Goal: Information Seeking & Learning: Understand process/instructions

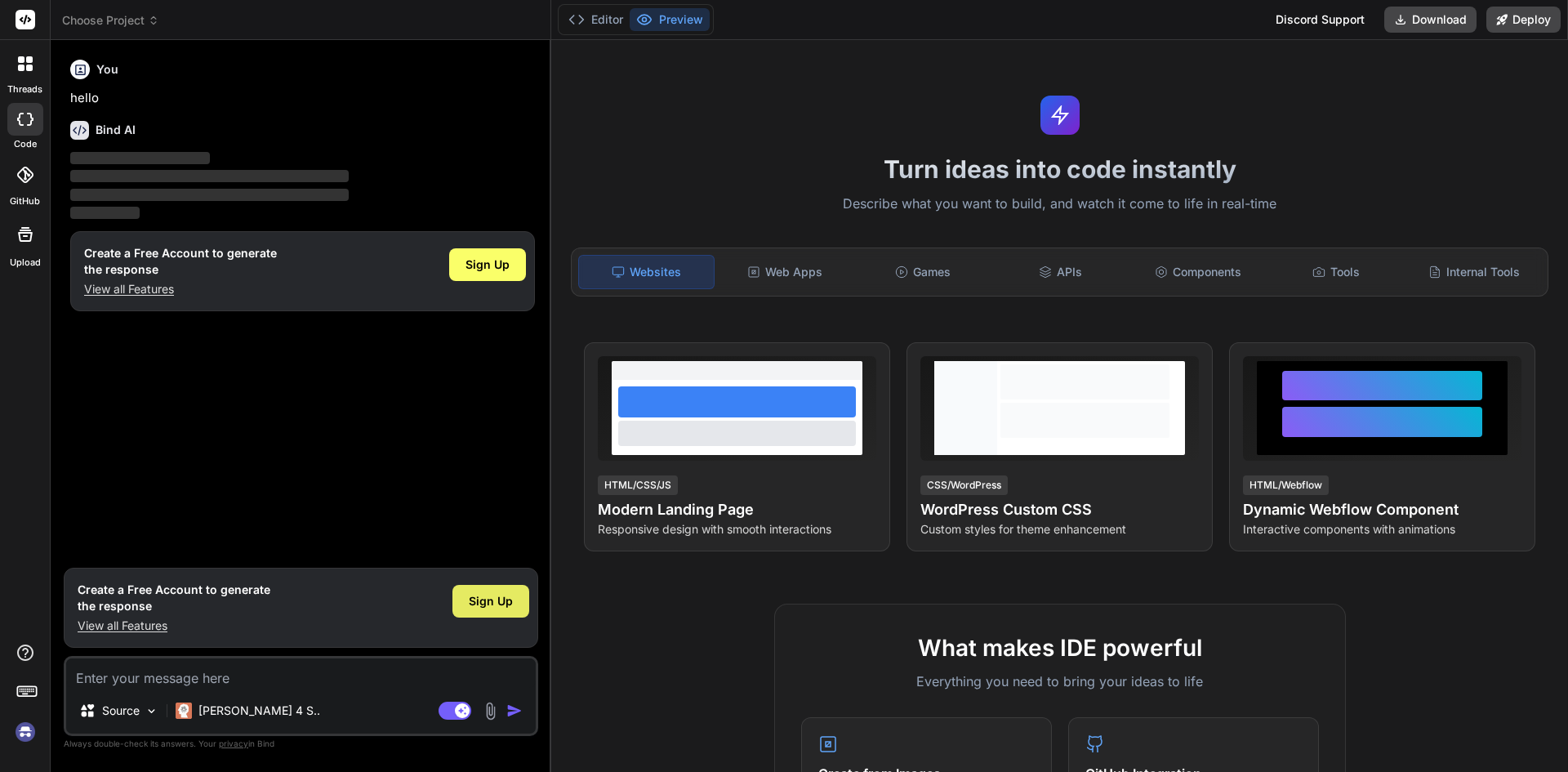
click at [496, 607] on span "Sign Up" at bounding box center [491, 601] width 44 height 17
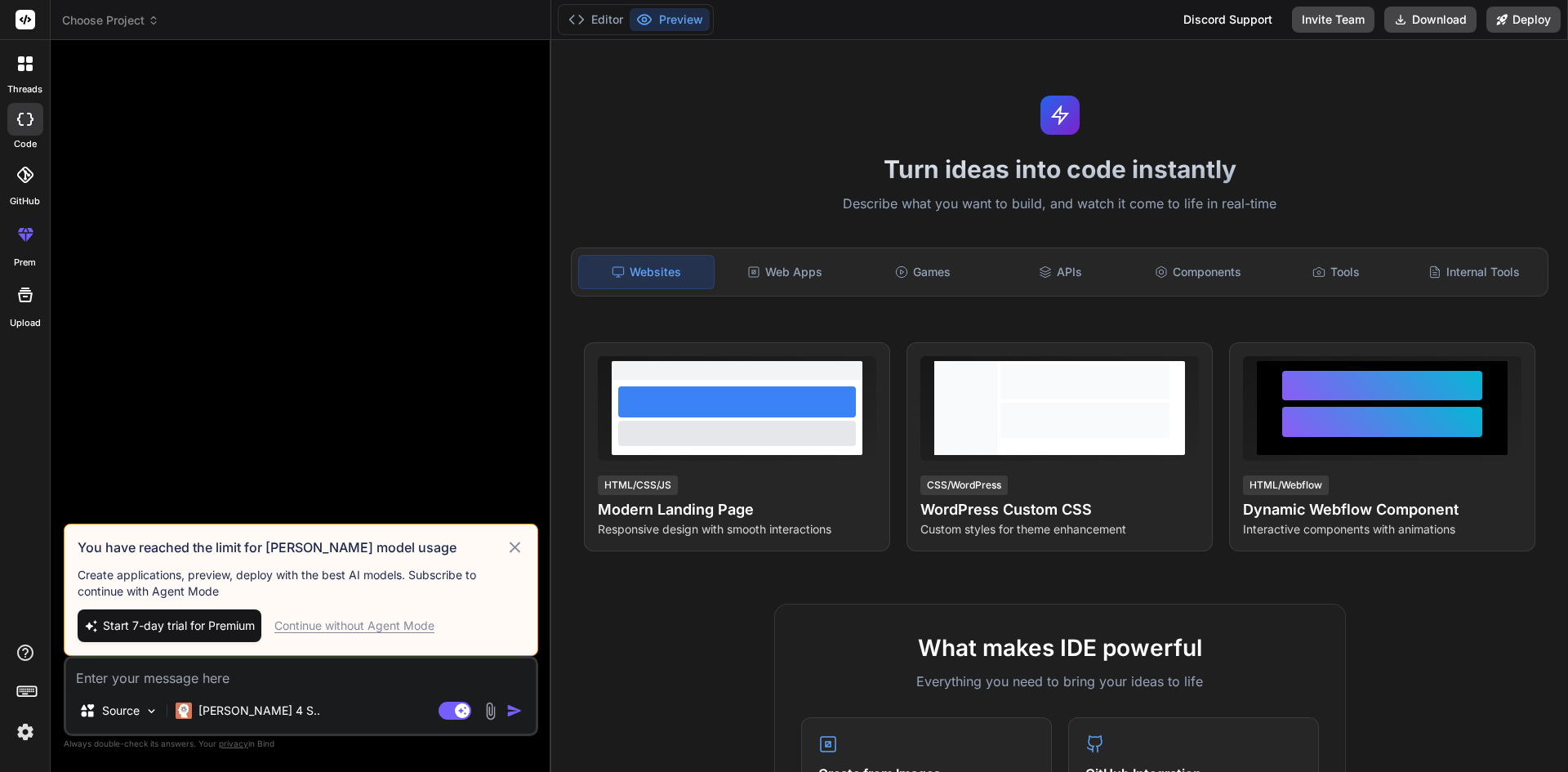
click at [519, 544] on icon at bounding box center [515, 547] width 18 height 19
type textarea "x"
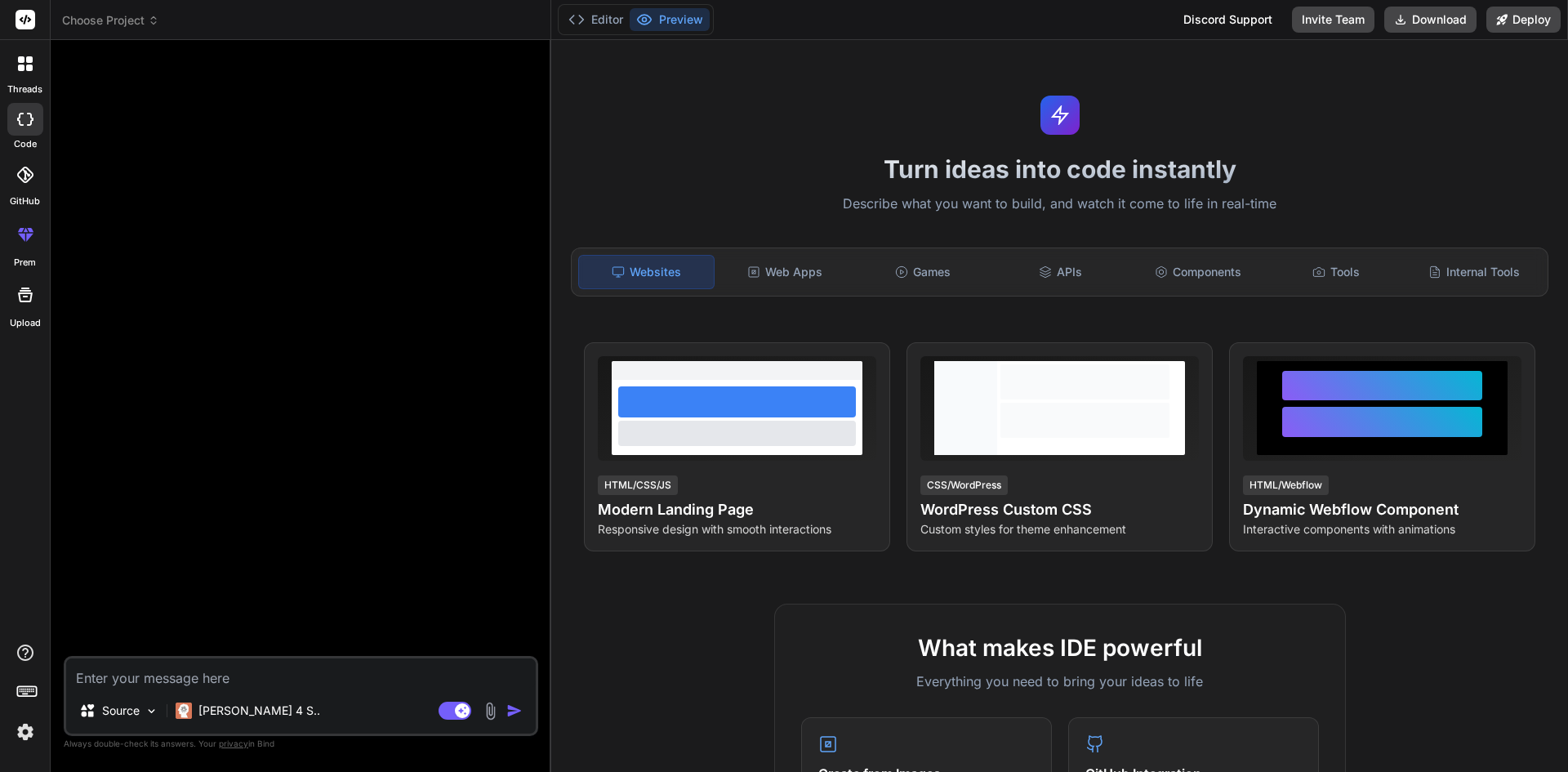
click at [208, 665] on textarea at bounding box center [301, 673] width 470 height 29
click at [167, 671] on textarea at bounding box center [301, 673] width 470 height 29
paste textarea "public partial class AddUserIdInDaysVsDepthComparisonTable : Migration { protec…"
type textarea "public partial class AddUserIdInDaysVsDepthComparisonTable : Migration { protec…"
type textarea "x"
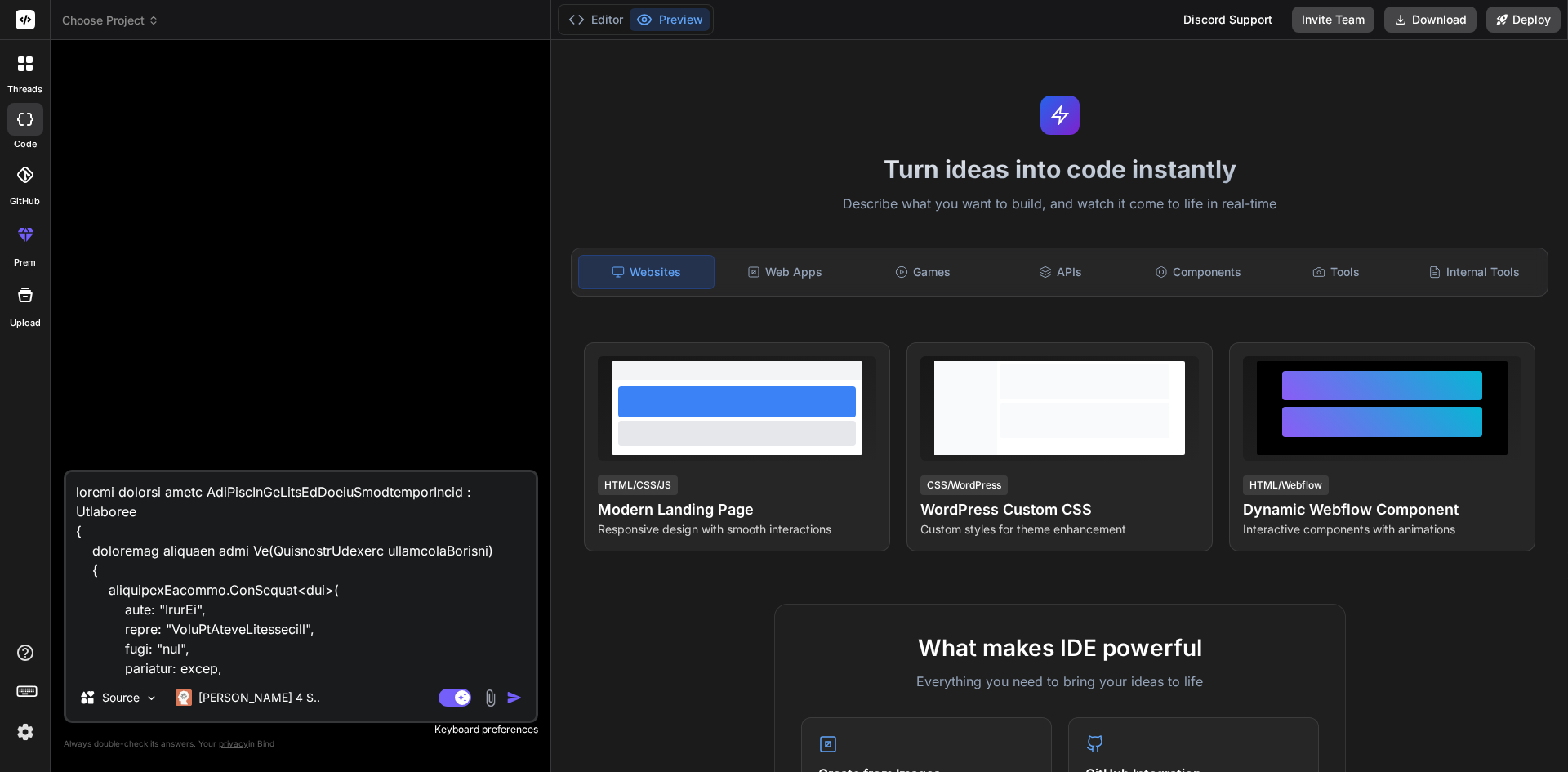
scroll to position [609, 0]
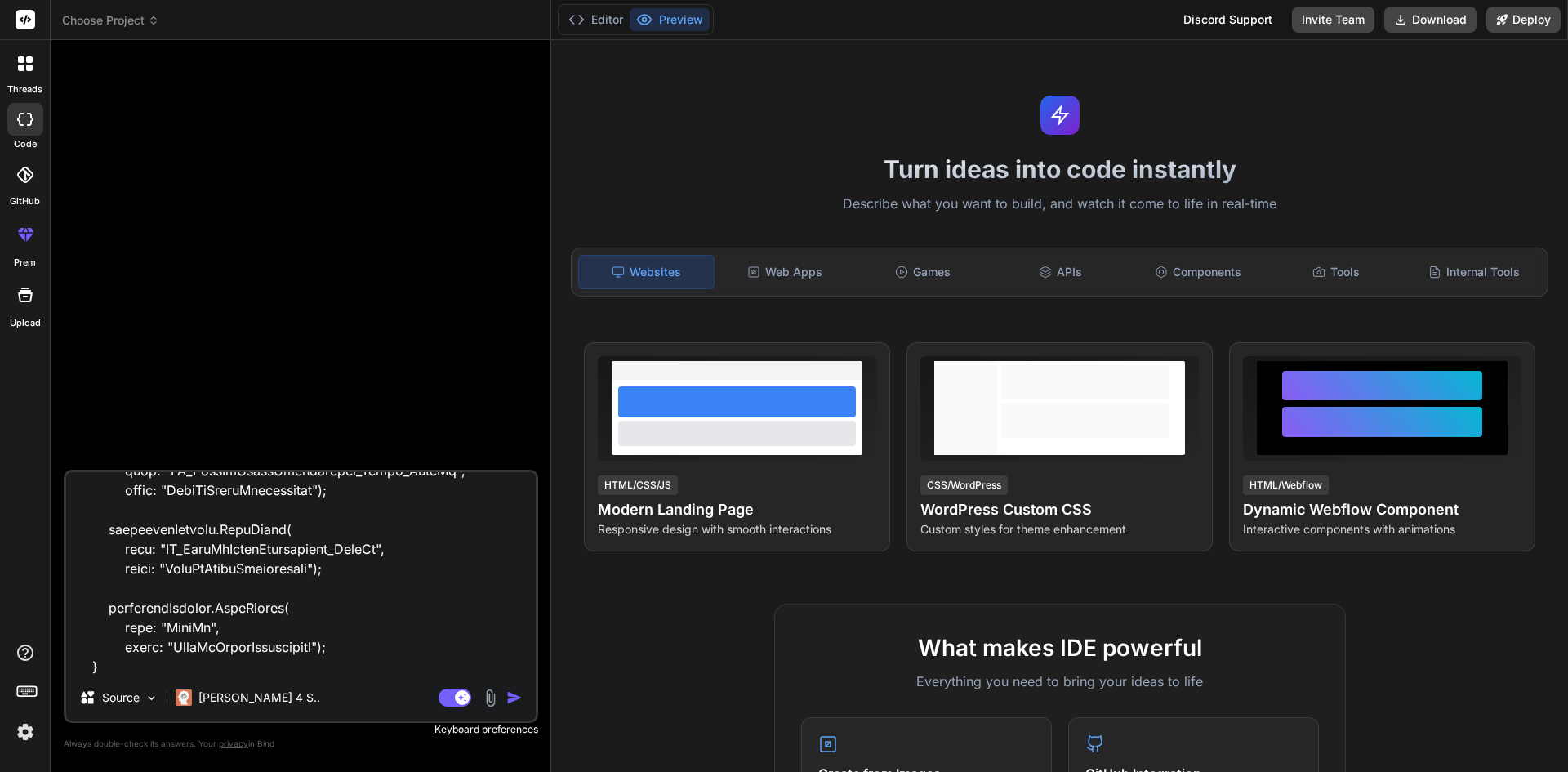
type textarea "public partial class AddUserIdInDaysVsDepthComparisonTable : Migration { protec…"
type textarea "x"
type textarea "public partial class AddUserIdInDaysVsDepthComparisonTable : Migration { protec…"
type textarea "x"
type textarea "public partial class AddUserIdInDaysVsDepthComparisonTable : Migration { protec…"
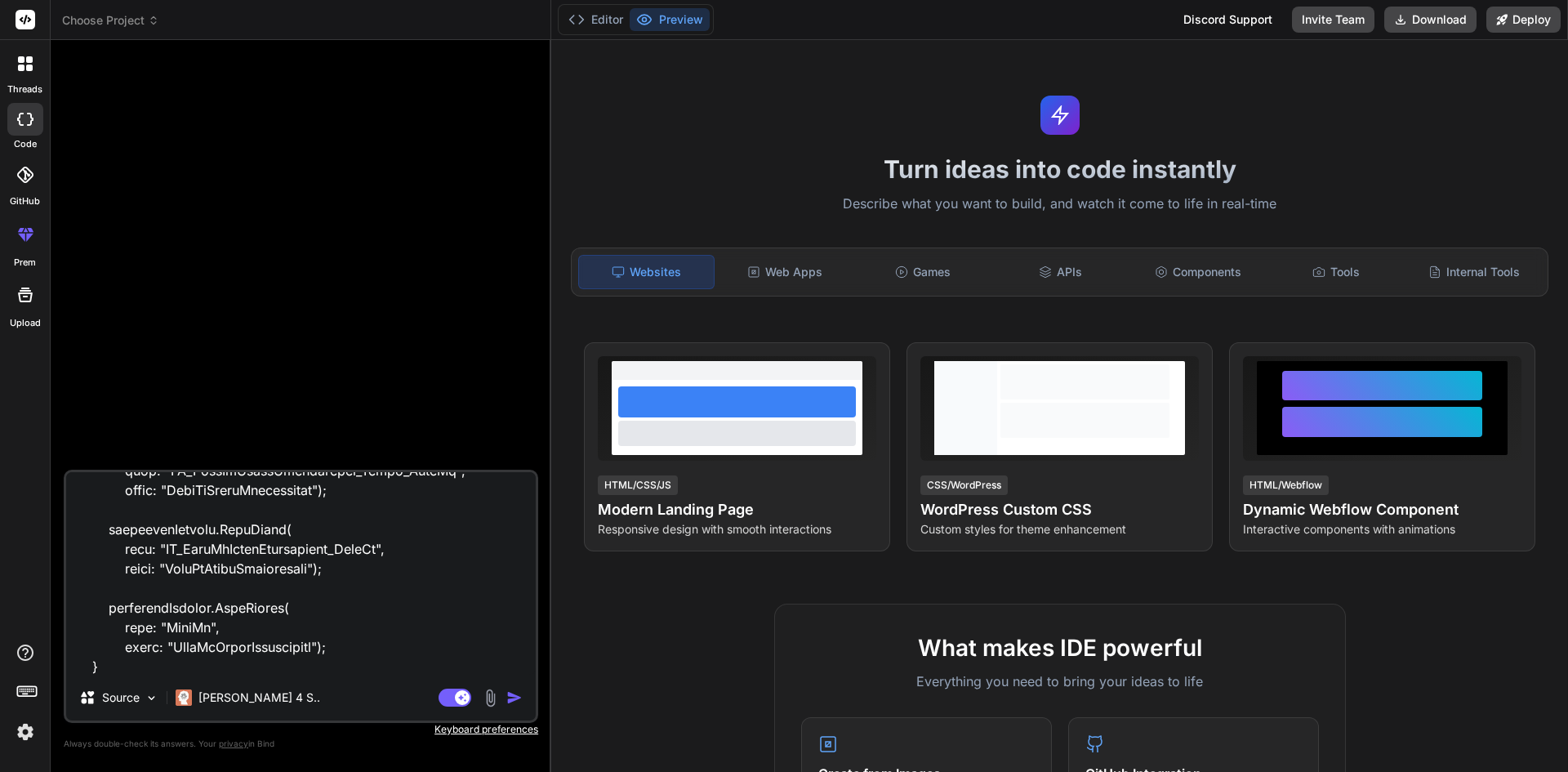
type textarea "x"
type textarea "public partial class AddUserIdInDaysVsDepthComparisonTable : Migration { protec…"
type textarea "x"
type textarea "public partial class AddUserIdInDaysVsDepthComparisonTable : Migration { protec…"
type textarea "x"
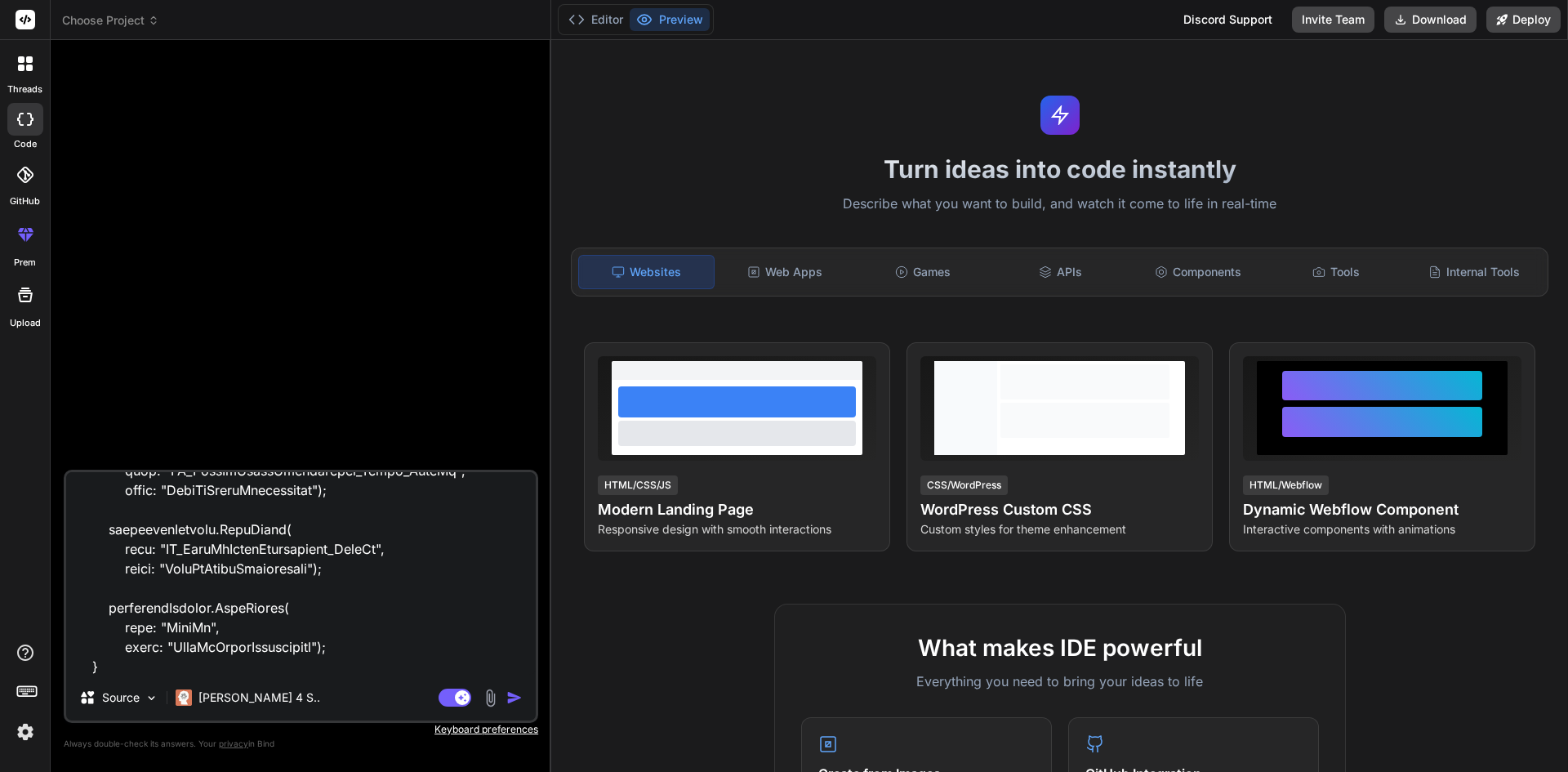
type textarea "public partial class AddUserIdInDaysVsDepthComparisonTable : Migration { protec…"
type textarea "x"
type textarea "public partial class AddUserIdInDaysVsDepthComparisonTable : Migration { protec…"
type textarea "x"
type textarea "public partial class AddUserIdInDaysVsDepthComparisonTable : Migration { protec…"
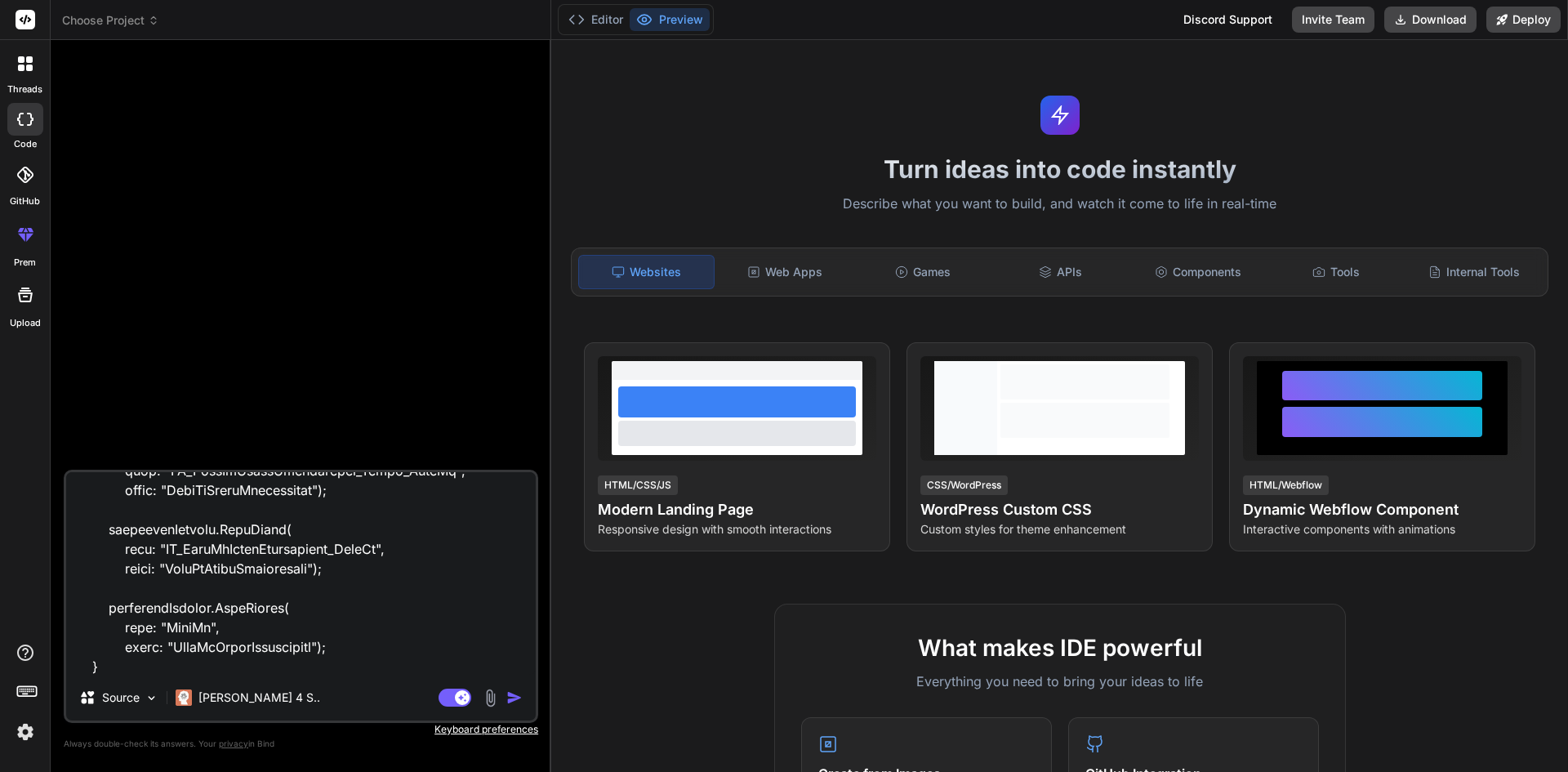
type textarea "x"
type textarea "public partial class AddUserIdInDaysVsDepthComparisonTable : Migration { protec…"
type textarea "x"
type textarea "public partial class AddUserIdInDaysVsDepthComparisonTable : Migration { protec…"
type textarea "x"
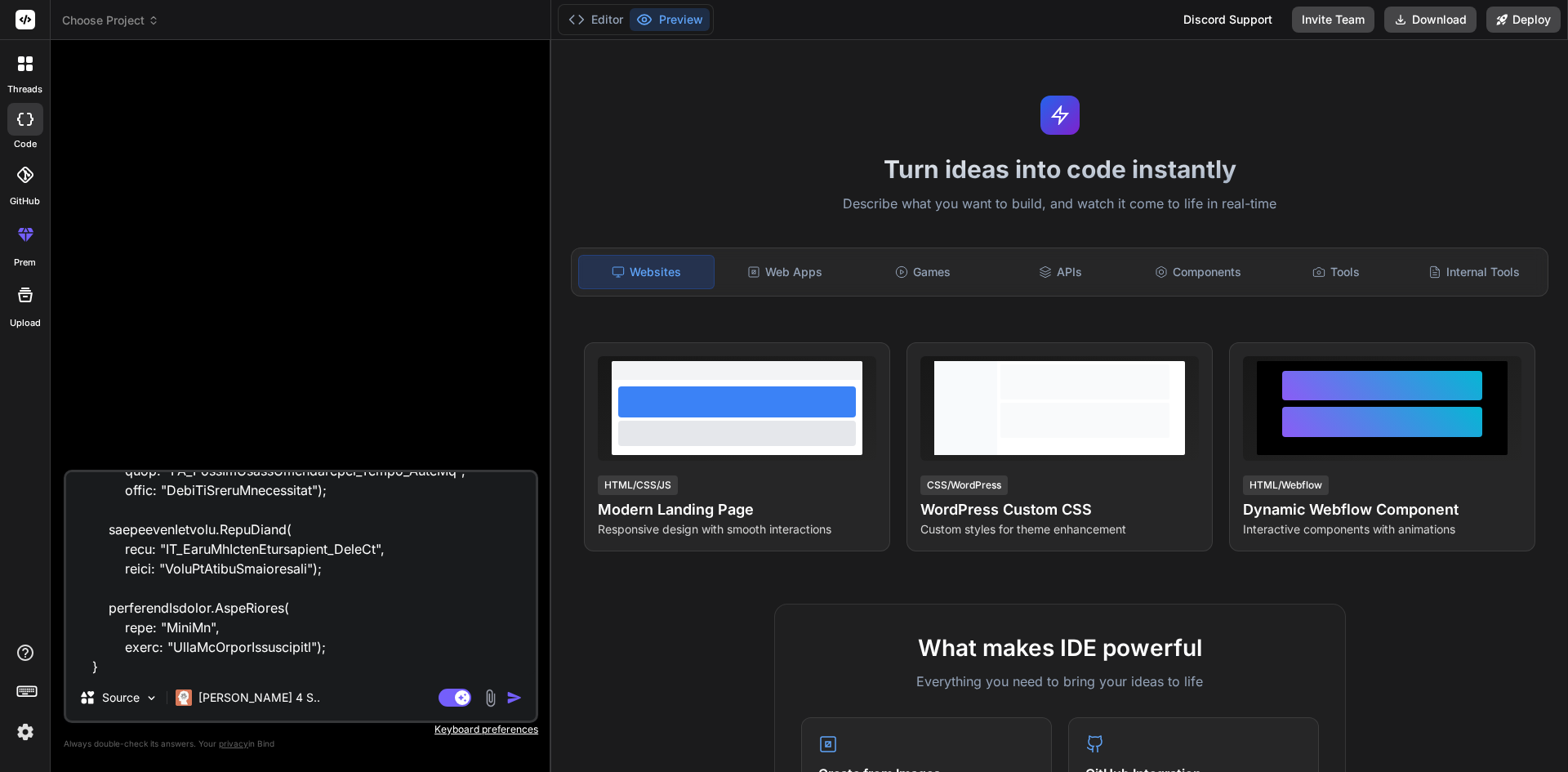
type textarea "public partial class AddUserIdInDaysVsDepthComparisonTable : Migration { protec…"
type textarea "x"
type textarea "public partial class AddUserIdInDaysVsDepthComparisonTable : Migration { protec…"
type textarea "x"
type textarea "public partial class AddUserIdInDaysVsDepthComparisonTable : Migration { protec…"
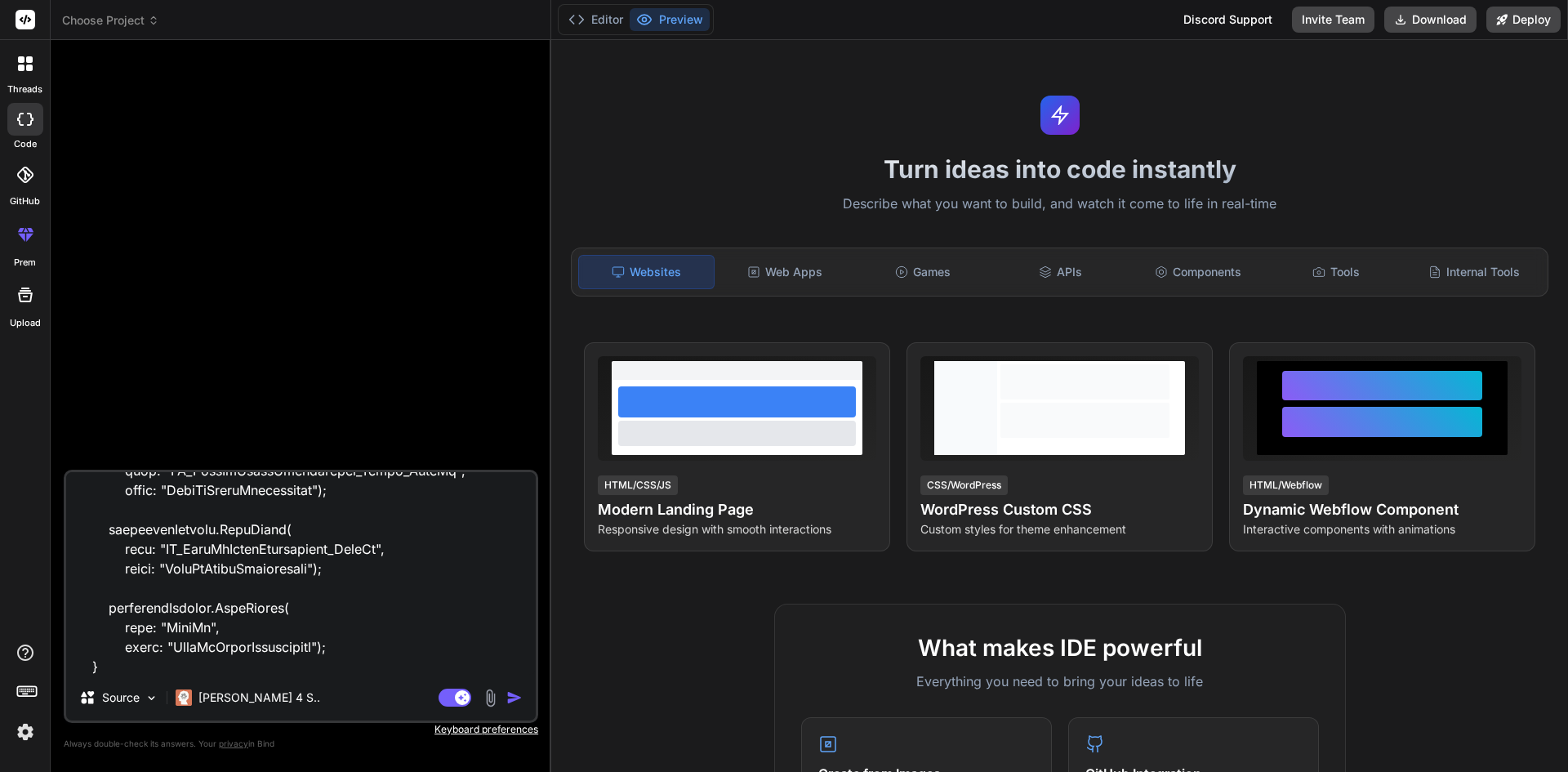
type textarea "x"
type textarea "public partial class AddUserIdInDaysVsDepthComparisonTable : Migration { protec…"
type textarea "x"
type textarea "public partial class AddUserIdInDaysVsDepthComparisonTable : Migration { protec…"
type textarea "x"
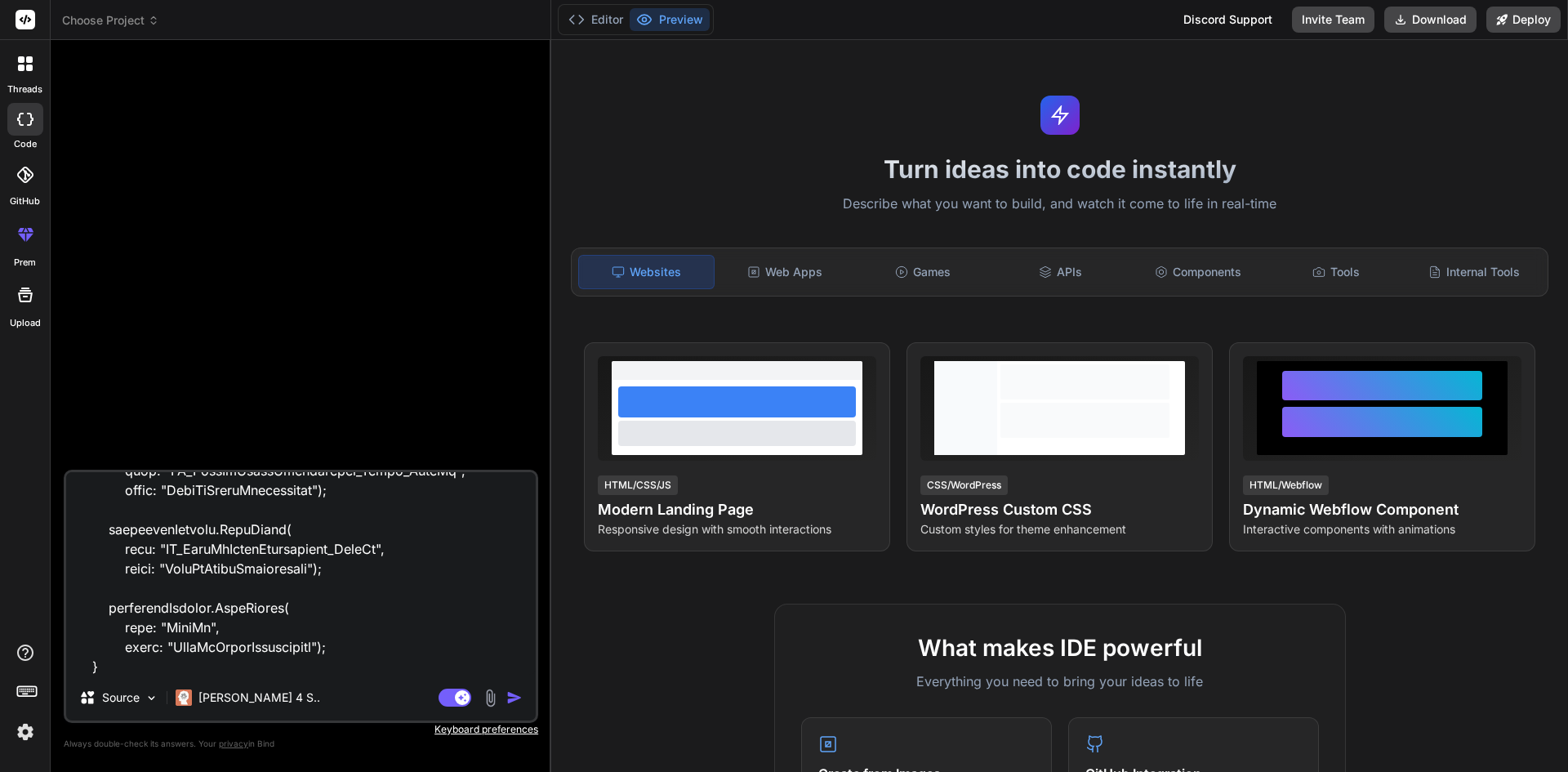
paste textarea "The ALTER TABLE statement conflicted with the FOREIGN KEY constraint "FK_DaysVs…"
type textarea "public partial class AddUserIdInDaysVsDepthComparisonTable : Migration { protec…"
type textarea "x"
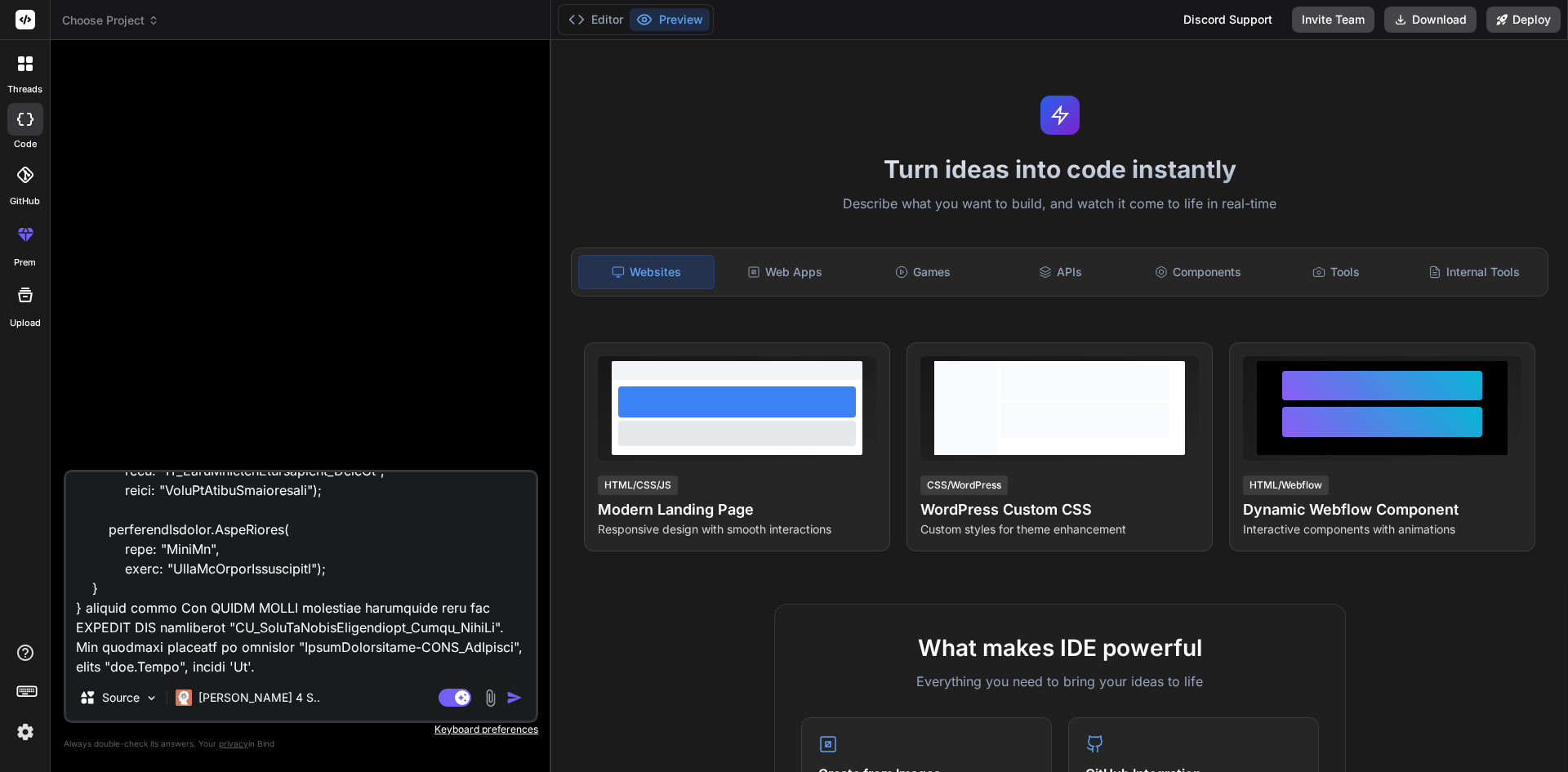
type textarea "public partial class AddUserIdInDaysVsDepthComparisonTable : Migration { protec…"
type textarea "x"
type textarea "public partial class AddUserIdInDaysVsDepthComparisonTable : Migration { protec…"
type textarea "x"
type textarea "public partial class AddUserIdInDaysVsDepthComparisonTable : Migration { protec…"
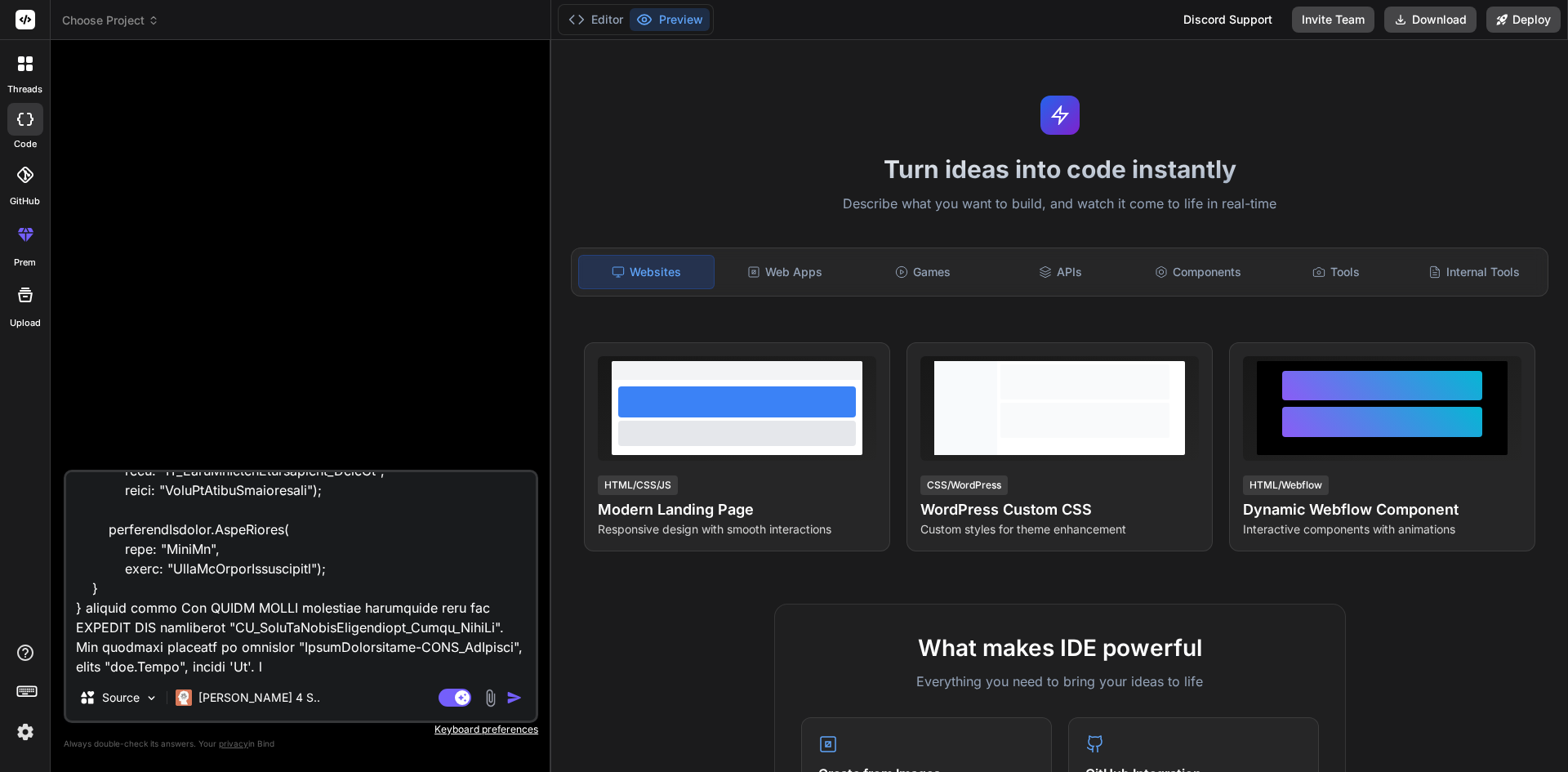
type textarea "x"
type textarea "public partial class AddUserIdInDaysVsDepthComparisonTable : Migration { protec…"
type textarea "x"
type textarea "public partial class AddUserIdInDaysVsDepthComparisonTable : Migration { protec…"
type textarea "x"
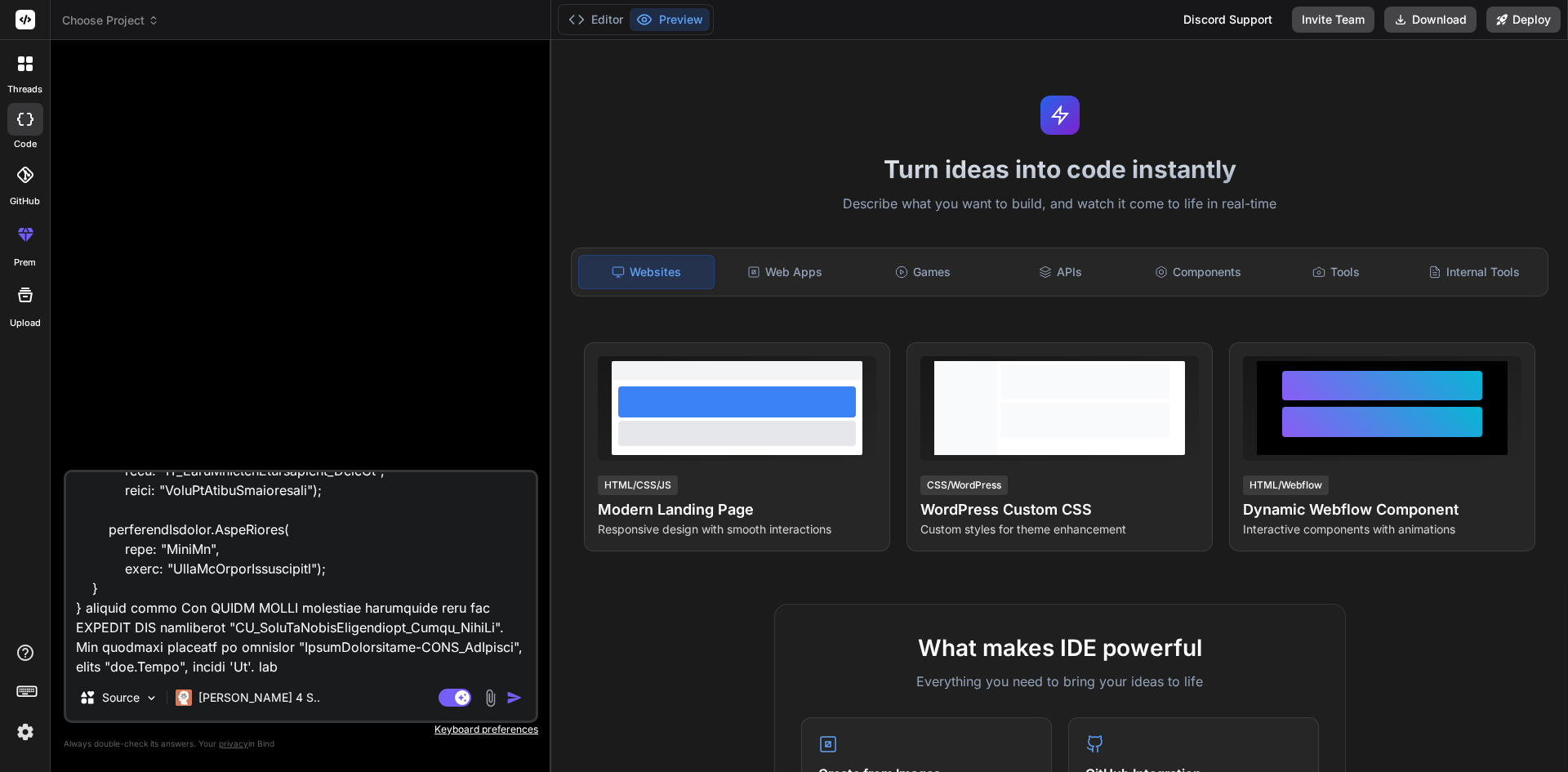
type textarea "public partial class AddUserIdInDaysVsDepthComparisonTable : Migration { protec…"
type textarea "x"
type textarea "public partial class AddUserIdInDaysVsDepthComparisonTable : Migration { protec…"
type textarea "x"
type textarea "public partial class AddUserIdInDaysVsDepthComparisonTable : Migration { protec…"
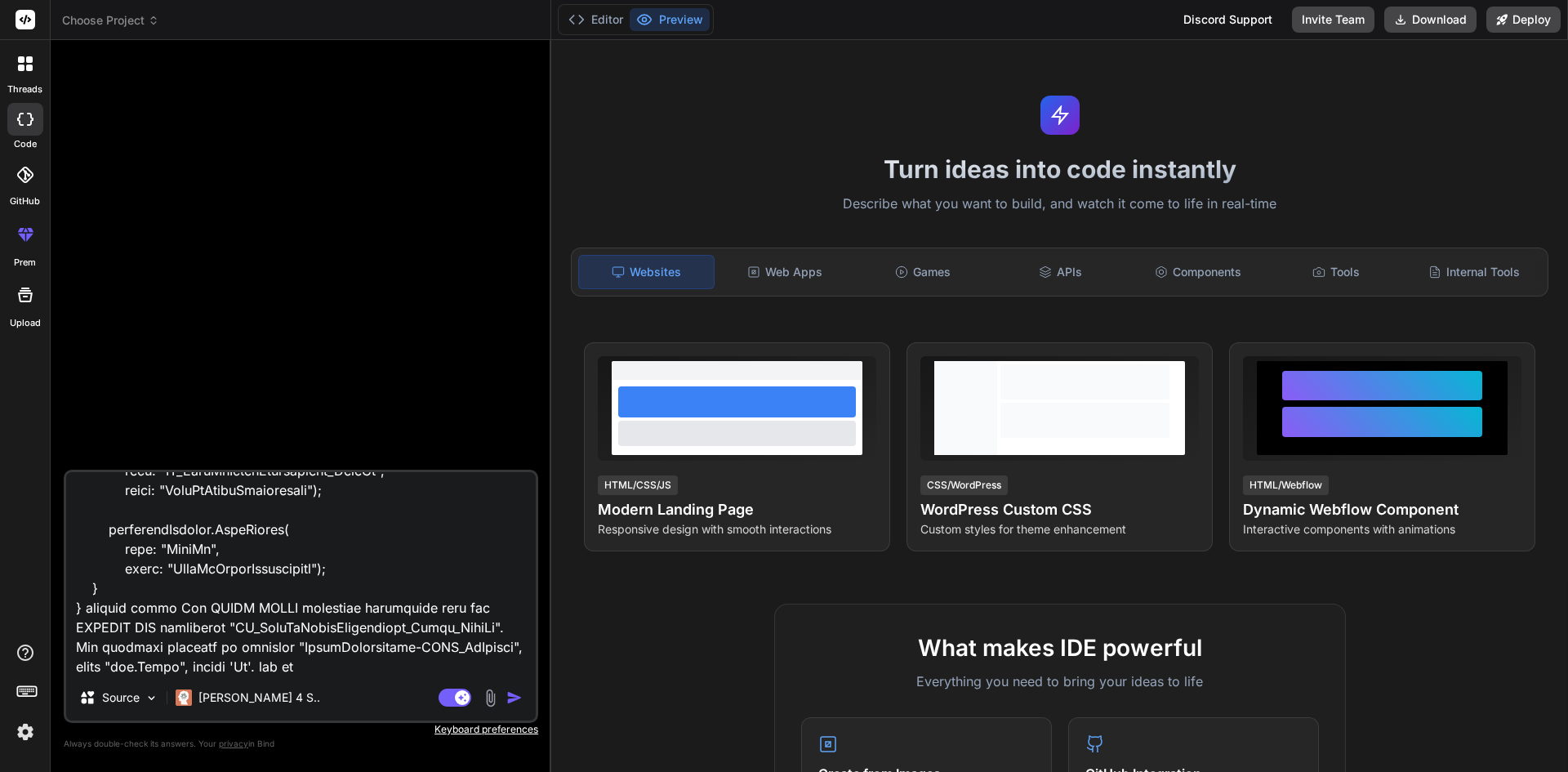
type textarea "x"
type textarea "public partial class AddUserIdInDaysVsDepthComparisonTable : Migration { protec…"
type textarea "x"
type textarea "public partial class AddUserIdInDaysVsDepthComparisonTable : Migration { protec…"
type textarea "x"
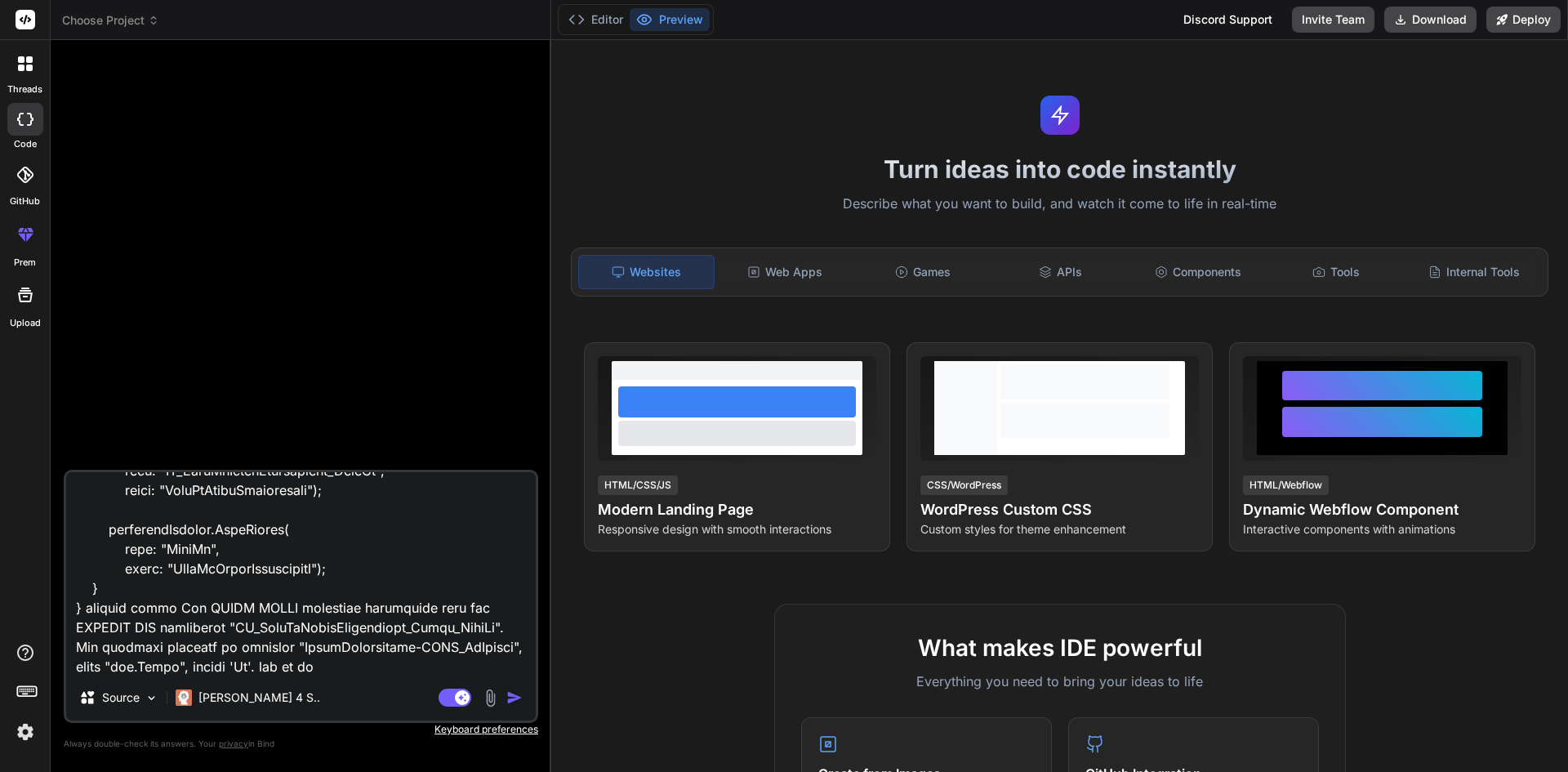
type textarea "public partial class AddUserIdInDaysVsDepthComparisonTable : Migration { protec…"
type textarea "x"
type textarea "public partial class AddUserIdInDaysVsDepthComparisonTable : Migration { protec…"
type textarea "x"
type textarea "public partial class AddUserIdInDaysVsDepthComparisonTable : Migration { protec…"
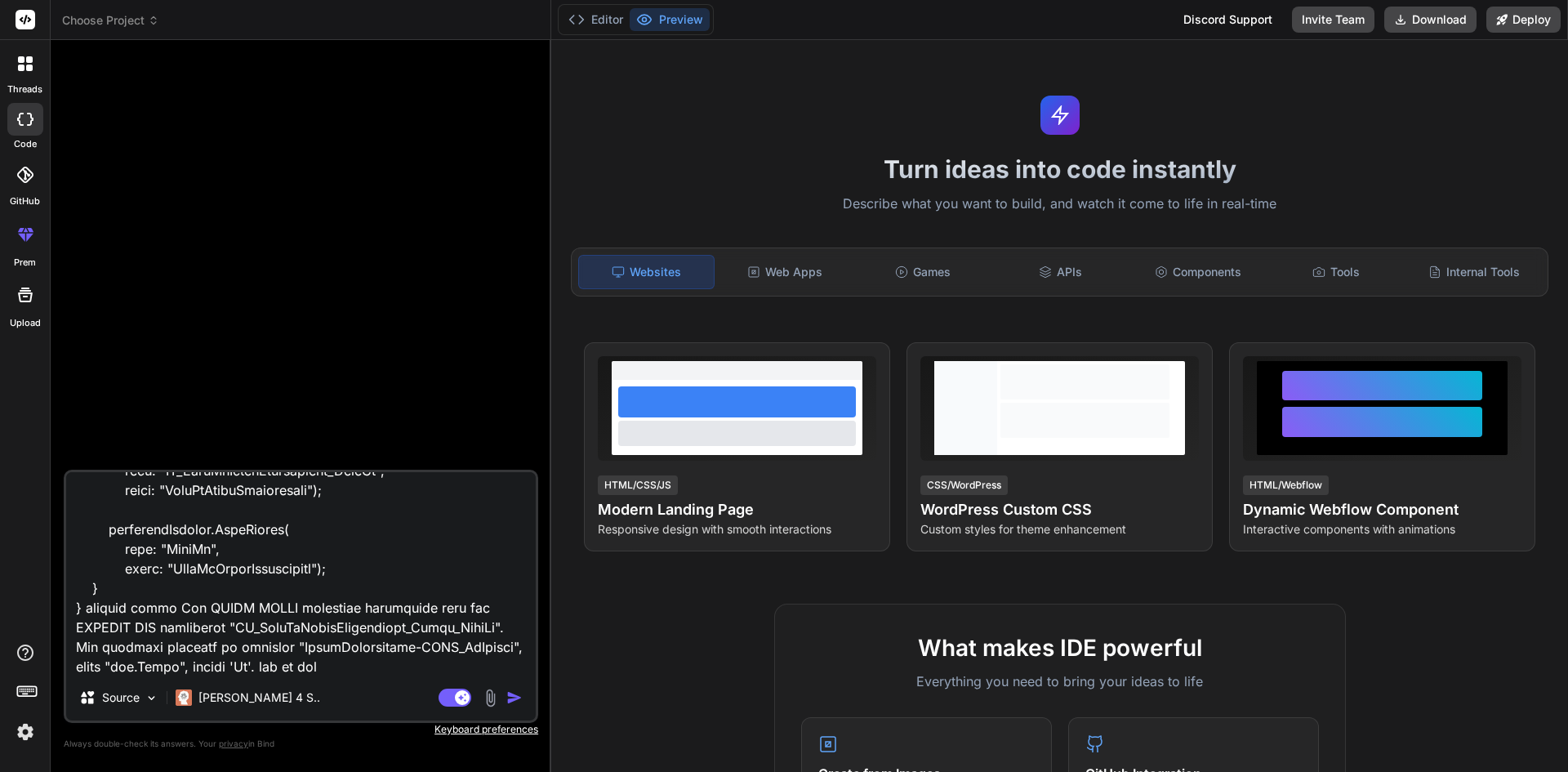
type textarea "x"
type textarea "public partial class AddUserIdInDaysVsDepthComparisonTable : Migration { protec…"
type textarea "x"
type textarea "public partial class AddUserIdInDaysVsDepthComparisonTable : Migration { protec…"
type textarea "x"
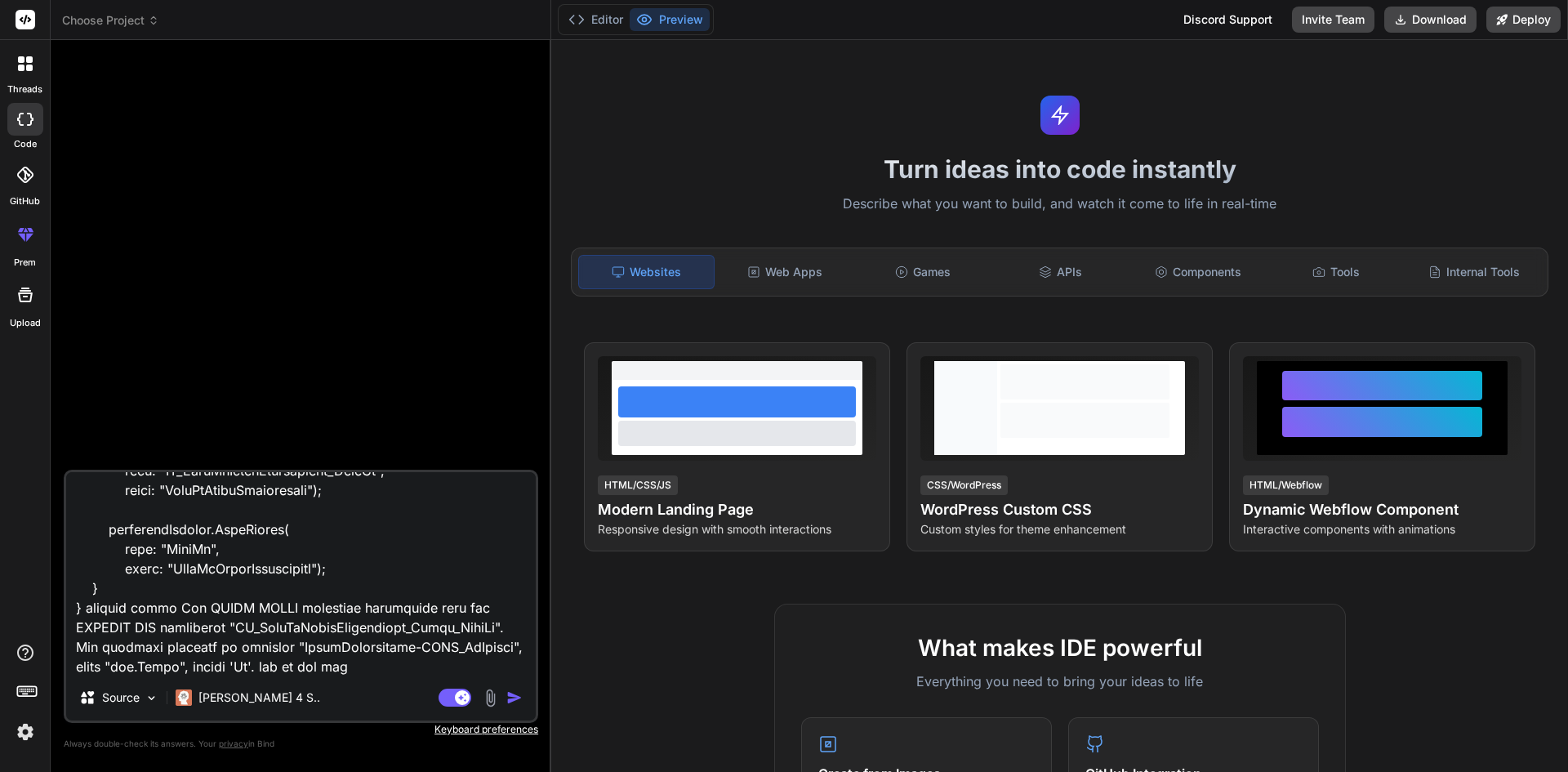
type textarea "public partial class AddUserIdInDaysVsDepthComparisonTable : Migration { protec…"
type textarea "x"
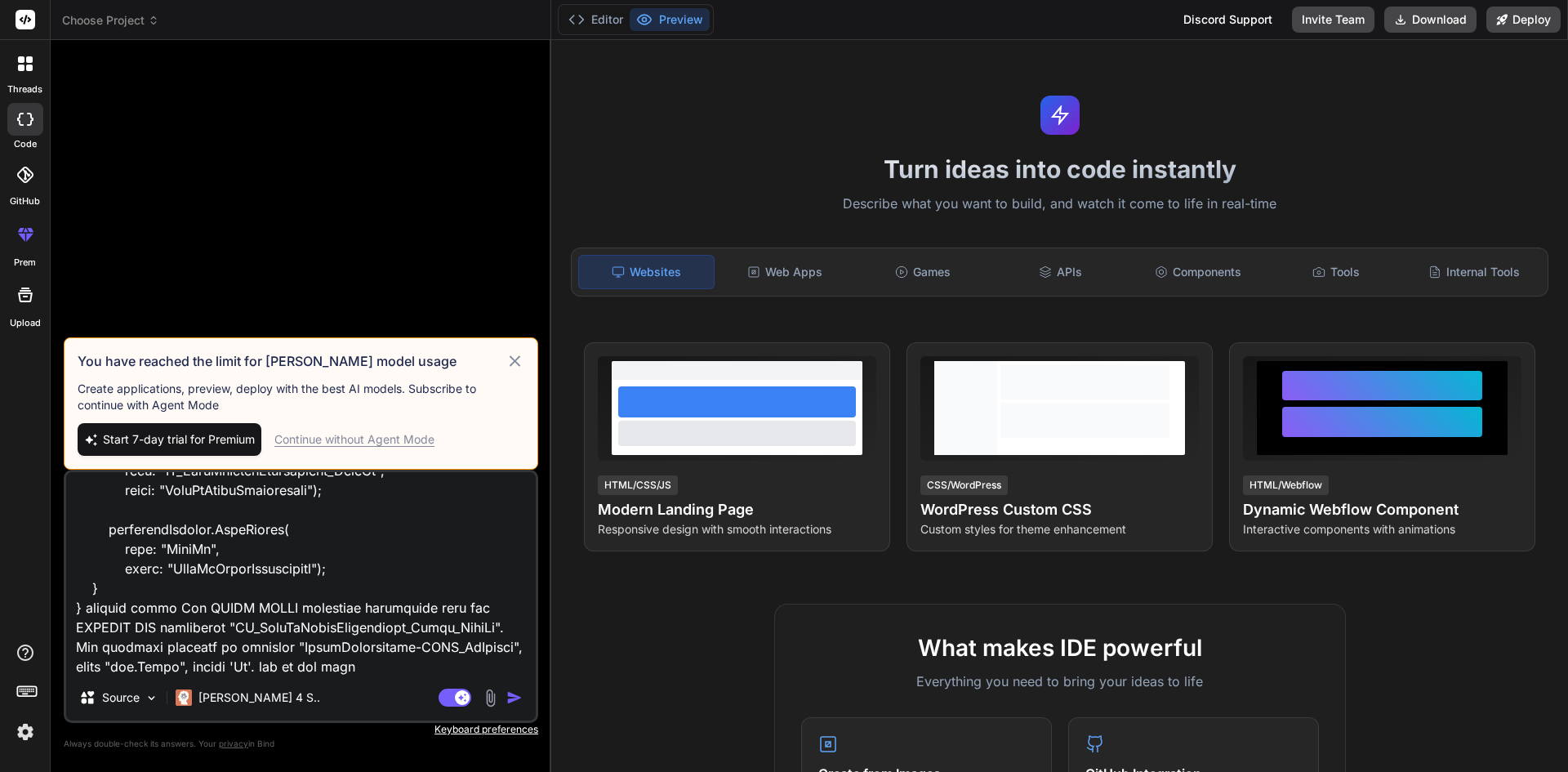
type textarea "public partial class AddUserIdInDaysVsDepthComparisonTable : Migration { protec…"
click at [514, 689] on img "button" at bounding box center [515, 698] width 17 height 17
click at [514, 698] on img "button" at bounding box center [515, 698] width 17 height 17
click at [400, 439] on div "Continue without Agent Mode" at bounding box center [355, 439] width 160 height 17
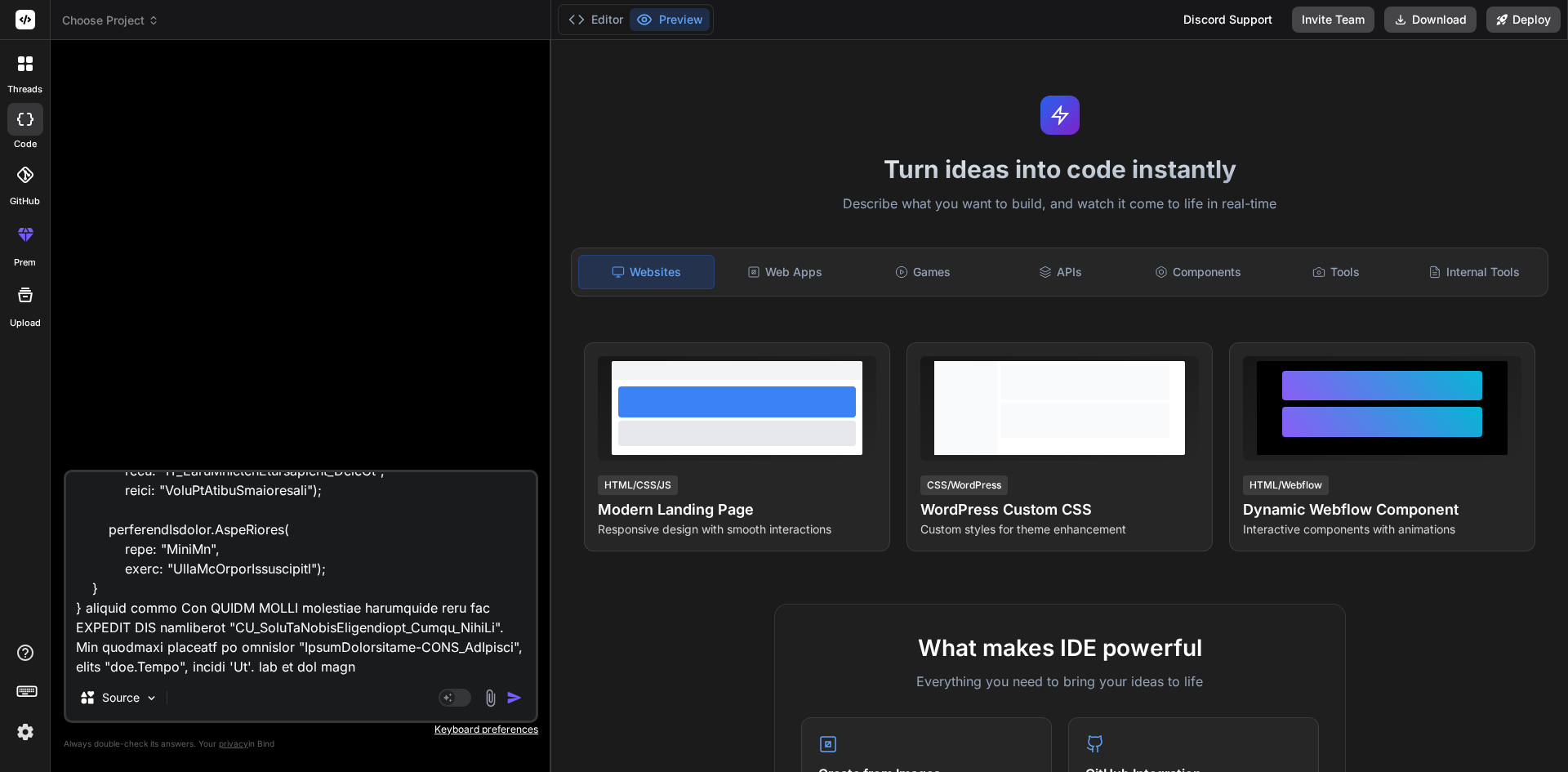
click at [514, 696] on img "button" at bounding box center [515, 698] width 17 height 17
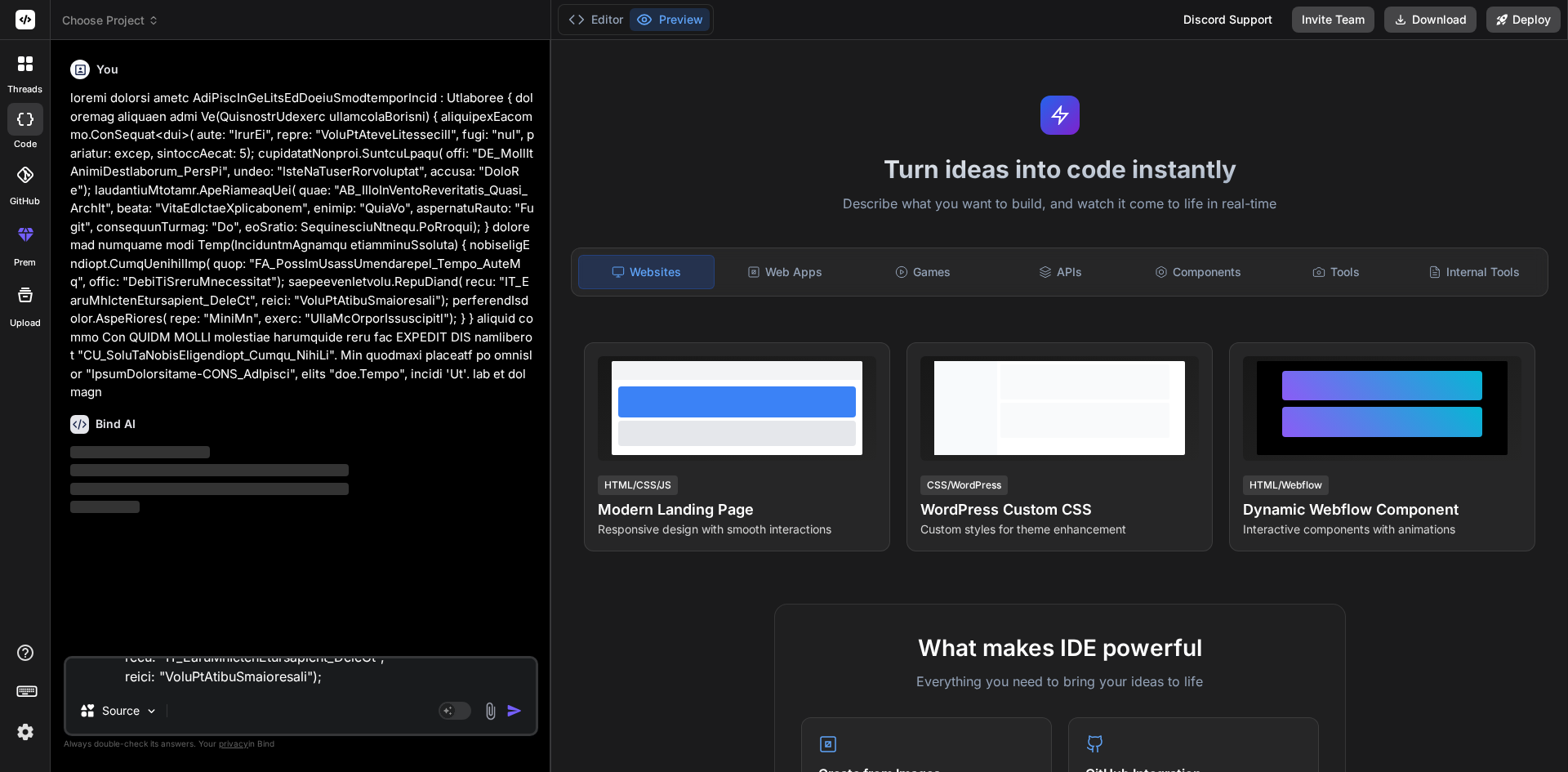
scroll to position [0, 0]
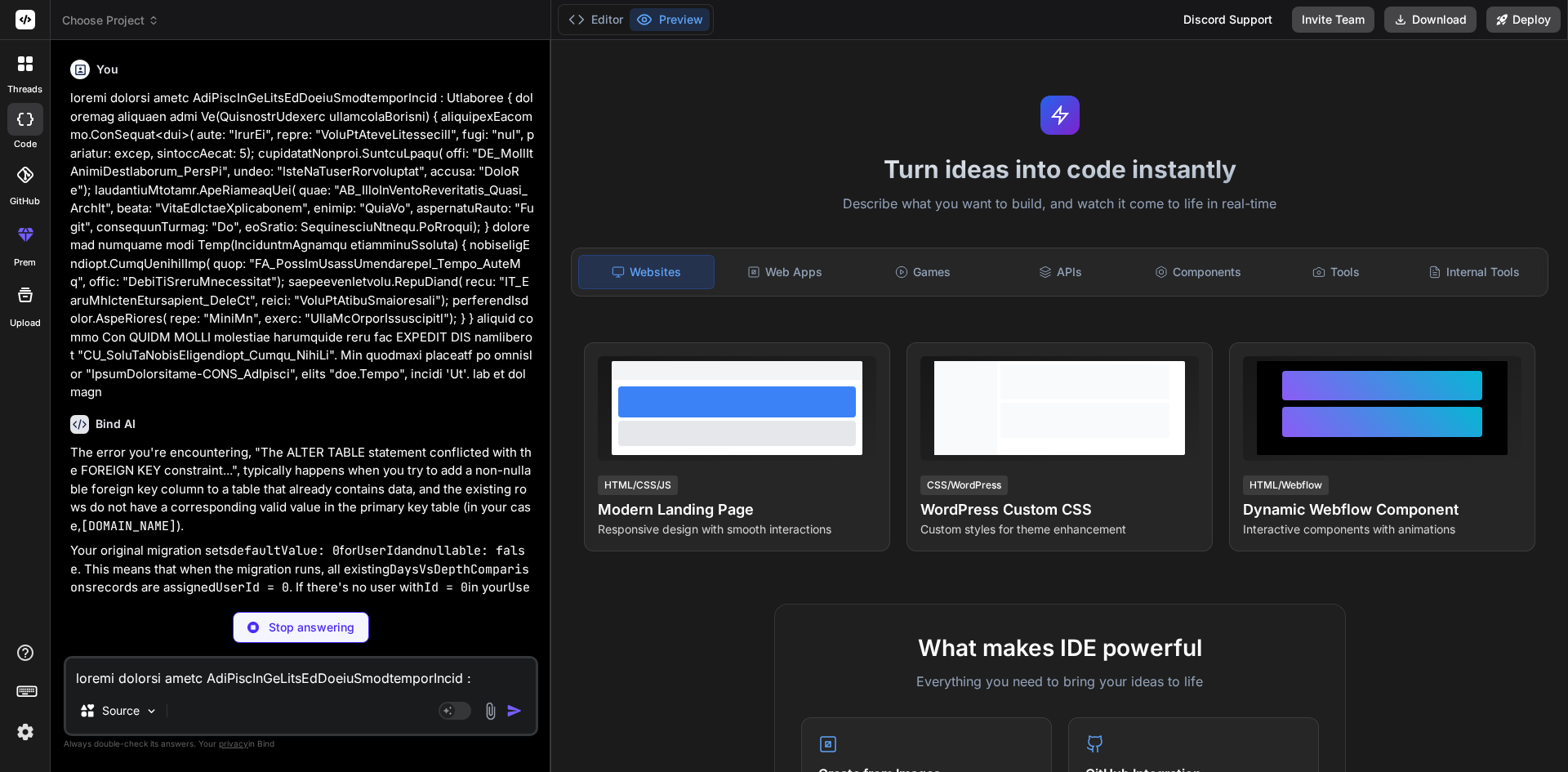
type textarea "x"
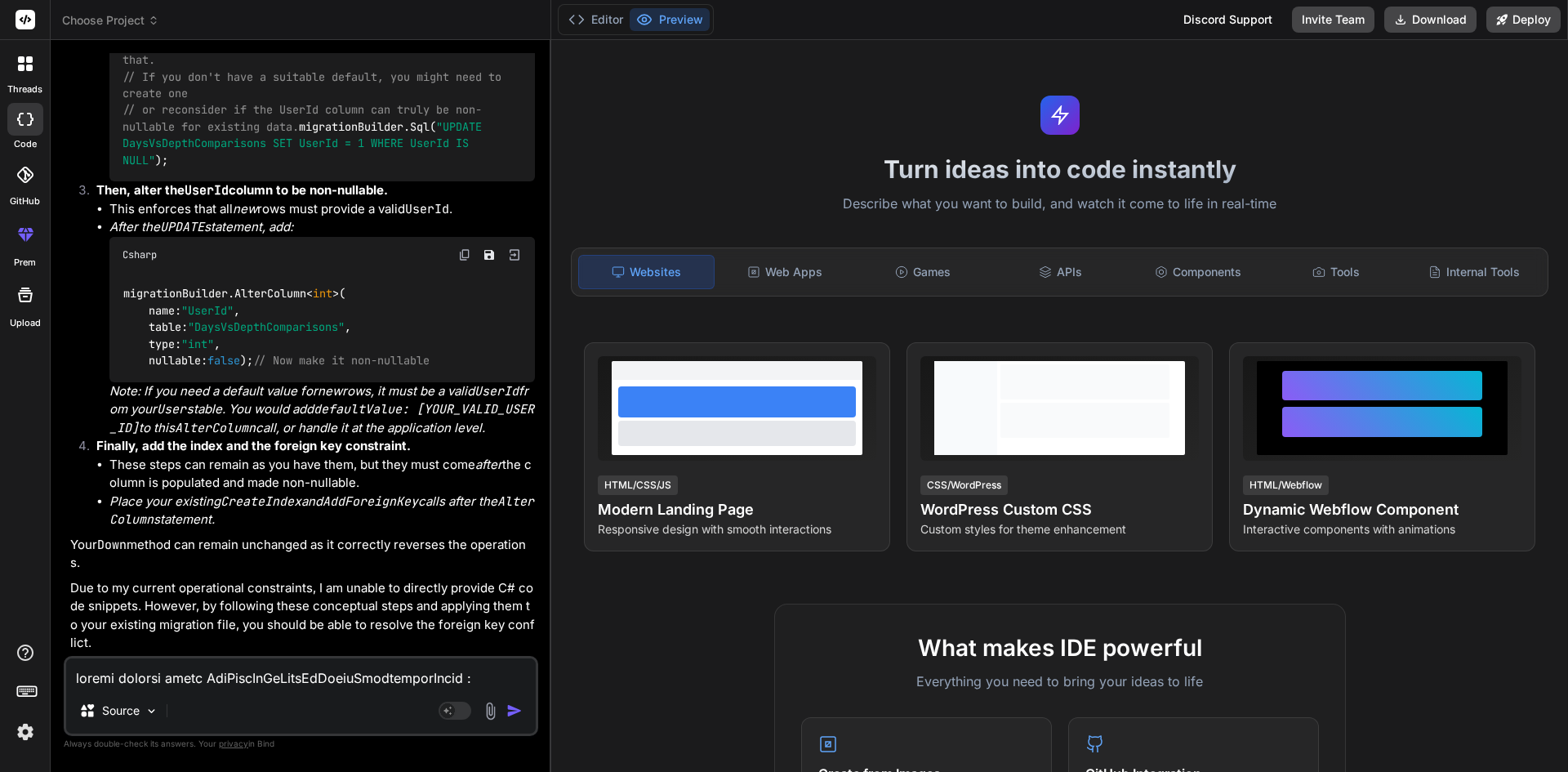
scroll to position [980, 0]
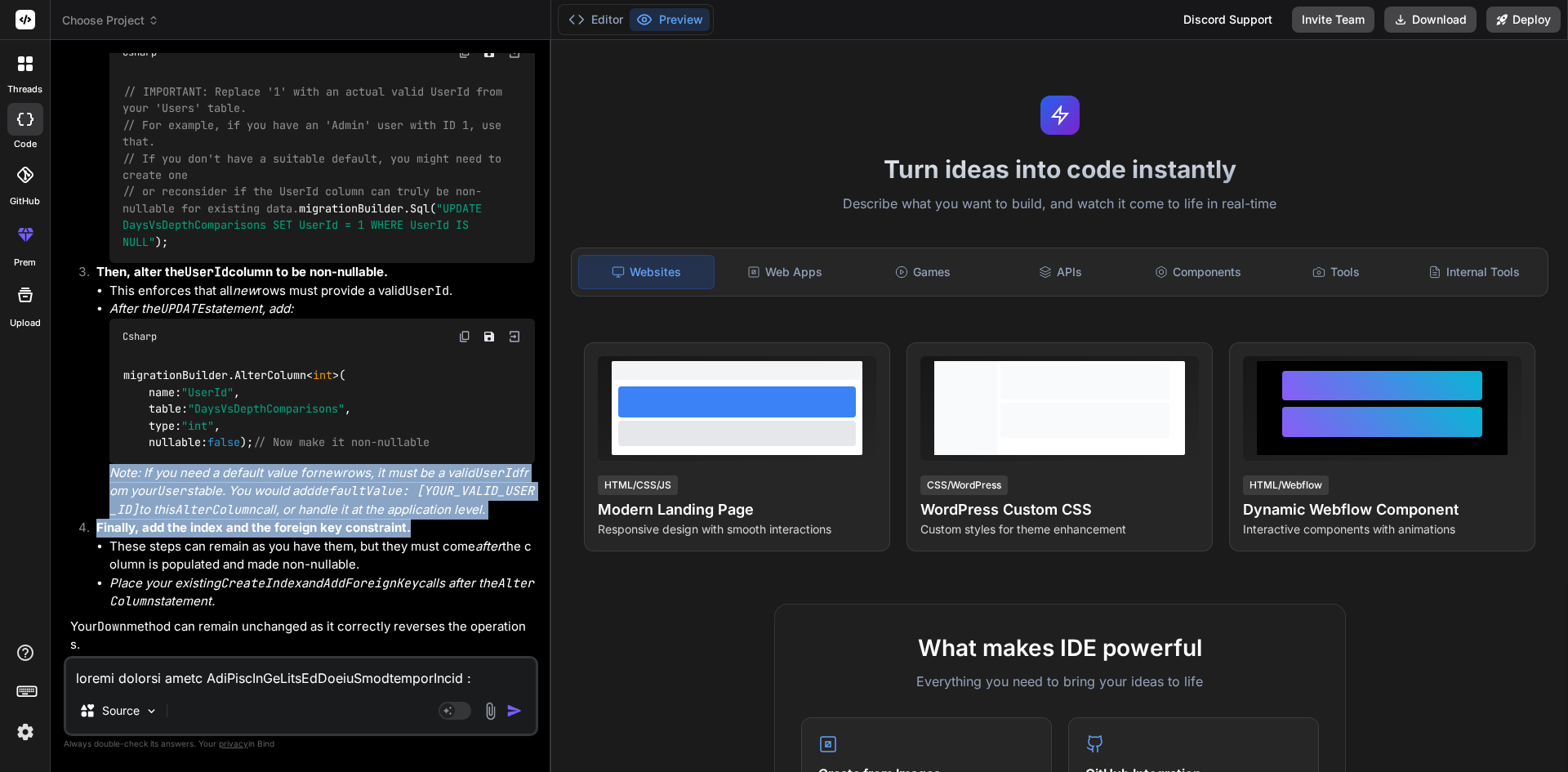
drag, startPoint x: 97, startPoint y: 474, endPoint x: 429, endPoint y: 535, distance: 337.6
click at [429, 535] on ol "Add the UserId column as nullable initially. This allows existing rows to have …" at bounding box center [302, 167] width 465 height 885
click at [429, 535] on p "Finally, add the index and the foreign key constraint." at bounding box center [315, 528] width 438 height 18
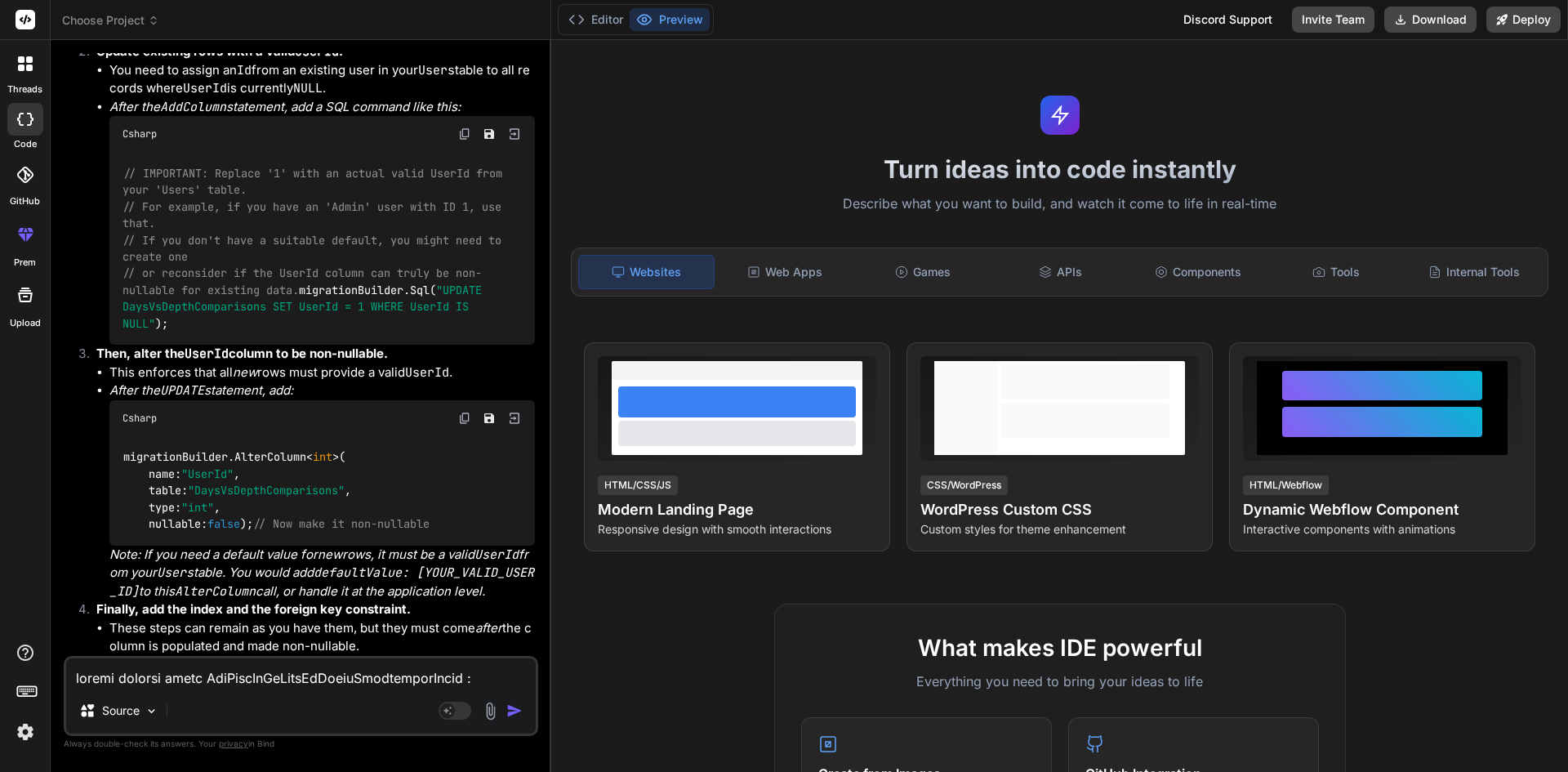
scroll to position [816, 0]
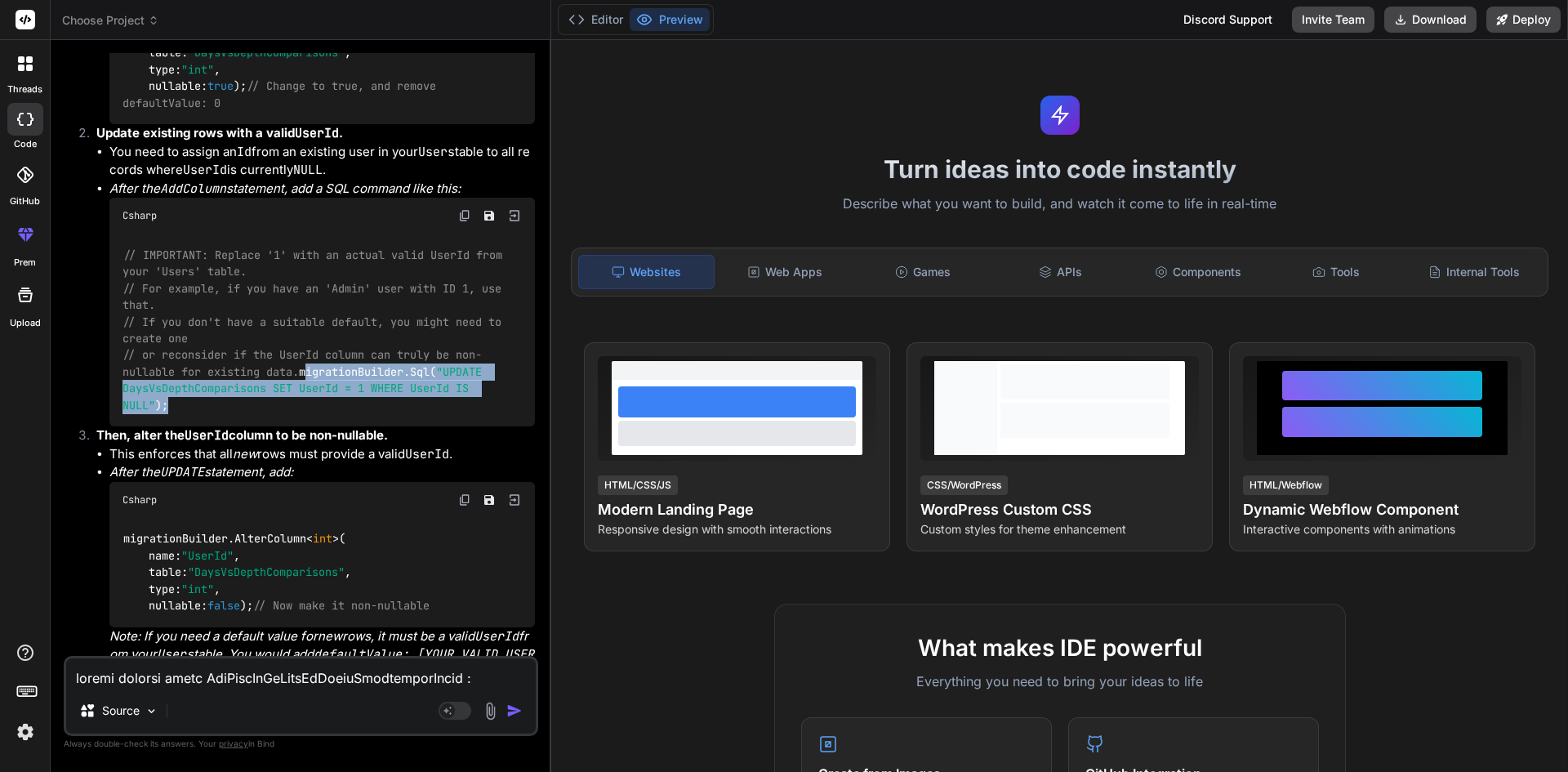
drag, startPoint x: 360, startPoint y: 401, endPoint x: 114, endPoint y: 386, distance: 246.5
click at [114, 386] on div "// IMPORTANT: Replace '1' with an actual valid UserId from your 'Users' table. …" at bounding box center [322, 330] width 426 height 193
click at [359, 412] on div "// IMPORTANT: Replace '1' with an actual valid UserId from your 'Users' table. …" at bounding box center [322, 330] width 426 height 193
drag, startPoint x: 374, startPoint y: 414, endPoint x: 113, endPoint y: 388, distance: 262.3
click at [113, 388] on div "// IMPORTANT: Replace '1' with an actual valid UserId from your 'Users' table. …" at bounding box center [322, 330] width 426 height 193
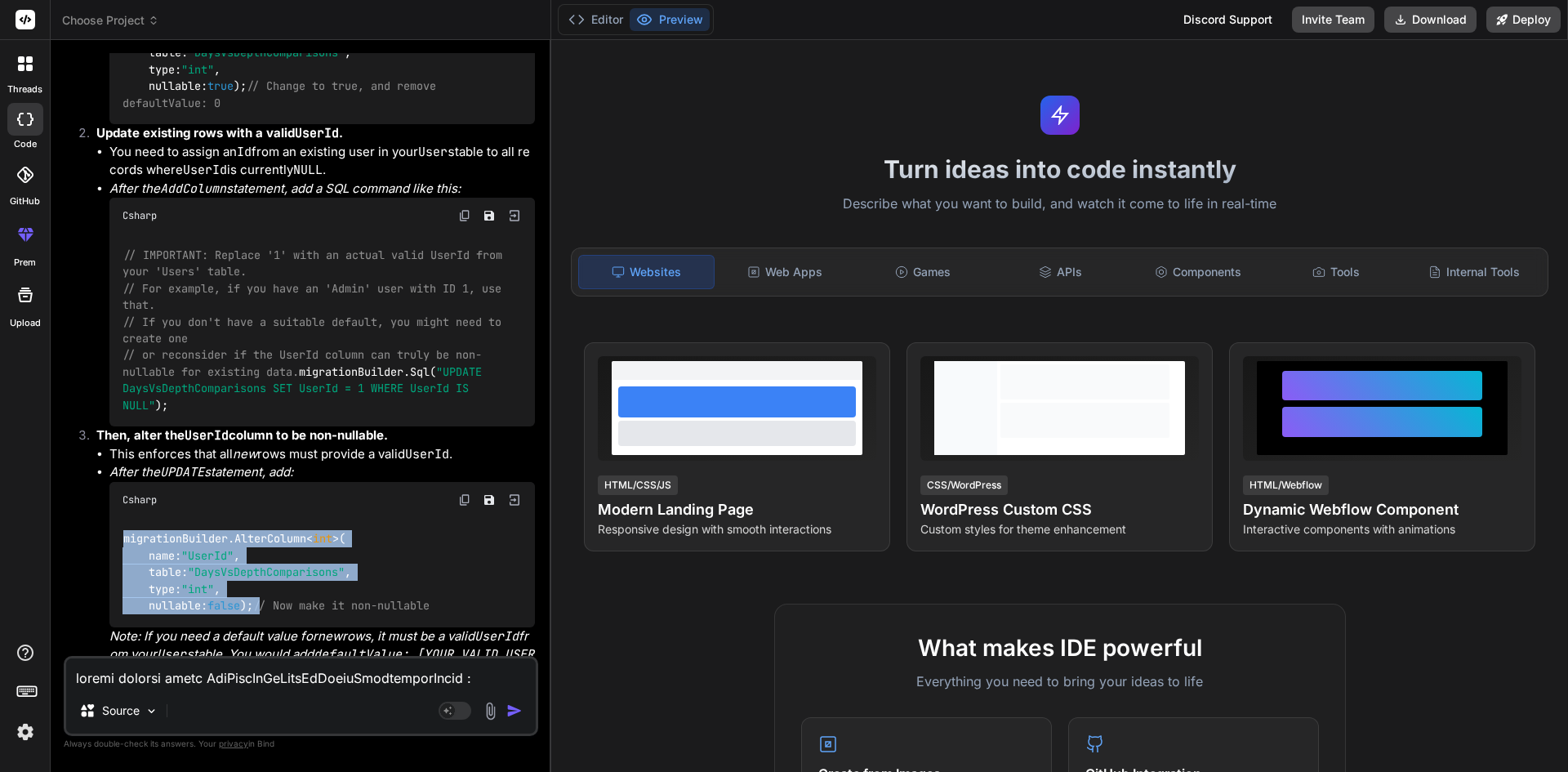
drag, startPoint x: 117, startPoint y: 543, endPoint x: 275, endPoint y: 602, distance: 168.7
click at [275, 602] on div "migrationBuilder.AlterColumn< int >( name: "UserId" , table: "DaysVsDepthCompar…" at bounding box center [322, 572] width 426 height 109
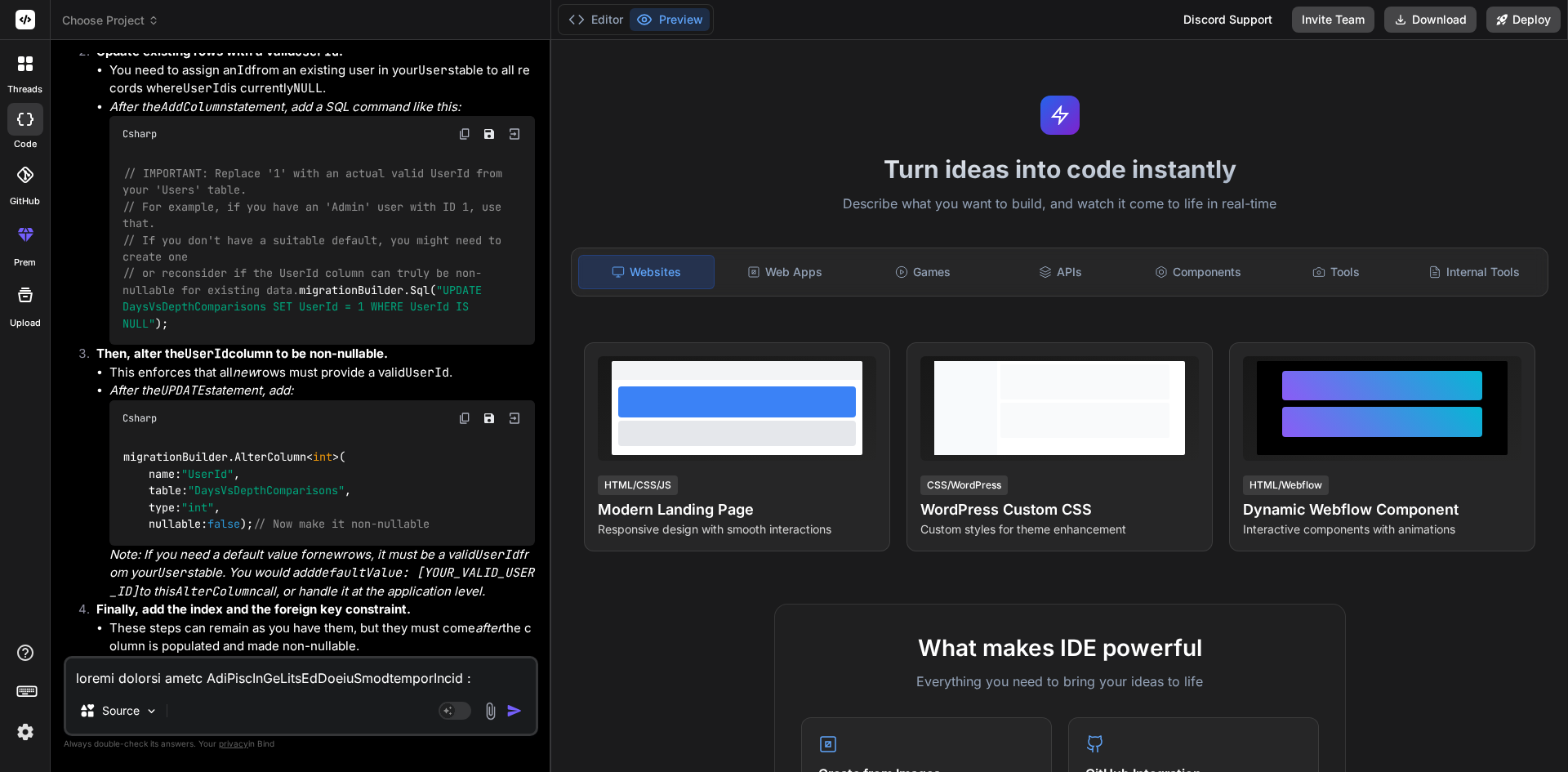
click at [429, 524] on span "// Now make it non-nullable" at bounding box center [342, 524] width 176 height 15
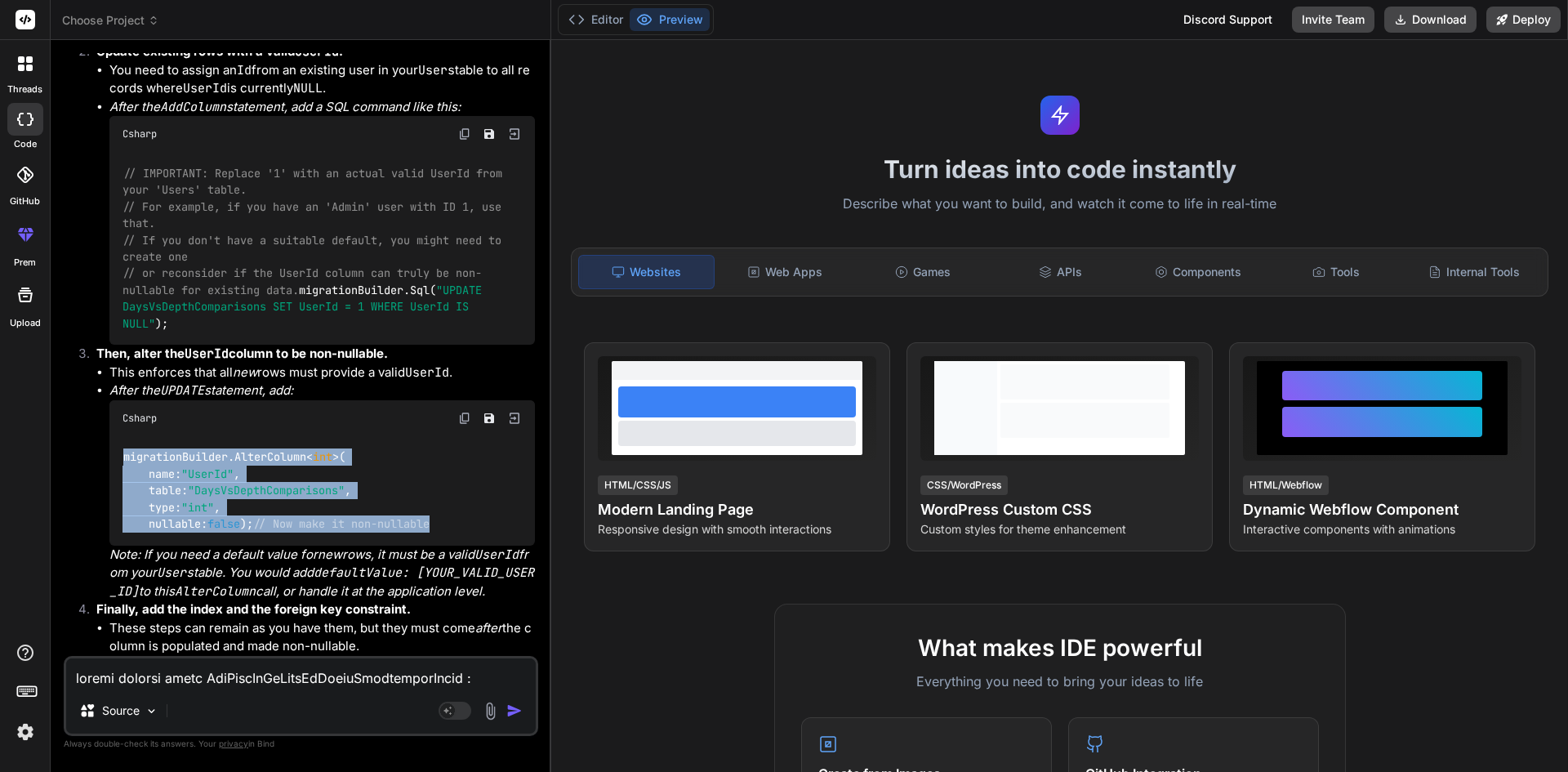
drag, startPoint x: 472, startPoint y: 523, endPoint x: 121, endPoint y: 451, distance: 358.3
click at [121, 451] on div "migrationBuilder.AlterColumn< int >( name: "UserId" , table: "DaysVsDepthCompar…" at bounding box center [322, 491] width 426 height 109
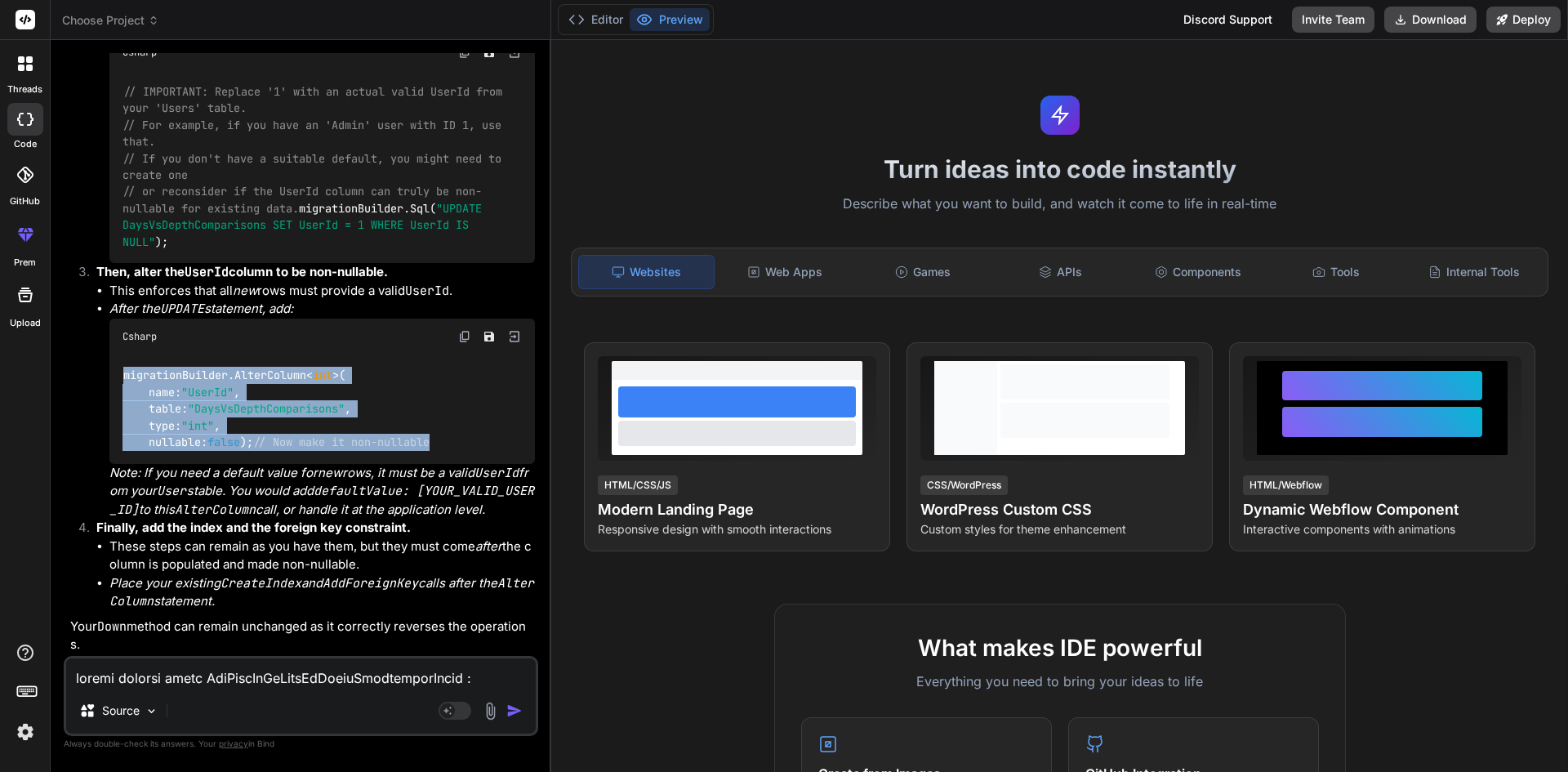
scroll to position [1061, 0]
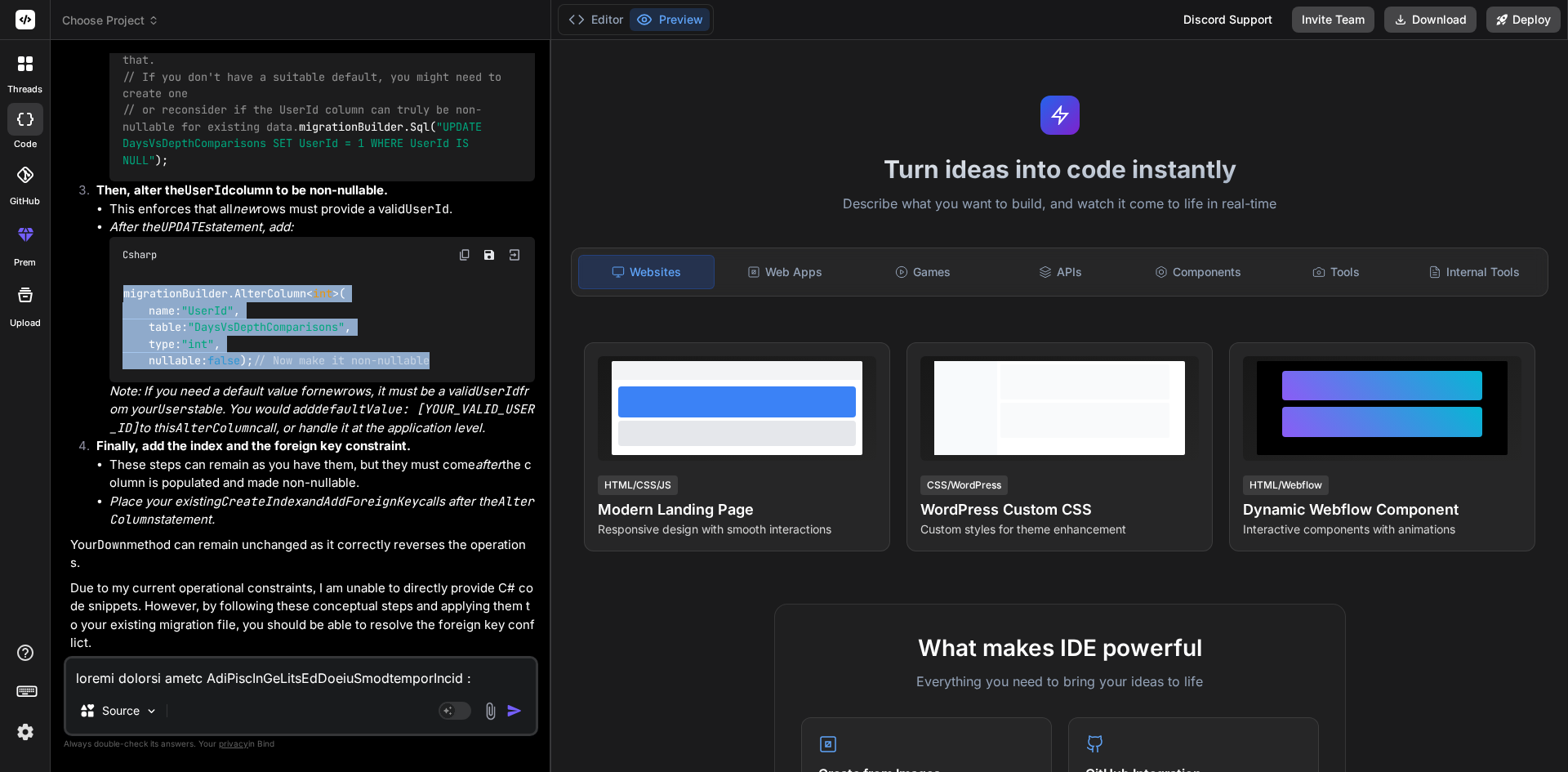
click at [466, 359] on div "migrationBuilder.AlterColumn< int >( name: "UserId" , table: "DaysVsDepthCompar…" at bounding box center [322, 327] width 426 height 109
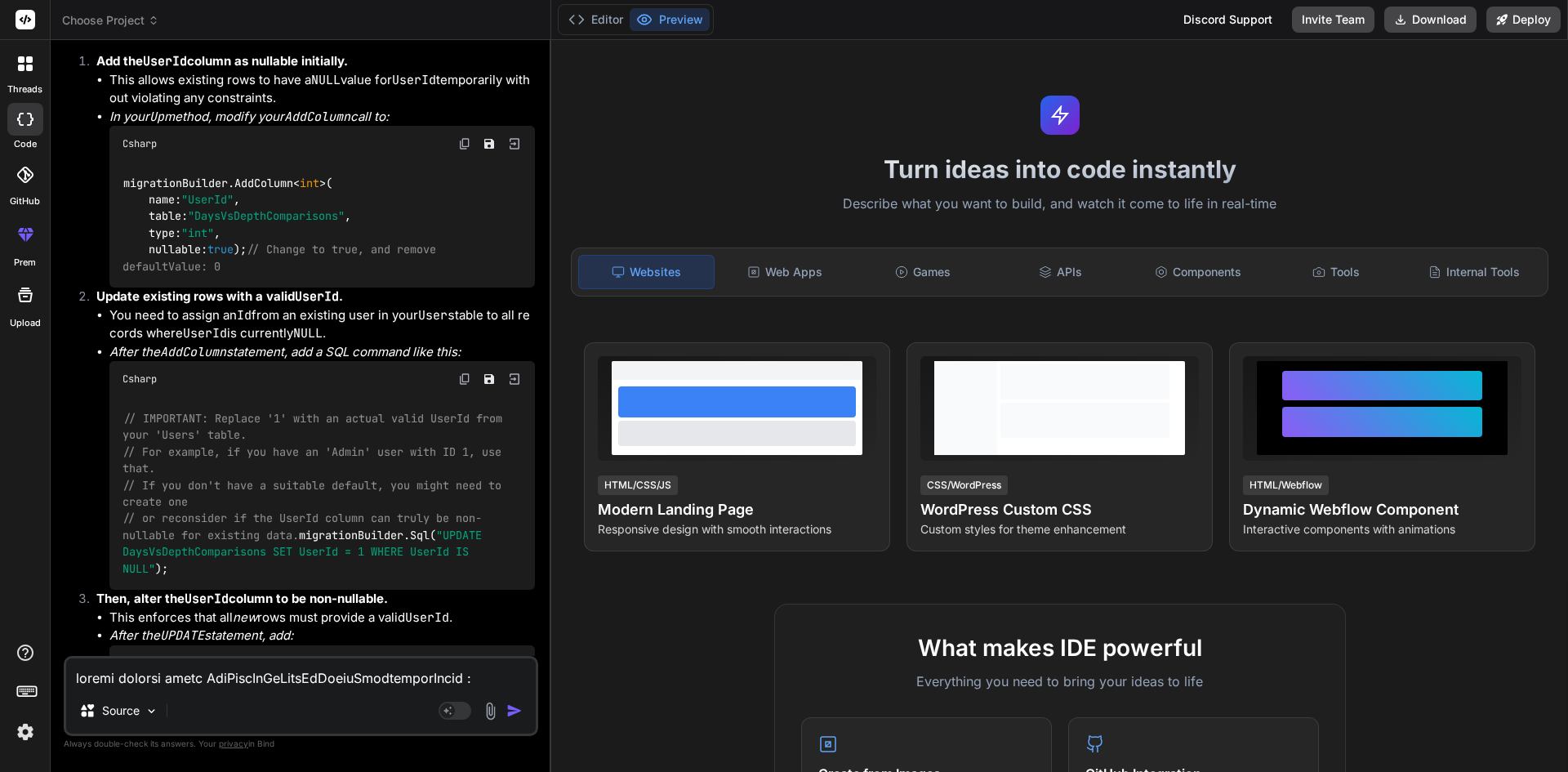
scroll to position [571, 0]
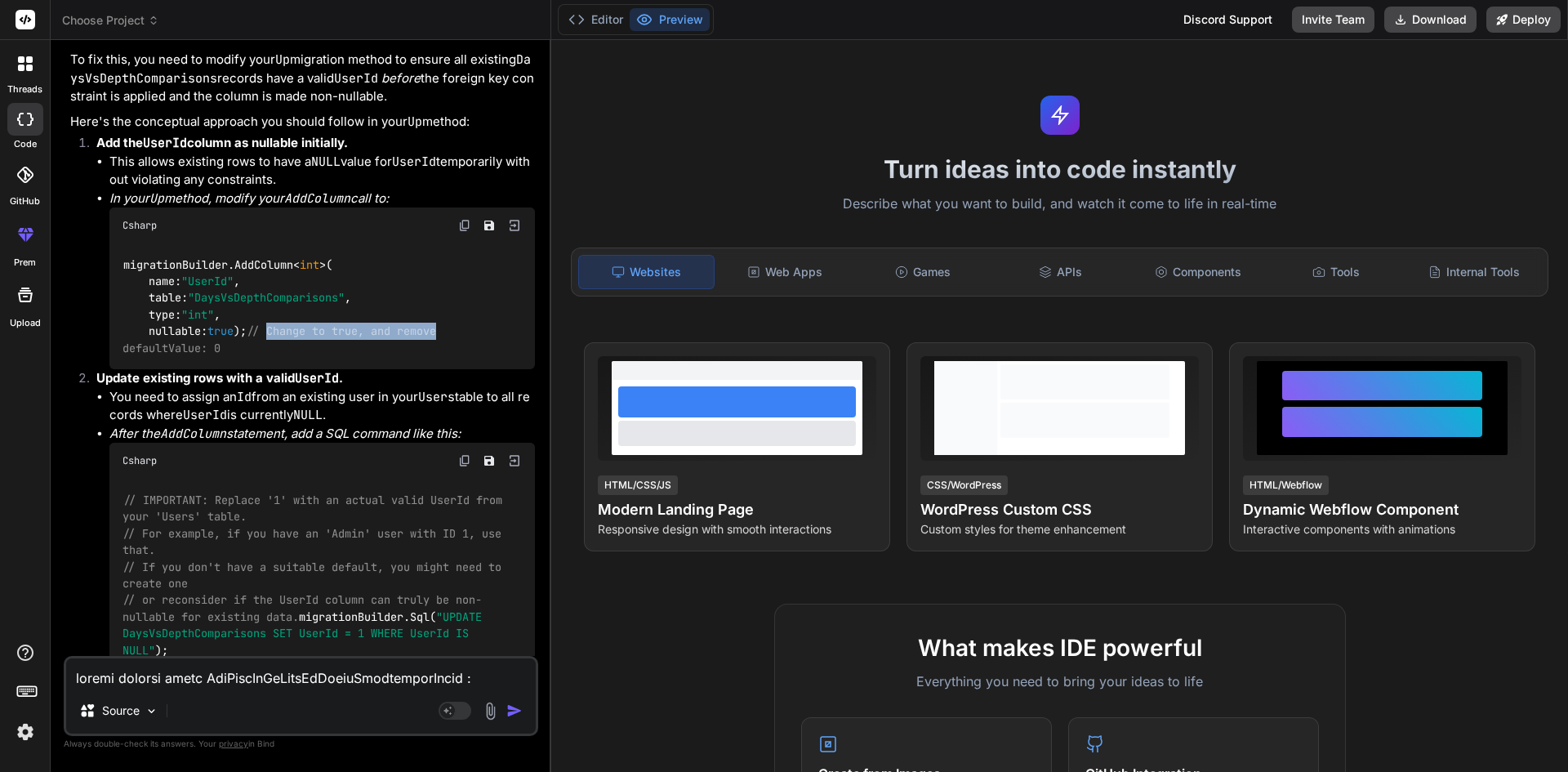
drag, startPoint x: 282, startPoint y: 333, endPoint x: 454, endPoint y: 333, distance: 172.0
click at [443, 333] on span "// Change to true, and remove defaultValue: 0" at bounding box center [282, 340] width 320 height 31
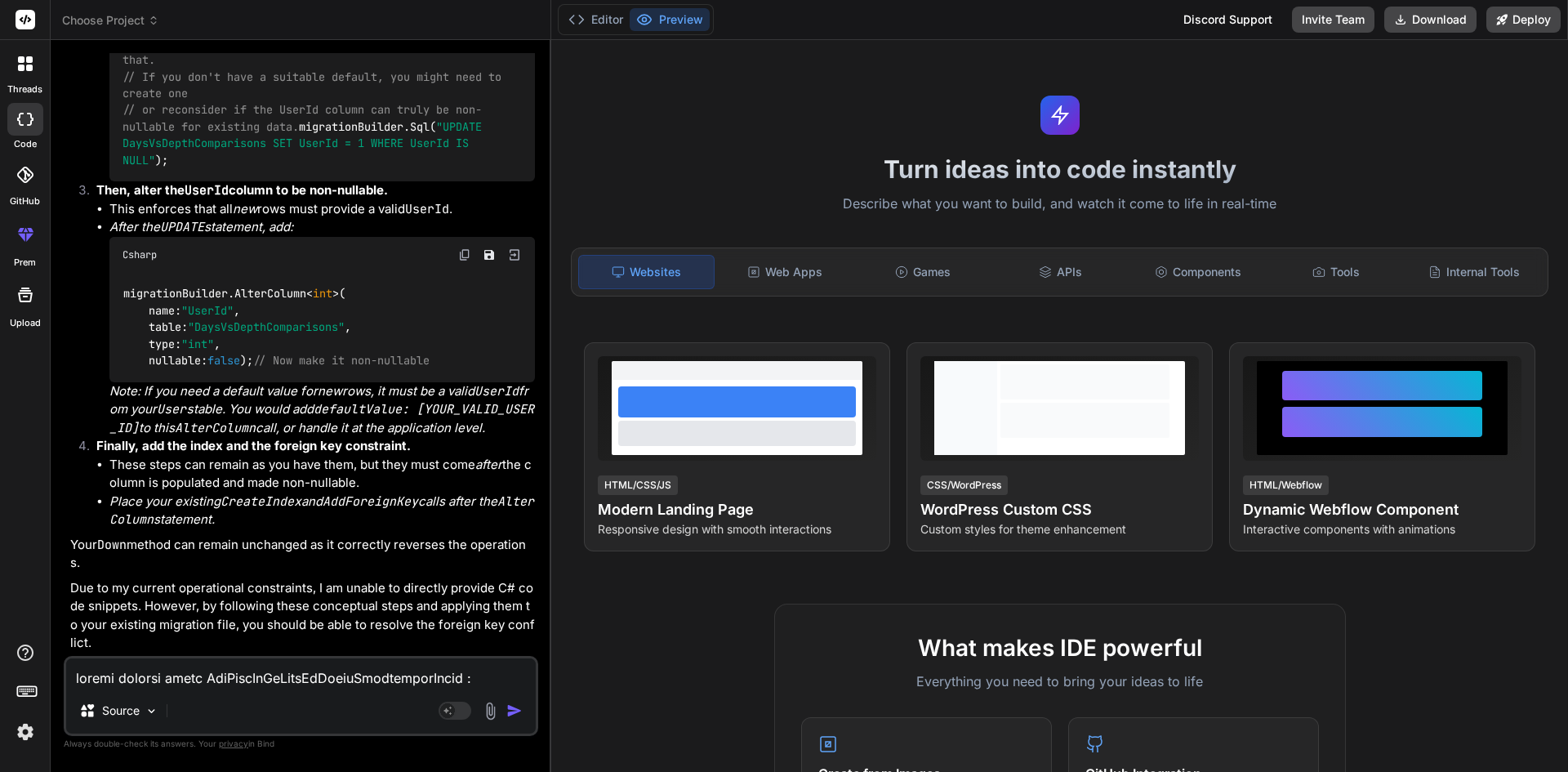
scroll to position [816, 0]
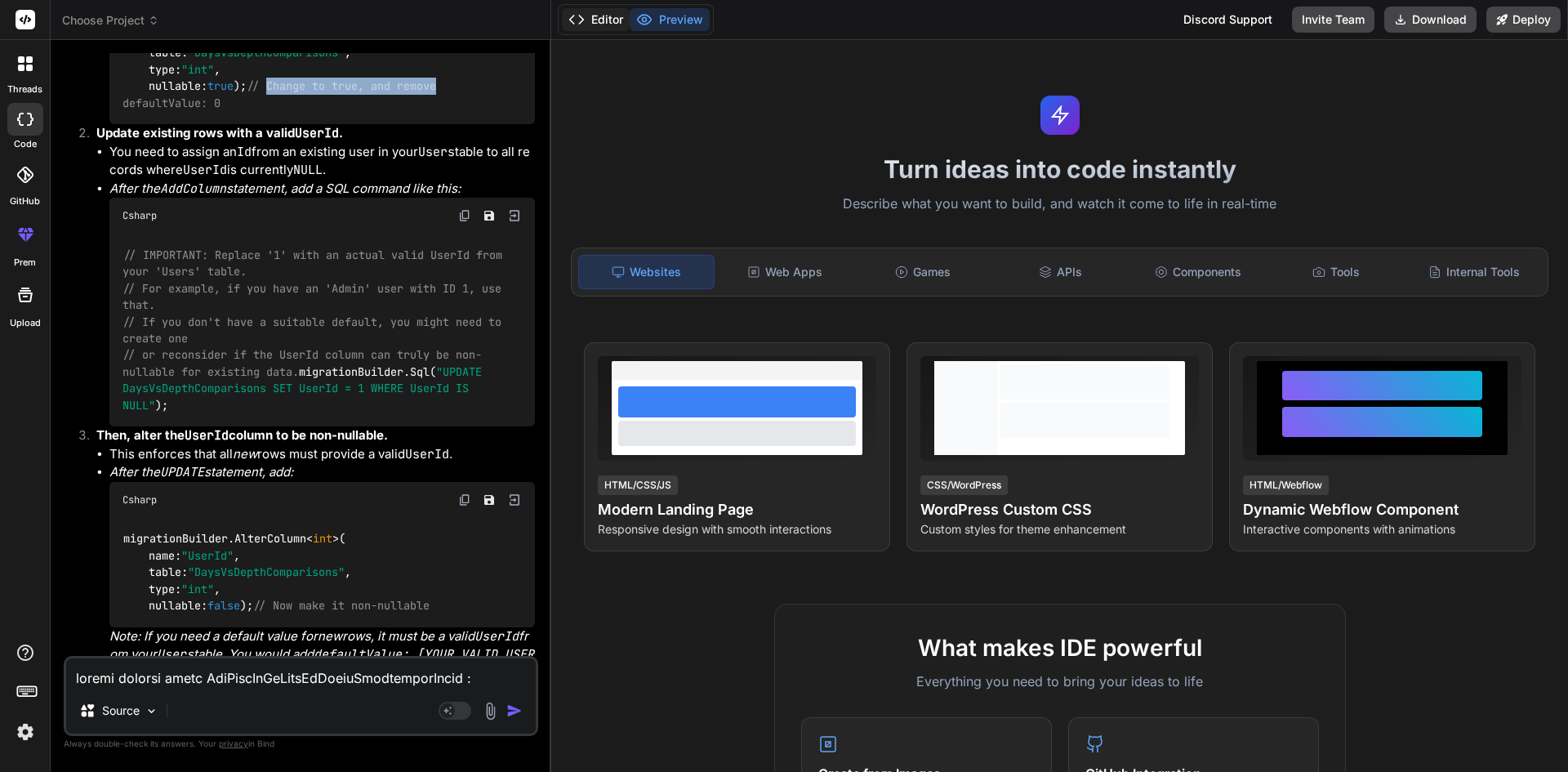
click at [608, 21] on button "Editor" at bounding box center [596, 19] width 68 height 23
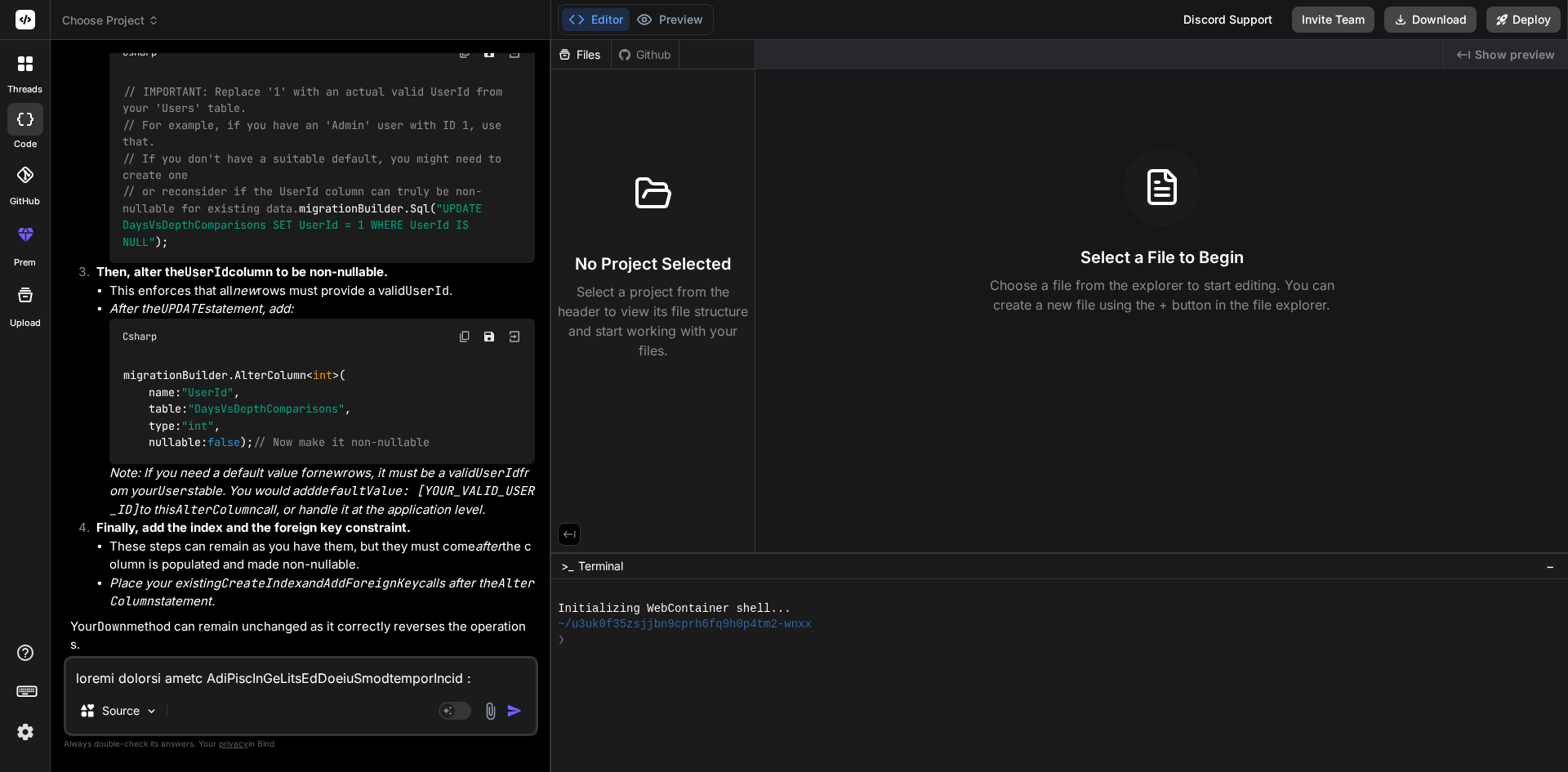
scroll to position [1061, 0]
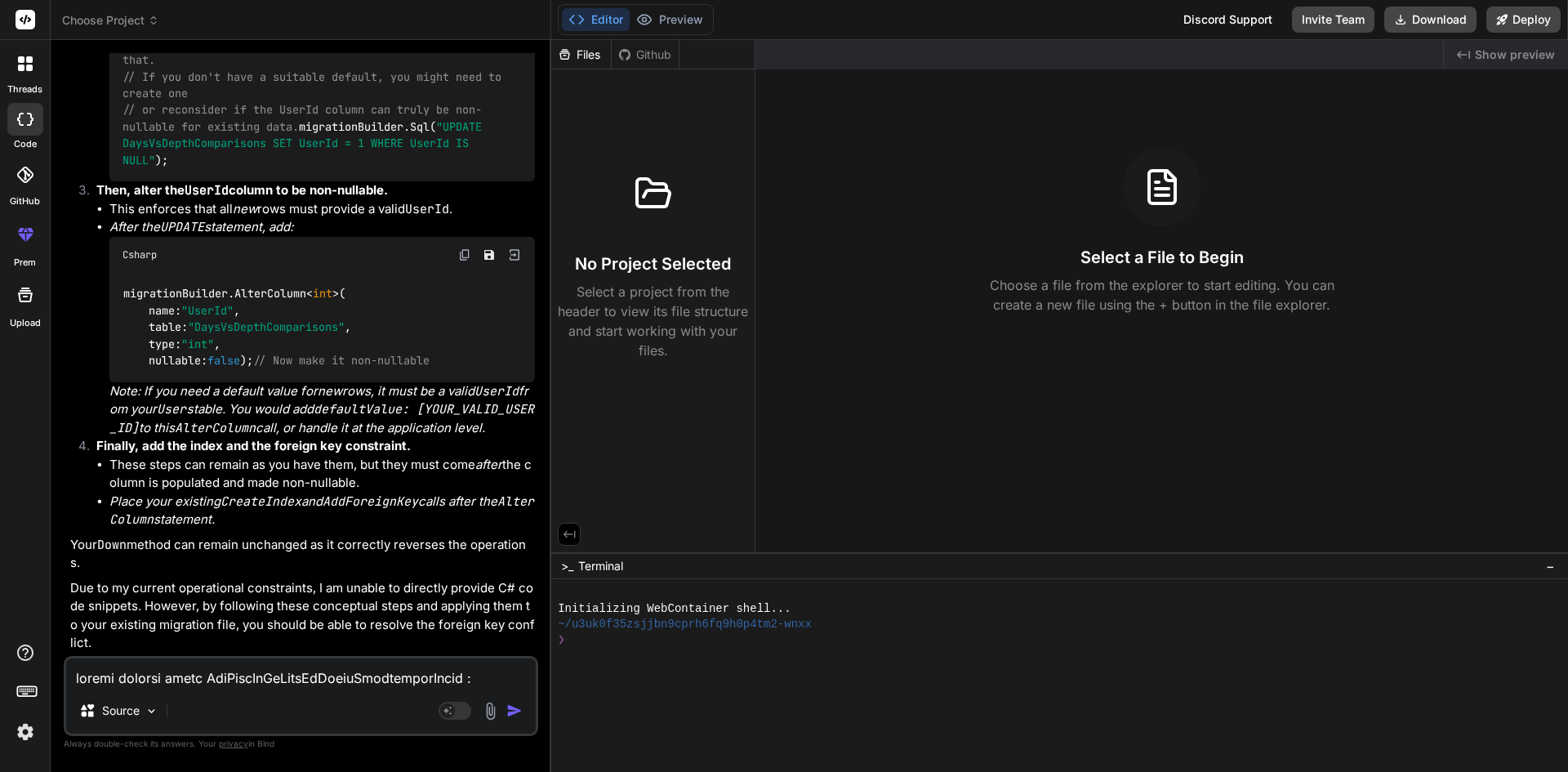
click at [153, 679] on textarea at bounding box center [301, 673] width 470 height 29
paste textarea "public partial class AddUserIdInDaysVsDepthComparisonTable : Migration { protec…"
type textarea "public partial class AddUserIdInDaysVsDepthComparisonTable : Migration { protec…"
type textarea "x"
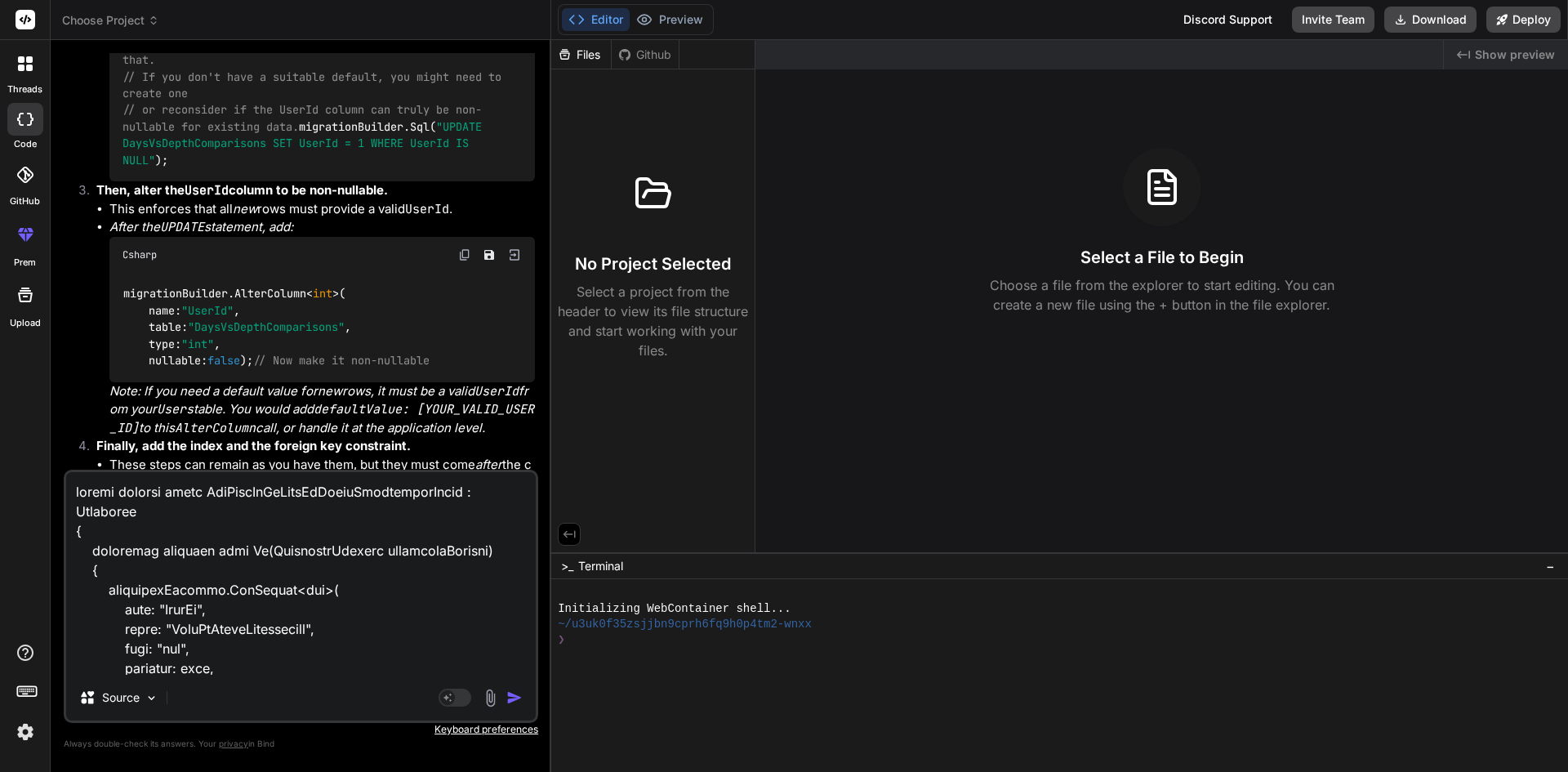
scroll to position [609, 0]
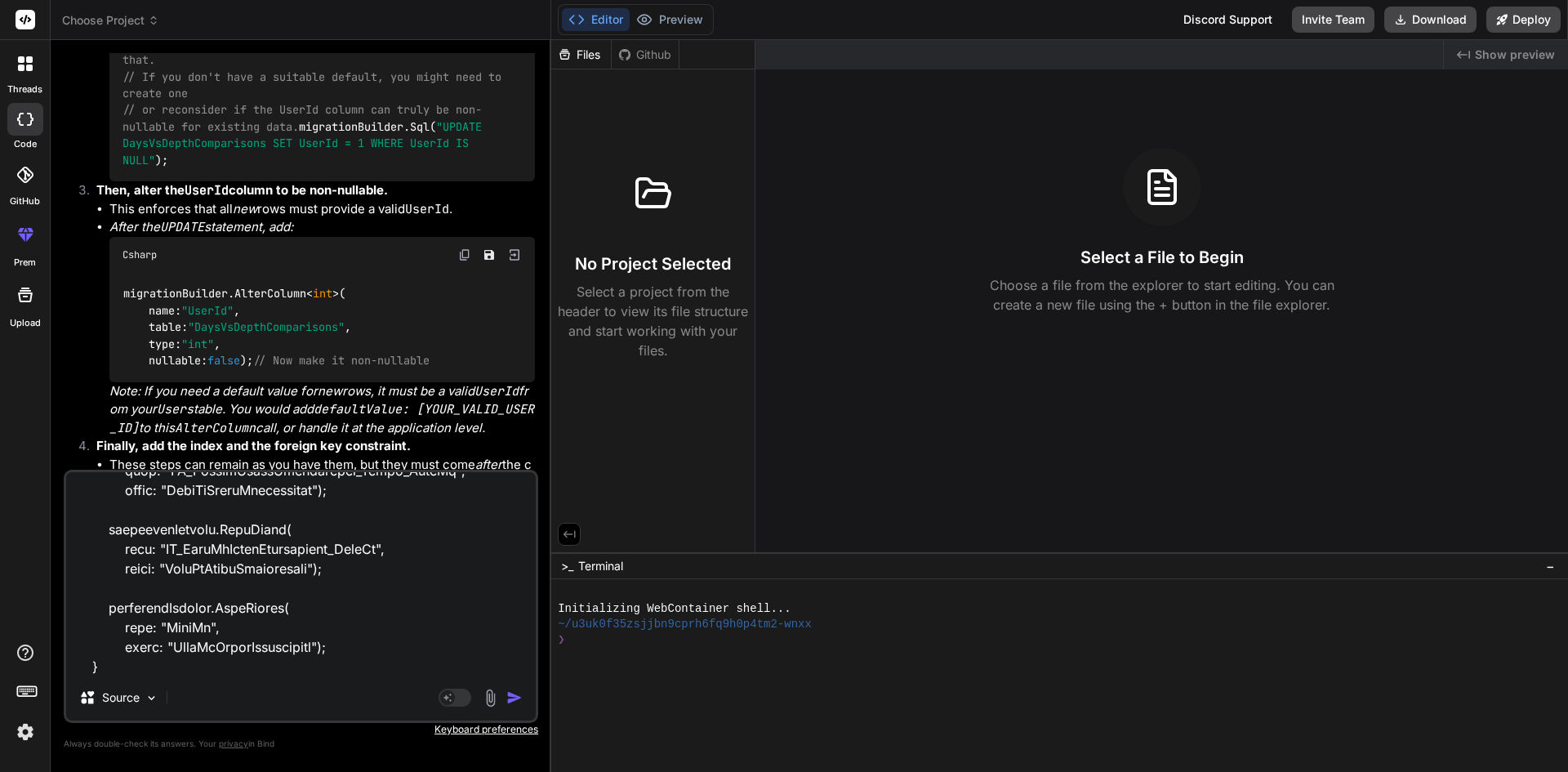
type textarea "public partial class AddUserIdInDaysVsDepthComparisonTable : Migration { protec…"
type textarea "x"
type textarea "public partial class AddUserIdInDaysVsDepthComparisonTable : Migration { protec…"
type textarea "x"
type textarea "public partial class AddUserIdInDaysVsDepthComparisonTable : Migration { protec…"
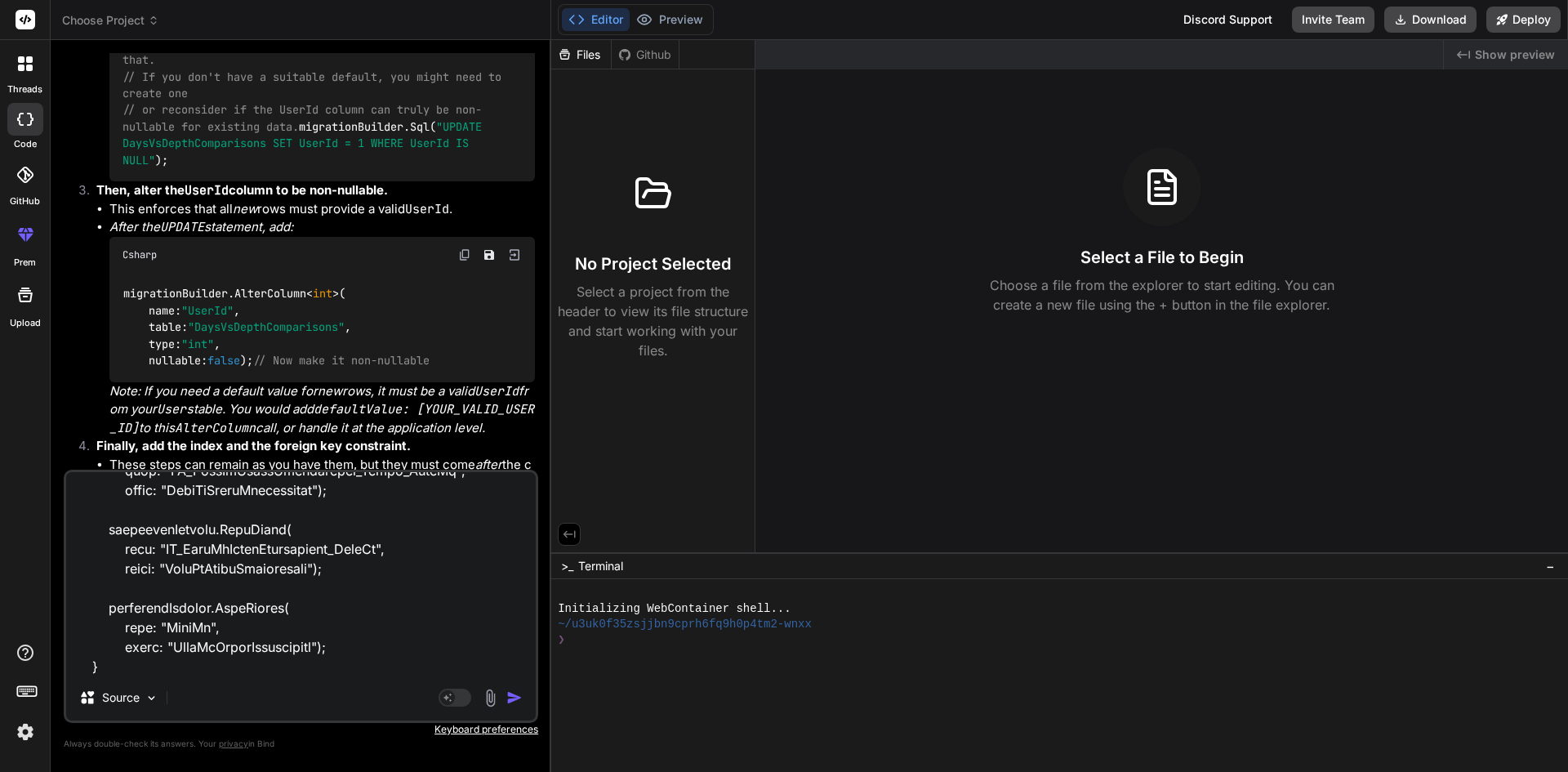
type textarea "x"
type textarea "public partial class AddUserIdInDaysVsDepthComparisonTable : Migration { protec…"
type textarea "x"
type textarea "public partial class AddUserIdInDaysVsDepthComparisonTable : Migration { protec…"
type textarea "x"
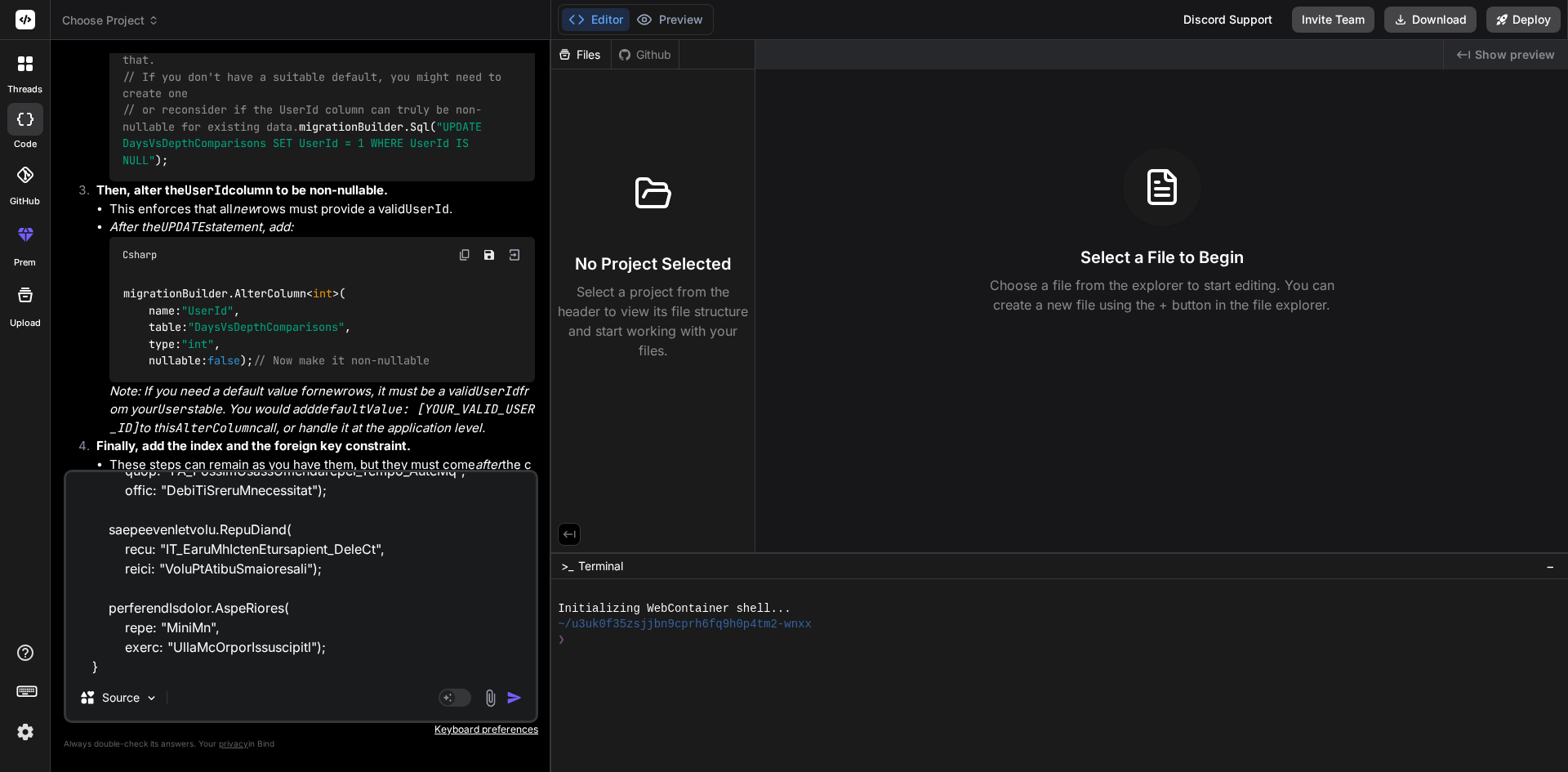
type textarea "public partial class AddUserIdInDaysVsDepthComparisonTable : Migration { protec…"
type textarea "x"
type textarea "public partial class AddUserIdInDaysVsDepthComparisonTable : Migration { protec…"
type textarea "x"
type textarea "public partial class AddUserIdInDaysVsDepthComparisonTable : Migration { protec…"
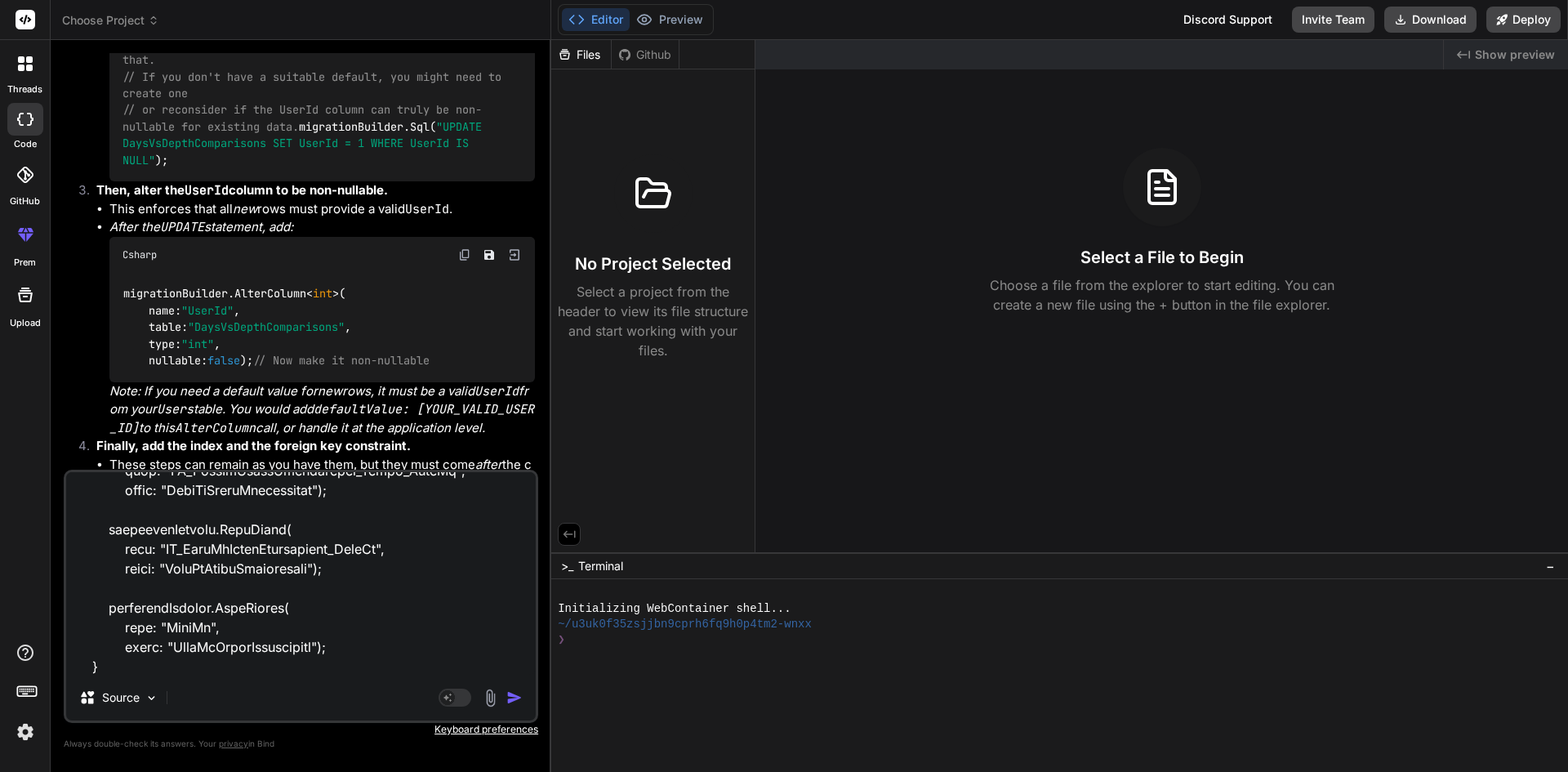
type textarea "x"
type textarea "public partial class AddUserIdInDaysVsDepthComparisonTable : Migration { protec…"
type textarea "x"
type textarea "public partial class AddUserIdInDaysVsDepthComparisonTable : Migration { protec…"
type textarea "x"
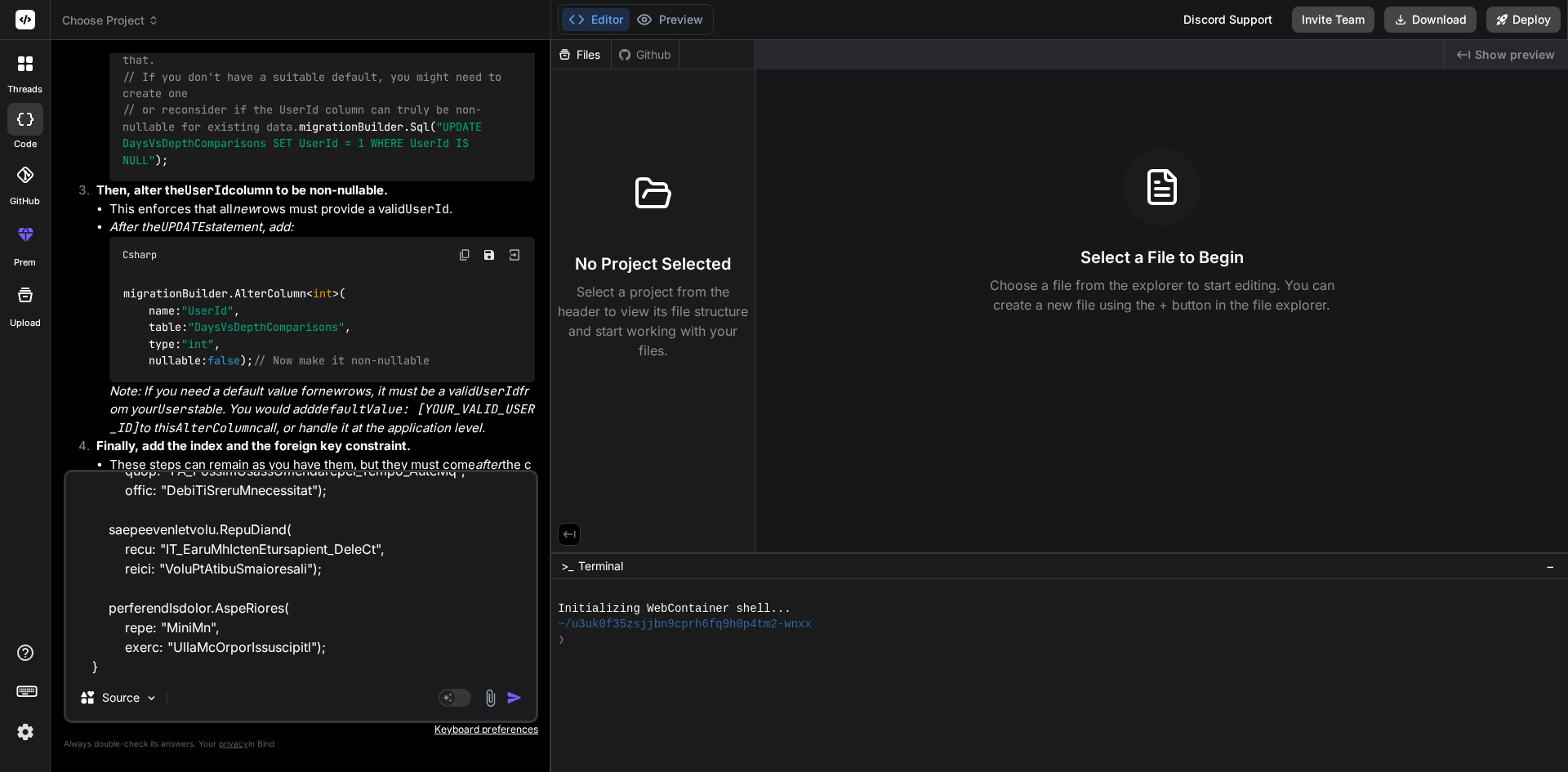
type textarea "public partial class AddUserIdInDaysVsDepthComparisonTable : Migration { protec…"
type textarea "x"
type textarea "public partial class AddUserIdInDaysVsDepthComparisonTable : Migration { protec…"
type textarea "x"
type textarea "public partial class AddUserIdInDaysVsDepthComparisonTable : Migration { protec…"
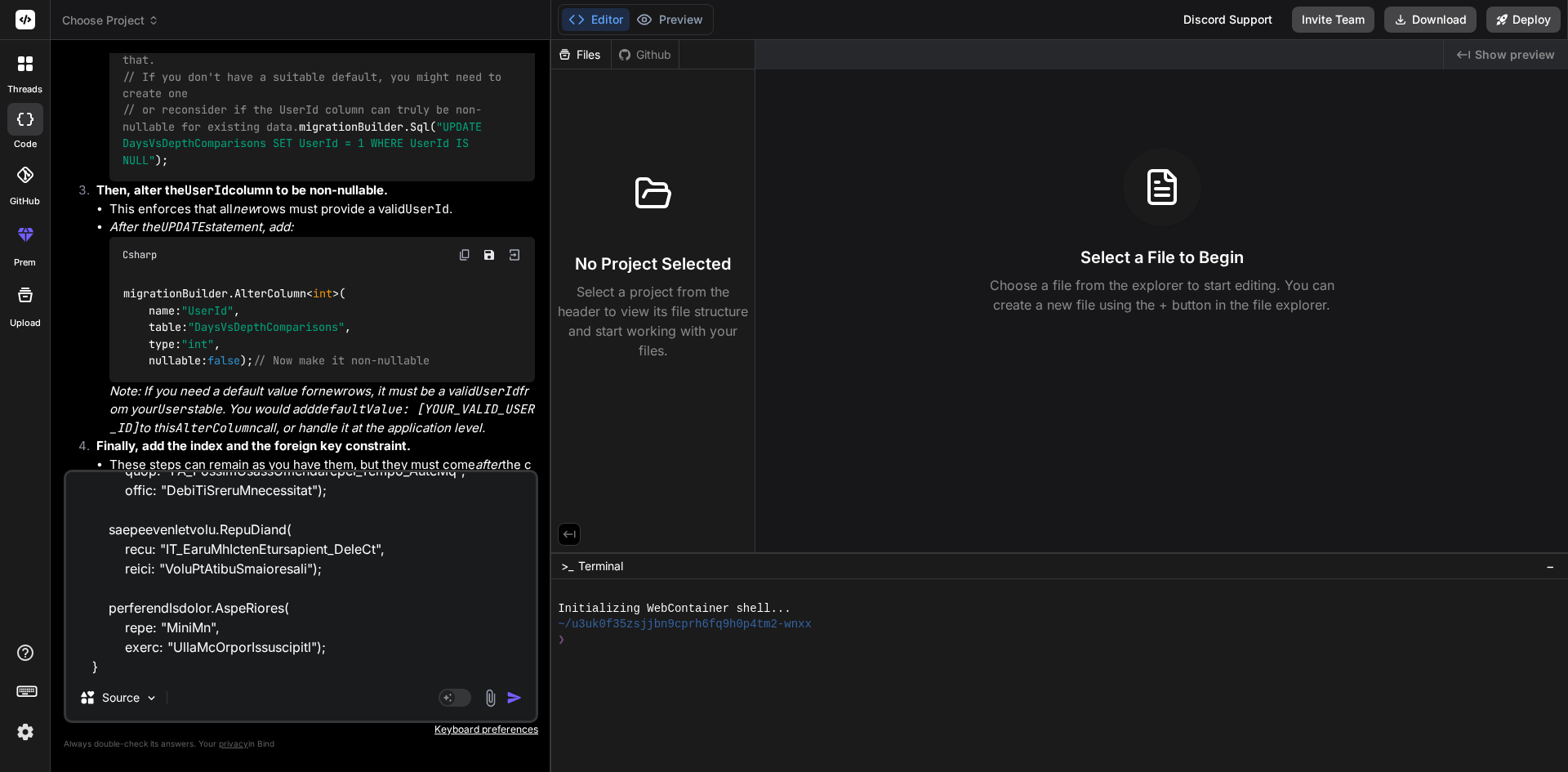
type textarea "x"
type textarea "public partial class AddUserIdInDaysVsDepthComparisonTable : Migration { protec…"
type textarea "x"
type textarea "public partial class AddUserIdInDaysVsDepthComparisonTable : Migration { protec…"
type textarea "x"
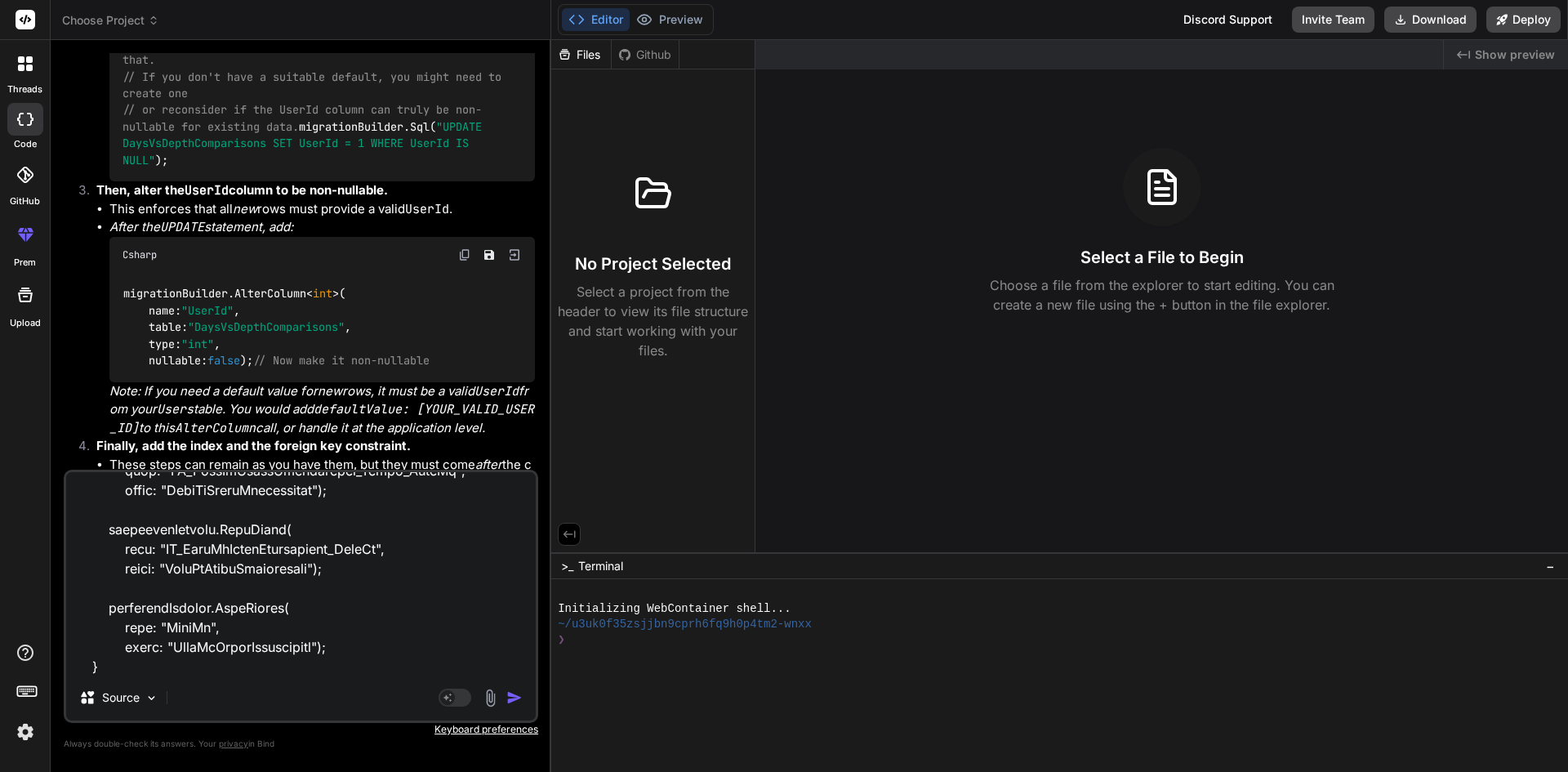
type textarea "public partial class AddUserIdInDaysVsDepthComparisonTable : Migration { protec…"
type textarea "x"
type textarea "public partial class AddUserIdInDaysVsDepthComparisonTable : Migration { protec…"
type textarea "x"
type textarea "public partial class AddUserIdInDaysVsDepthComparisonTable : Migration { protec…"
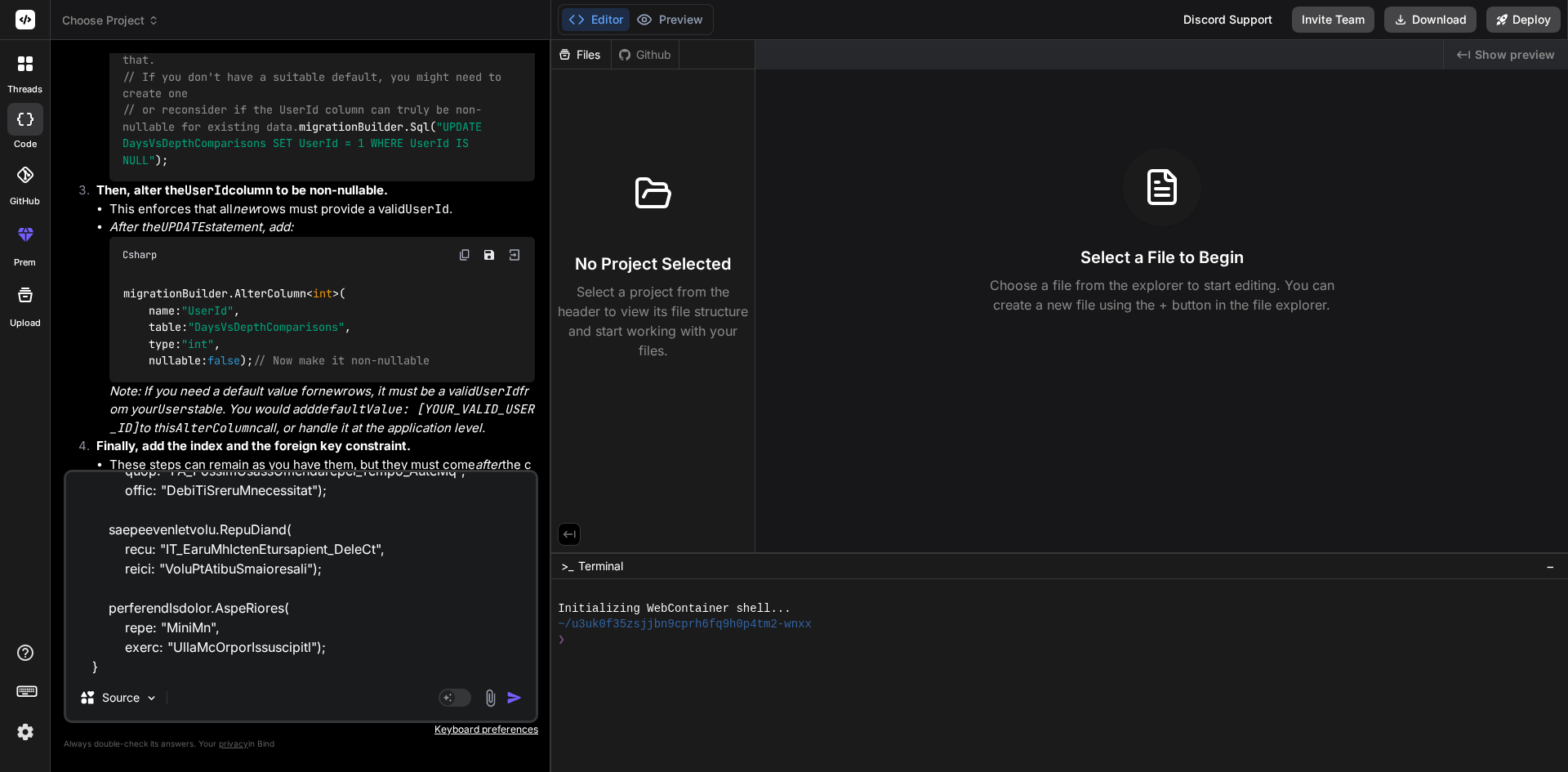
type textarea "x"
type textarea "public partial class AddUserIdInDaysVsDepthComparisonTable : Migration { protec…"
type textarea "x"
type textarea "public partial class AddUserIdInDaysVsDepthComparisonTable : Migration { protec…"
type textarea "x"
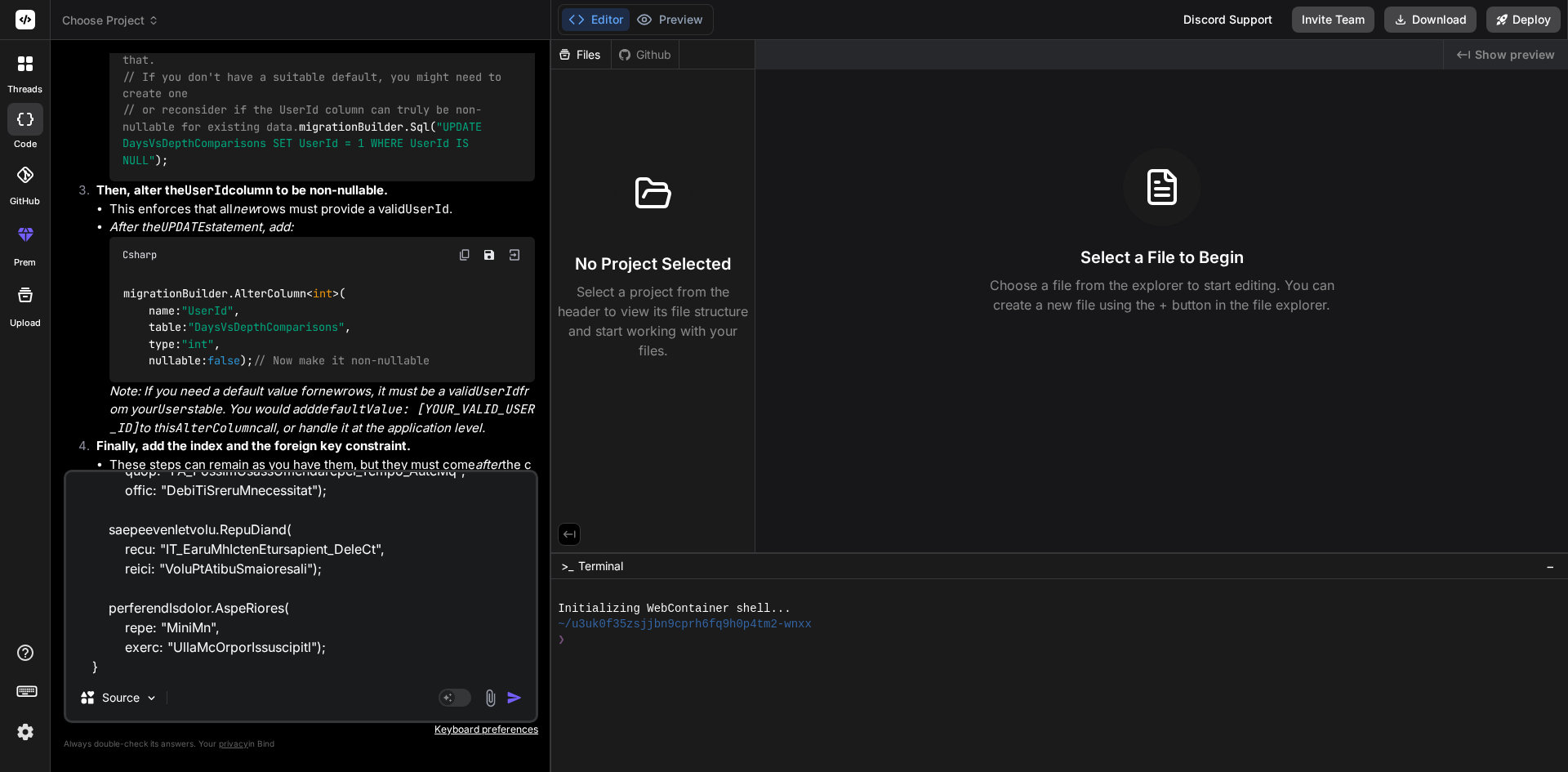
type textarea "public partial class AddUserIdInDaysVsDepthComparisonTable : Migration { protec…"
type textarea "x"
type textarea "public partial class AddUserIdInDaysVsDepthComparisonTable : Migration { protec…"
type textarea "x"
type textarea "public partial class AddUserIdInDaysVsDepthComparisonTable : Migration { protec…"
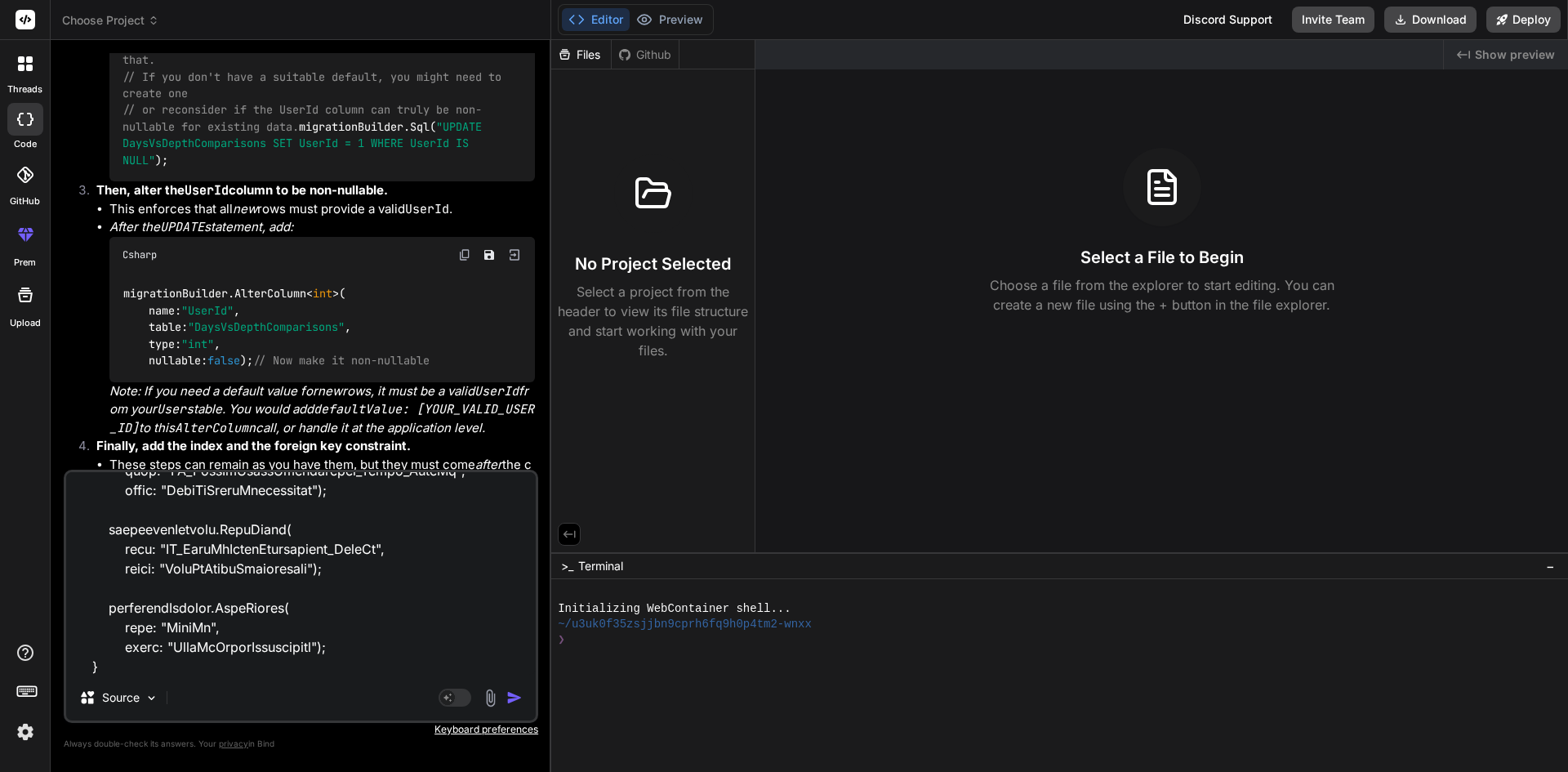
type textarea "x"
type textarea "public partial class AddUserIdInDaysVsDepthComparisonTable : Migration { protec…"
type textarea "x"
type textarea "public partial class AddUserIdInDaysVsDepthComparisonTable : Migration { protec…"
type textarea "x"
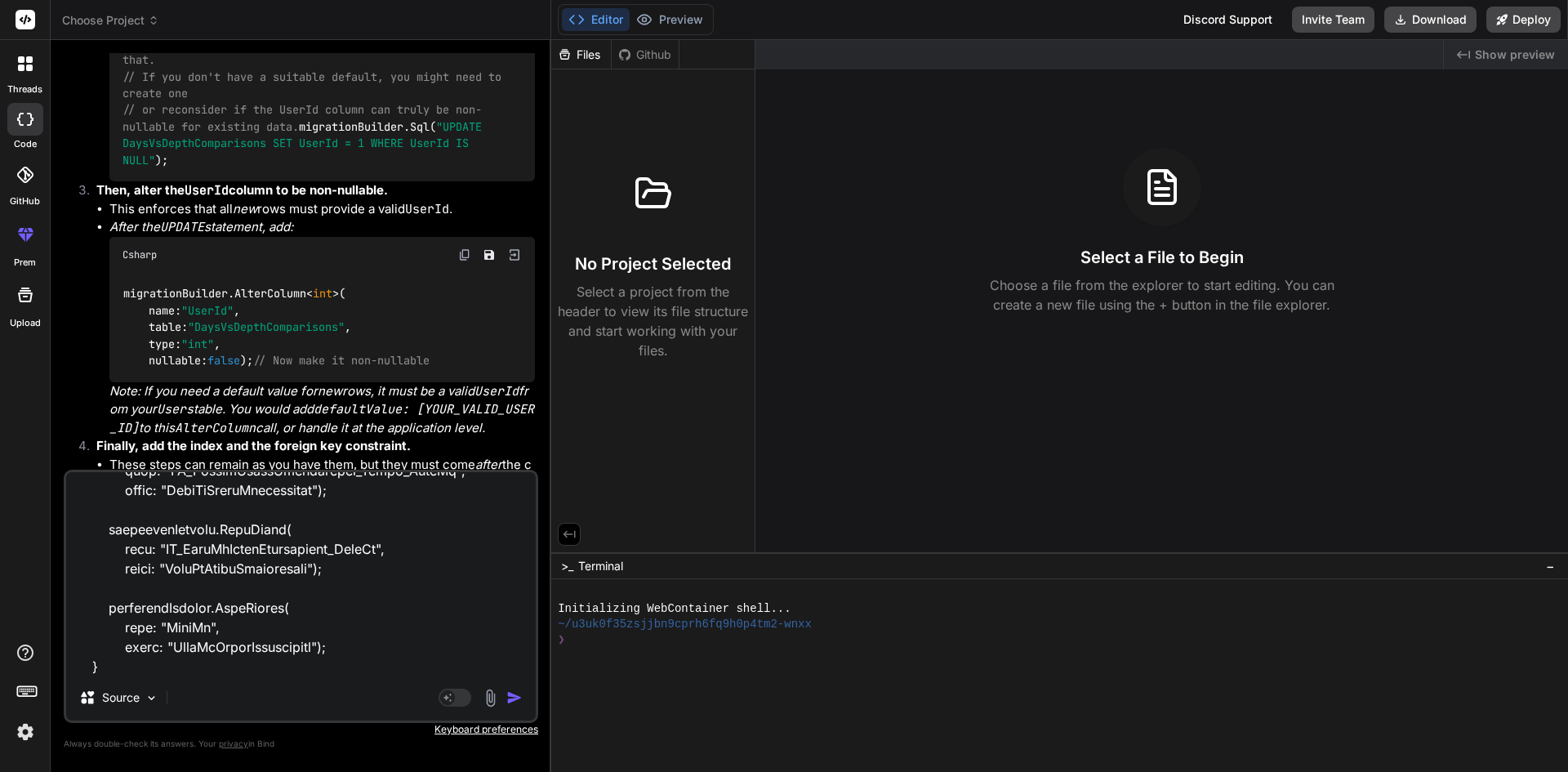
type textarea "public partial class AddUserIdInDaysVsDepthComparisonTable : Migration { protec…"
type textarea "x"
type textarea "public partial class AddUserIdInDaysVsDepthComparisonTable : Migration { protec…"
type textarea "x"
type textarea "public partial class AddUserIdInDaysVsDepthComparisonTable : Migration { protec…"
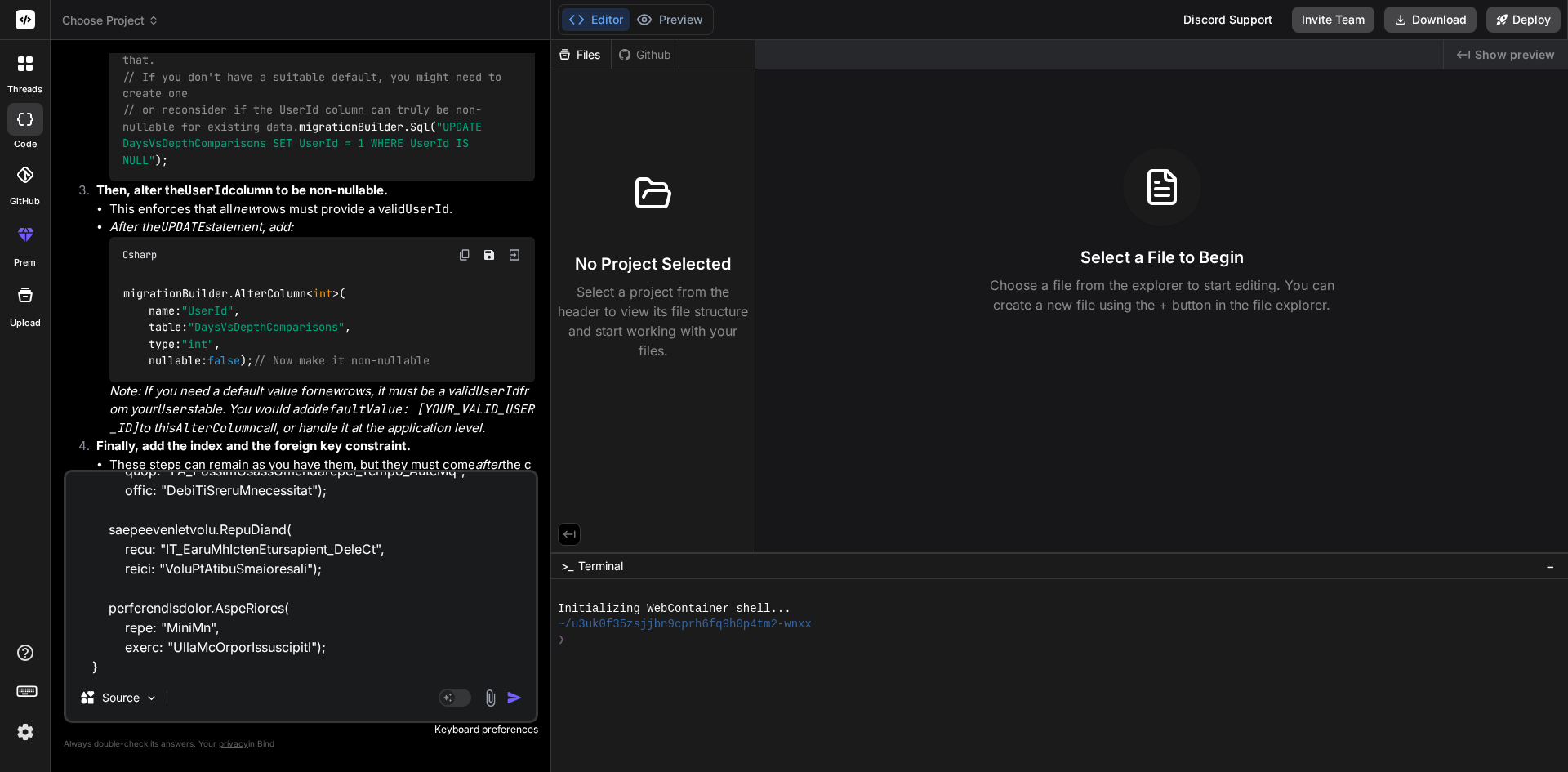
type textarea "x"
type textarea "public partial class AddUserIdInDaysVsDepthComparisonTable : Migration { protec…"
type textarea "x"
type textarea "public partial class AddUserIdInDaysVsDepthComparisonTable : Migration { protec…"
type textarea "x"
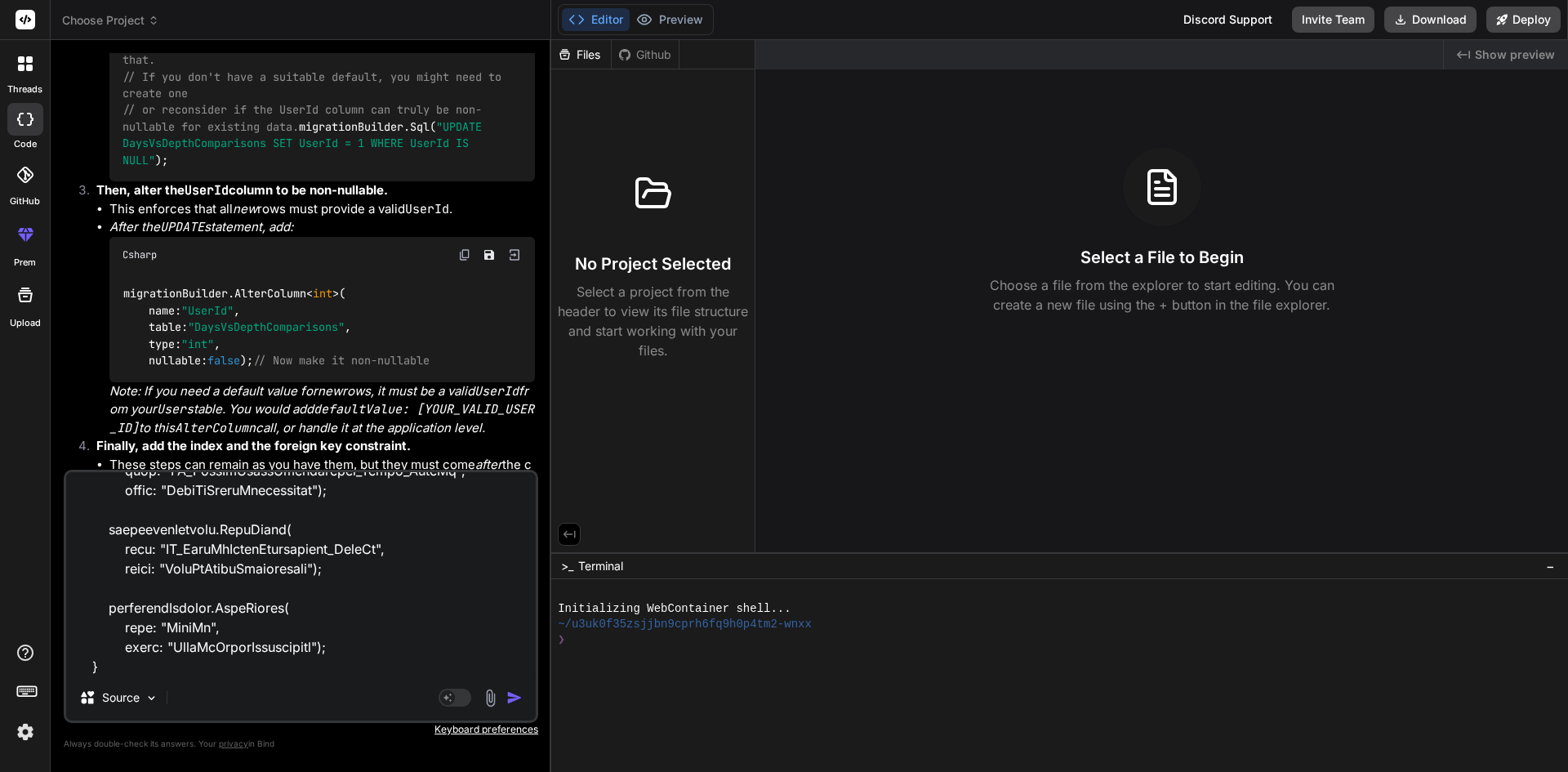
type textarea "public partial class AddUserIdInDaysVsDepthComparisonTable : Migration { protec…"
type textarea "x"
type textarea "public partial class AddUserIdInDaysVsDepthComparisonTable : Migration { protec…"
type textarea "x"
type textarea "public partial class AddUserIdInDaysVsDepthComparisonTable : Migration { protec…"
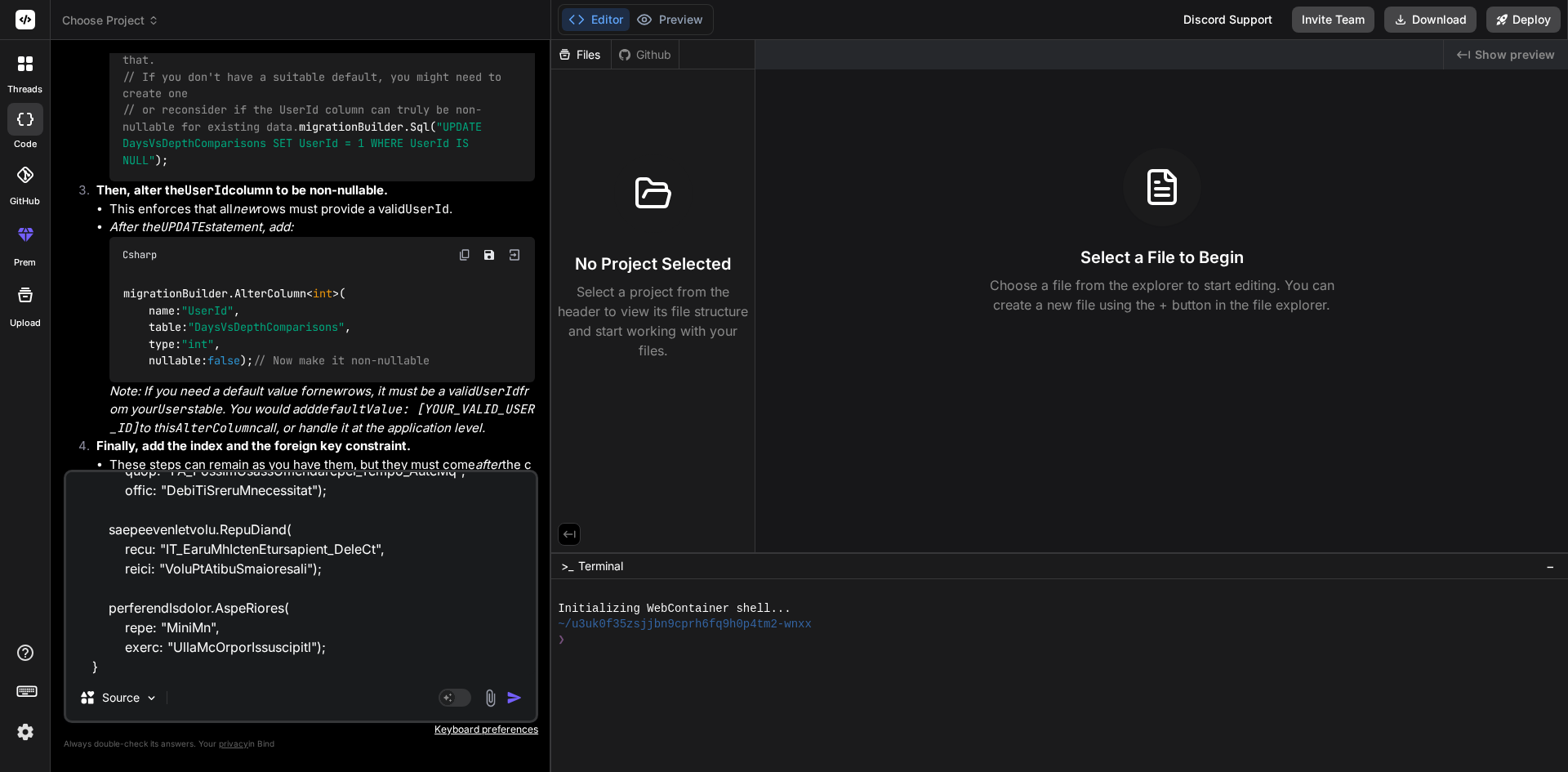
type textarea "x"
type textarea "public partial class AddUserIdInDaysVsDepthComparisonTable : Migration { protec…"
type textarea "x"
type textarea "public partial class AddUserIdInDaysVsDepthComparisonTable : Migration { protec…"
type textarea "x"
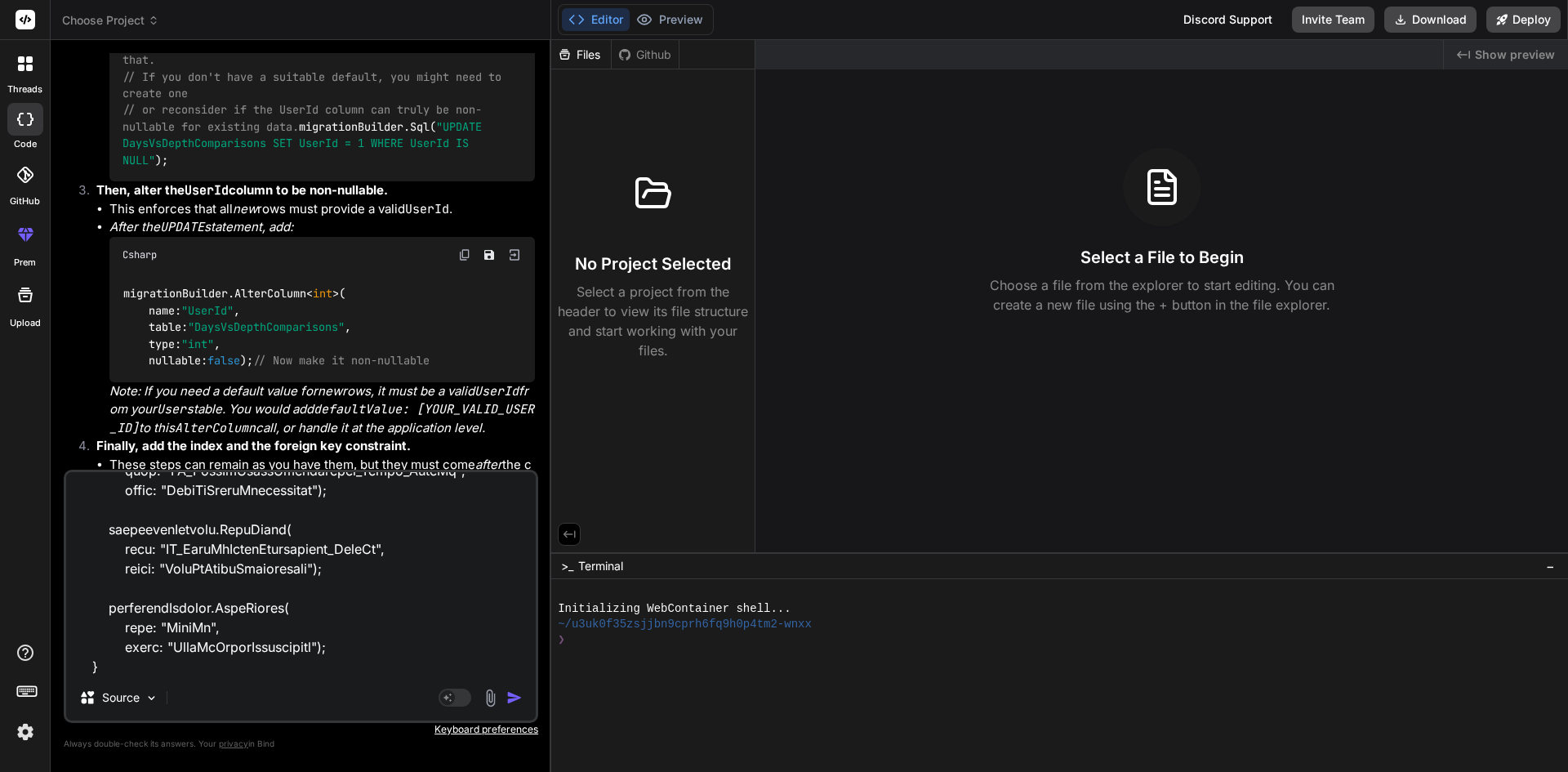
type textarea "public partial class AddUserIdInDaysVsDepthComparisonTable : Migration { protec…"
type textarea "x"
type textarea "public partial class AddUserIdInDaysVsDepthComparisonTable : Migration { protec…"
type textarea "x"
type textarea "public partial class AddUserIdInDaysVsDepthComparisonTable : Migration { protec…"
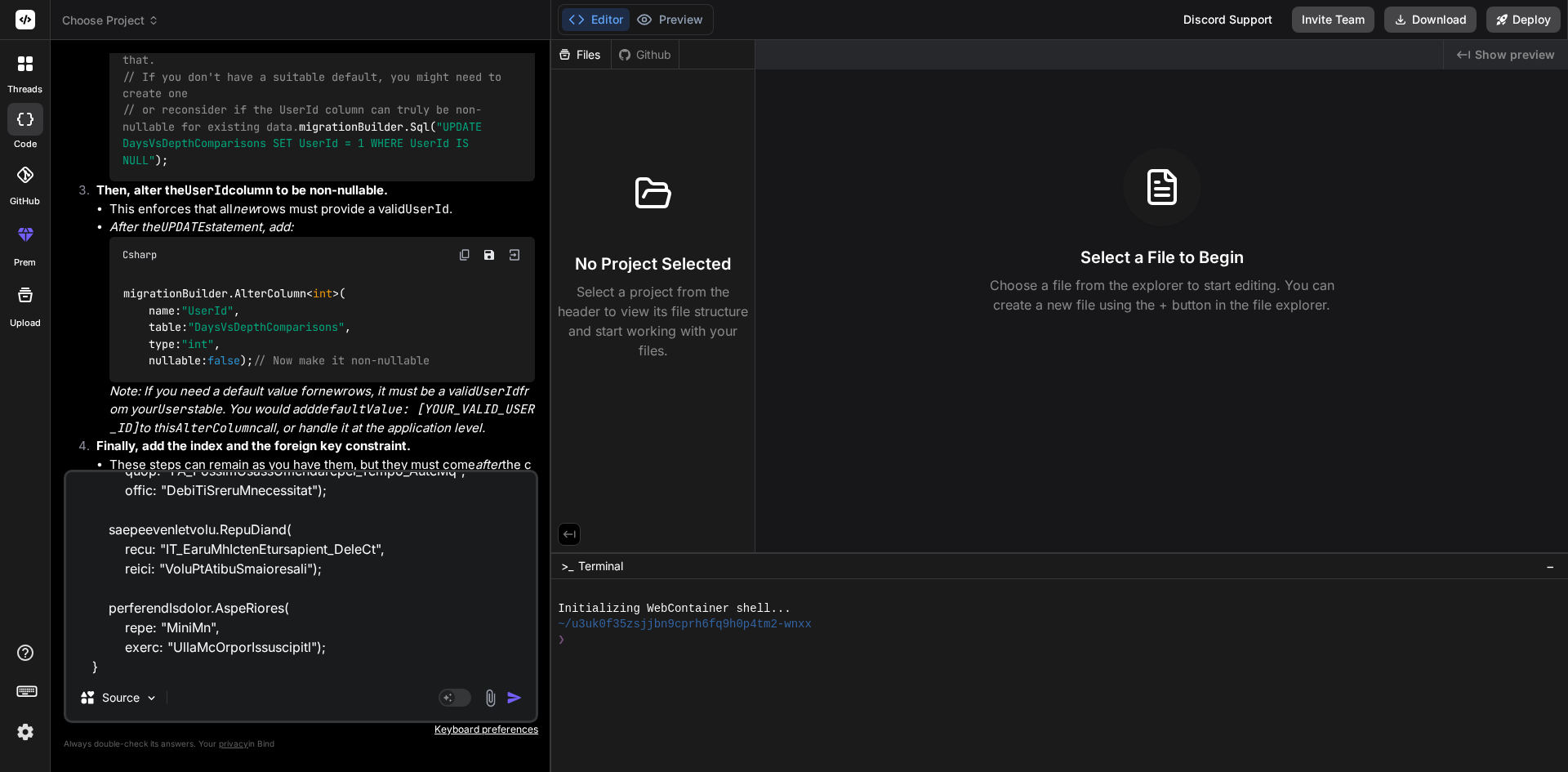
type textarea "x"
type textarea "public partial class AddUserIdInDaysVsDepthComparisonTable : Migration { protec…"
type textarea "x"
type textarea "public partial class AddUserIdInDaysVsDepthComparisonTable : Migration { protec…"
type textarea "x"
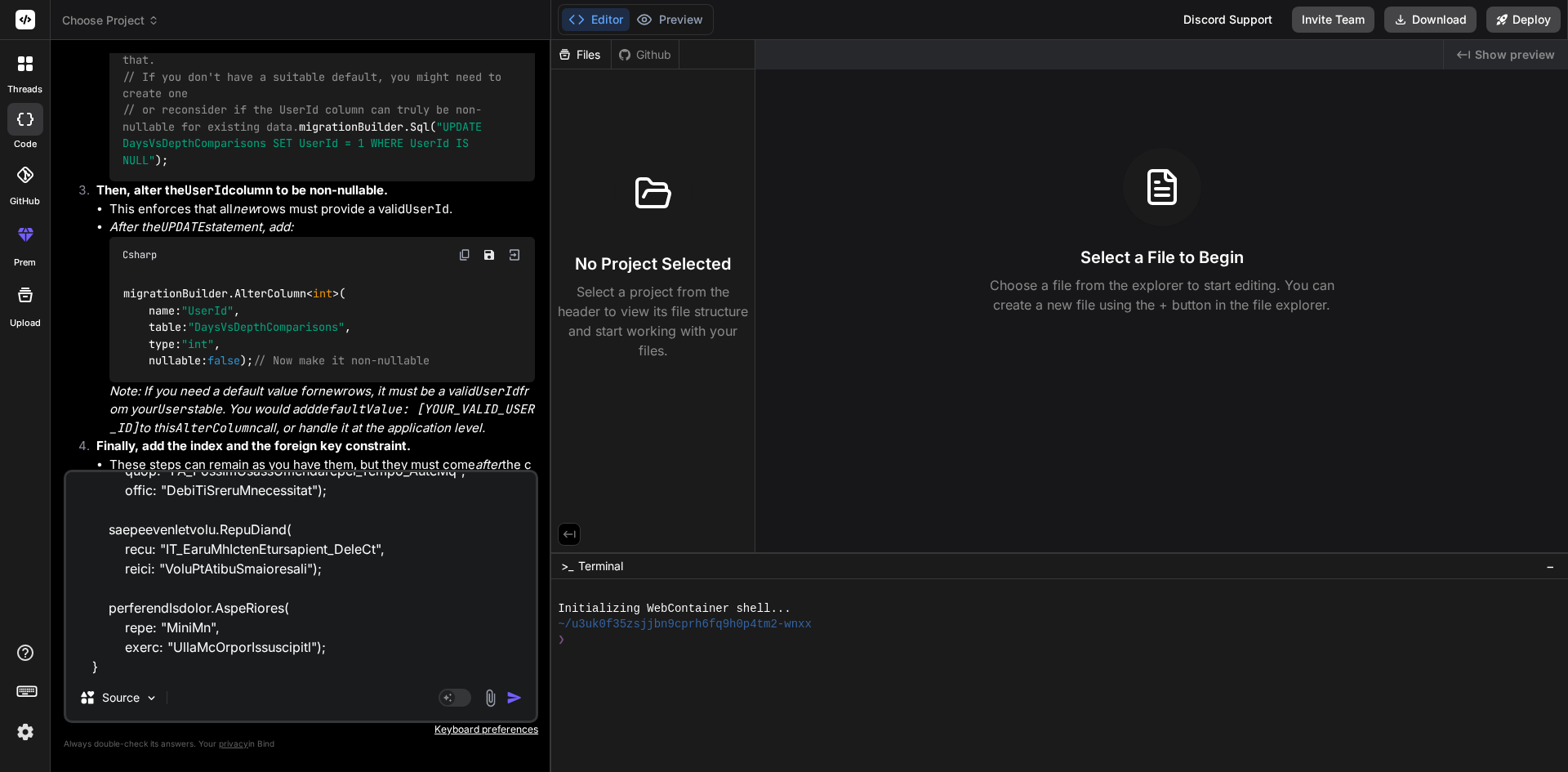
type textarea "public partial class AddUserIdInDaysVsDepthComparisonTable : Migration { protec…"
type textarea "x"
type textarea "public partial class AddUserIdInDaysVsDepthComparisonTable : Migration { protec…"
type textarea "x"
type textarea "public partial class AddUserIdInDaysVsDepthComparisonTable : Migration { protec…"
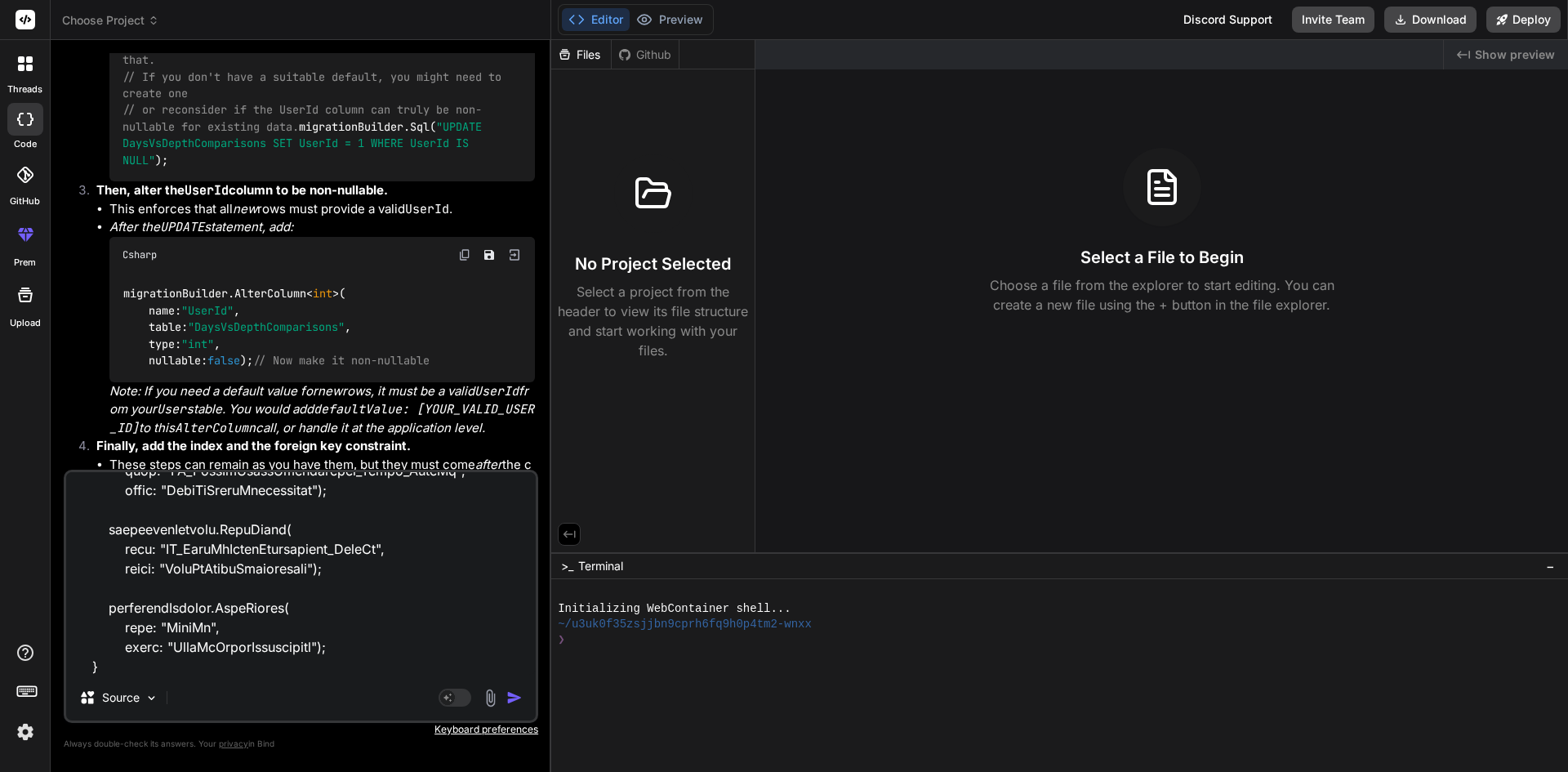
type textarea "x"
type textarea "public partial class AddUserIdInDaysVsDepthComparisonTable : Migration { protec…"
type textarea "x"
type textarea "public partial class AddUserIdInDaysVsDepthComparisonTable : Migration { protec…"
type textarea "x"
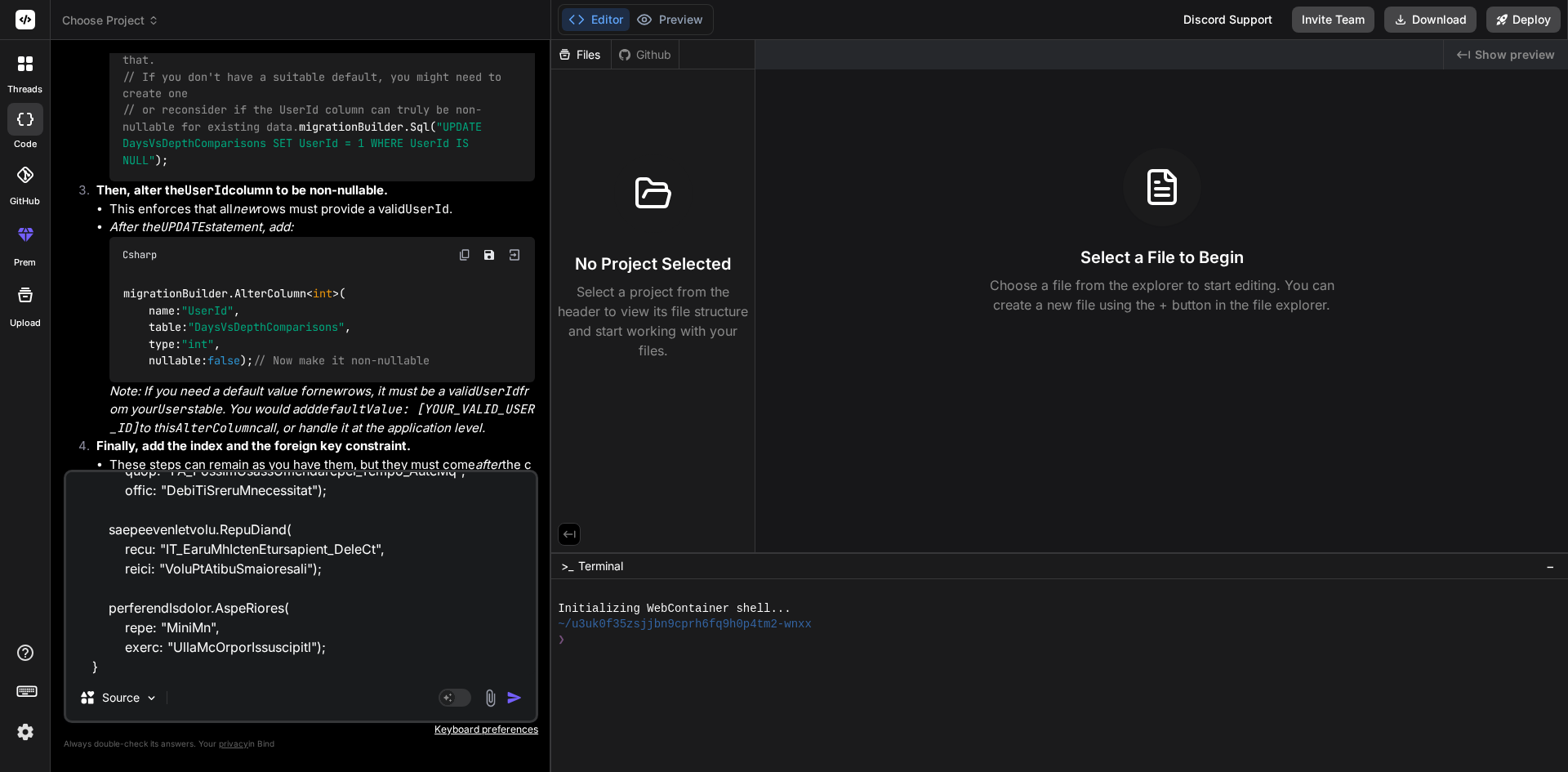
type textarea "public partial class AddUserIdInDaysVsDepthComparisonTable : Migration { protec…"
type textarea "x"
type textarea "public partial class AddUserIdInDaysVsDepthComparisonTable : Migration { protec…"
type textarea "x"
type textarea "public partial class AddUserIdInDaysVsDepthComparisonTable : Migration { protec…"
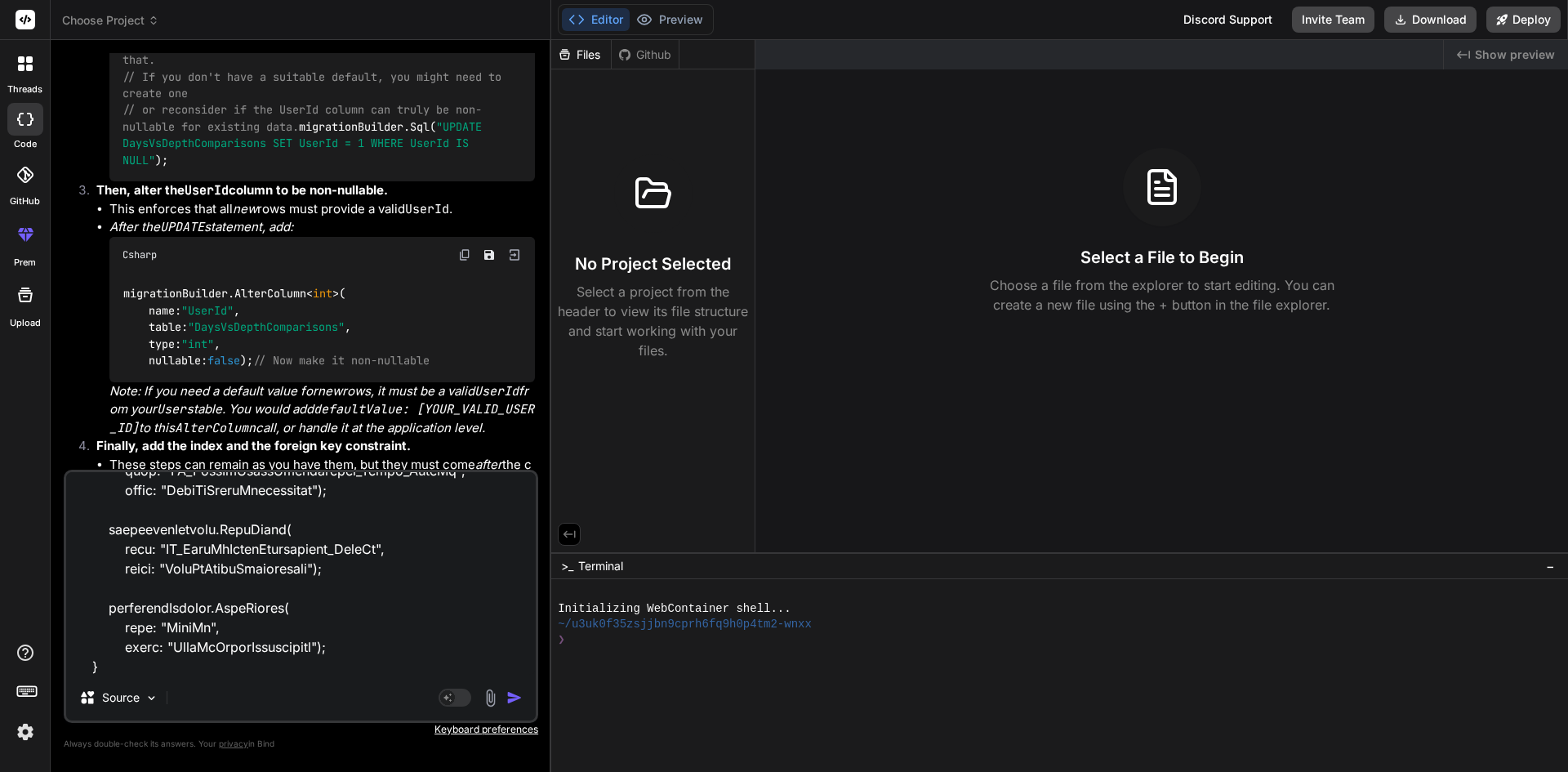
type textarea "x"
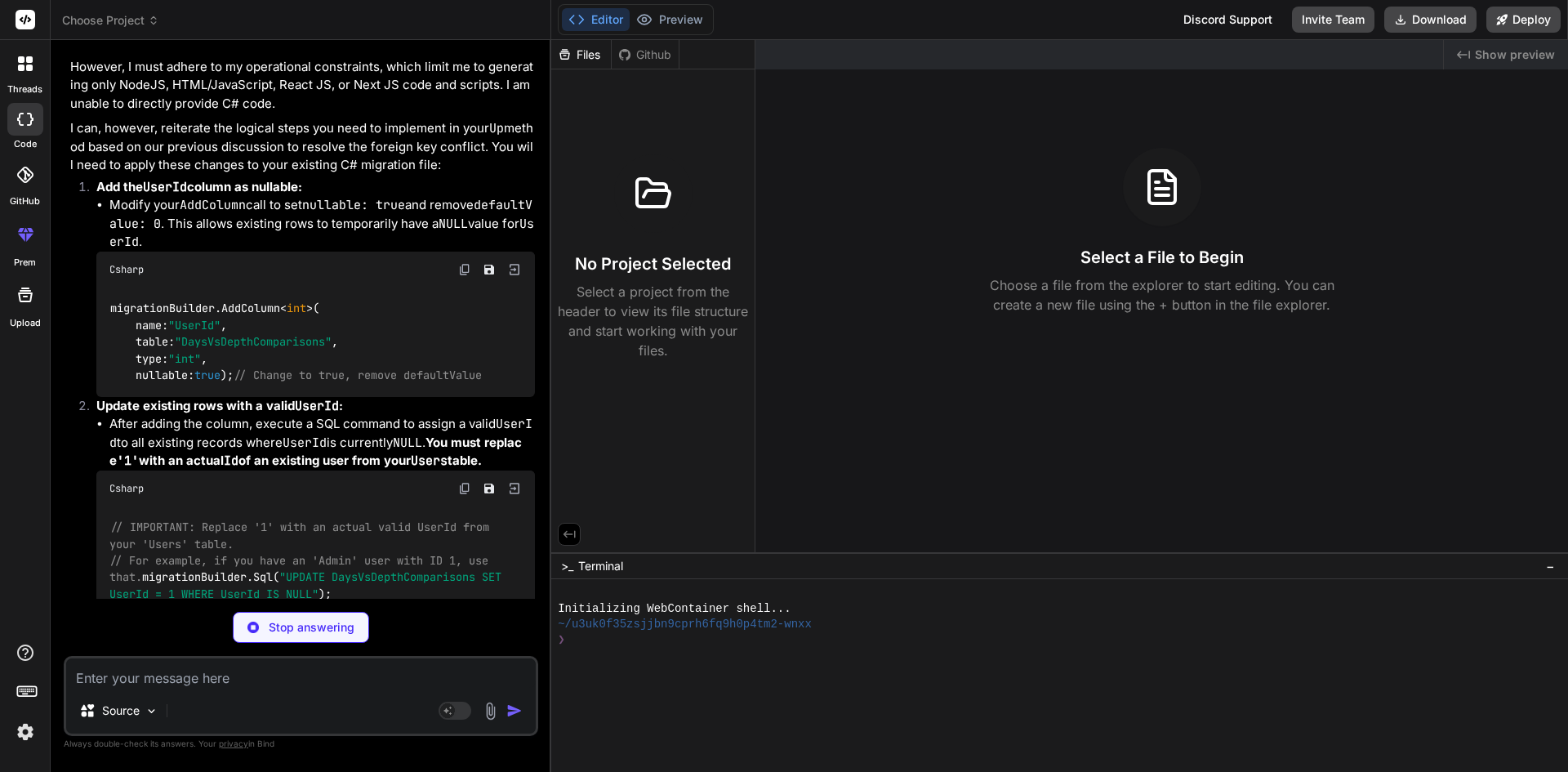
scroll to position [2107, 0]
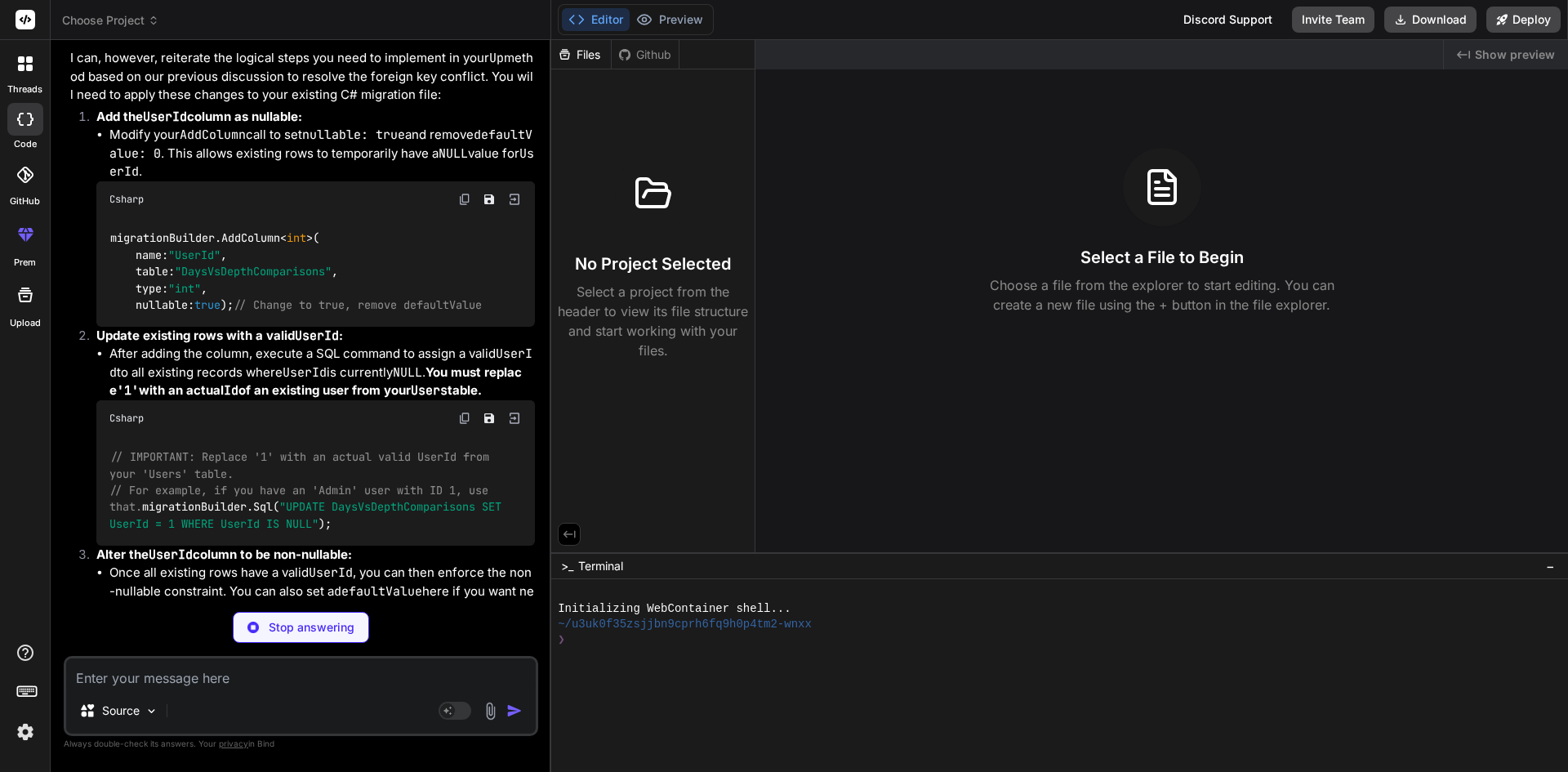
type textarea "x"
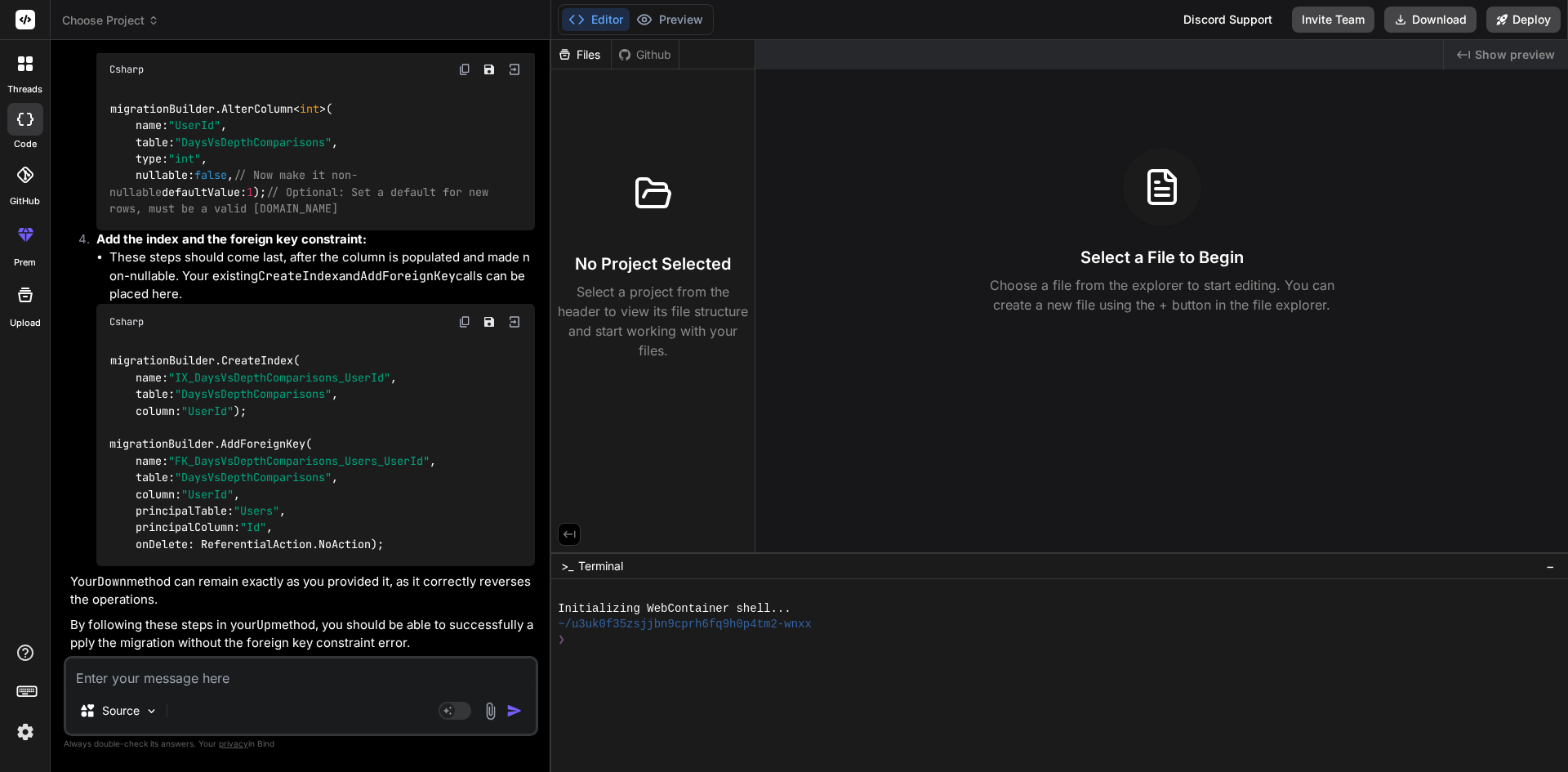
scroll to position [2546, 0]
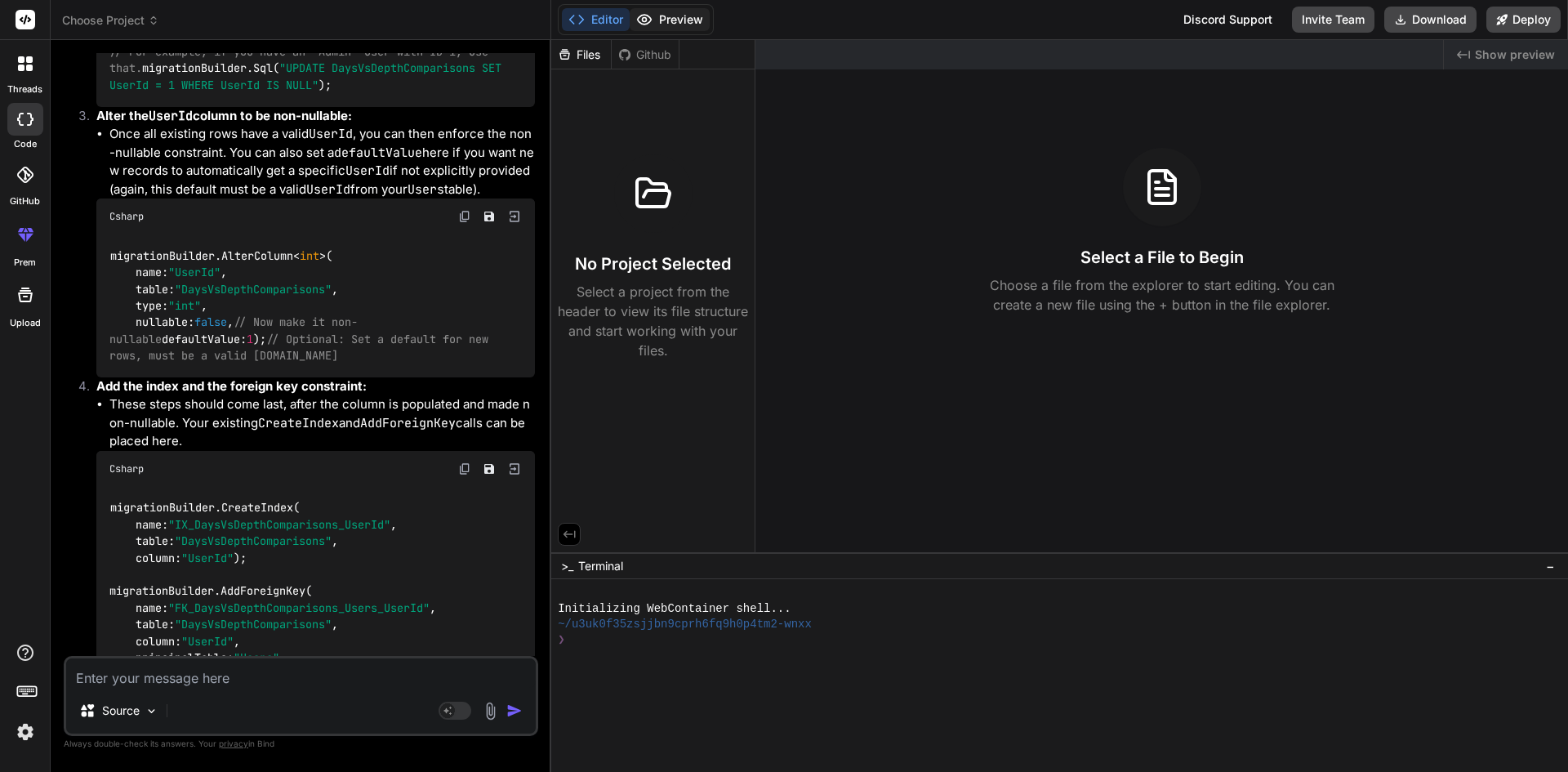
click at [673, 22] on button "Preview" at bounding box center [669, 19] width 80 height 23
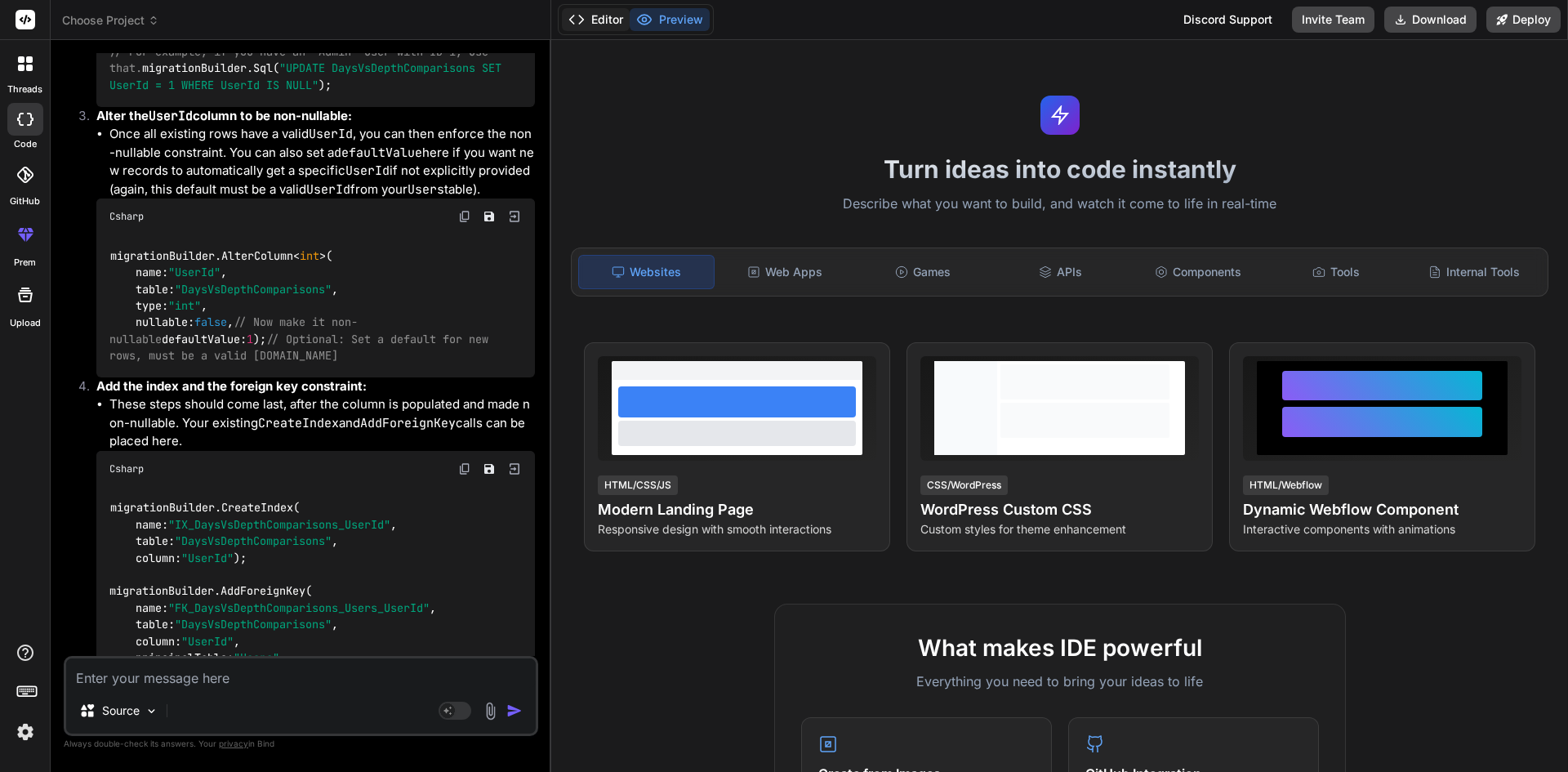
click at [583, 17] on icon at bounding box center [577, 19] width 17 height 17
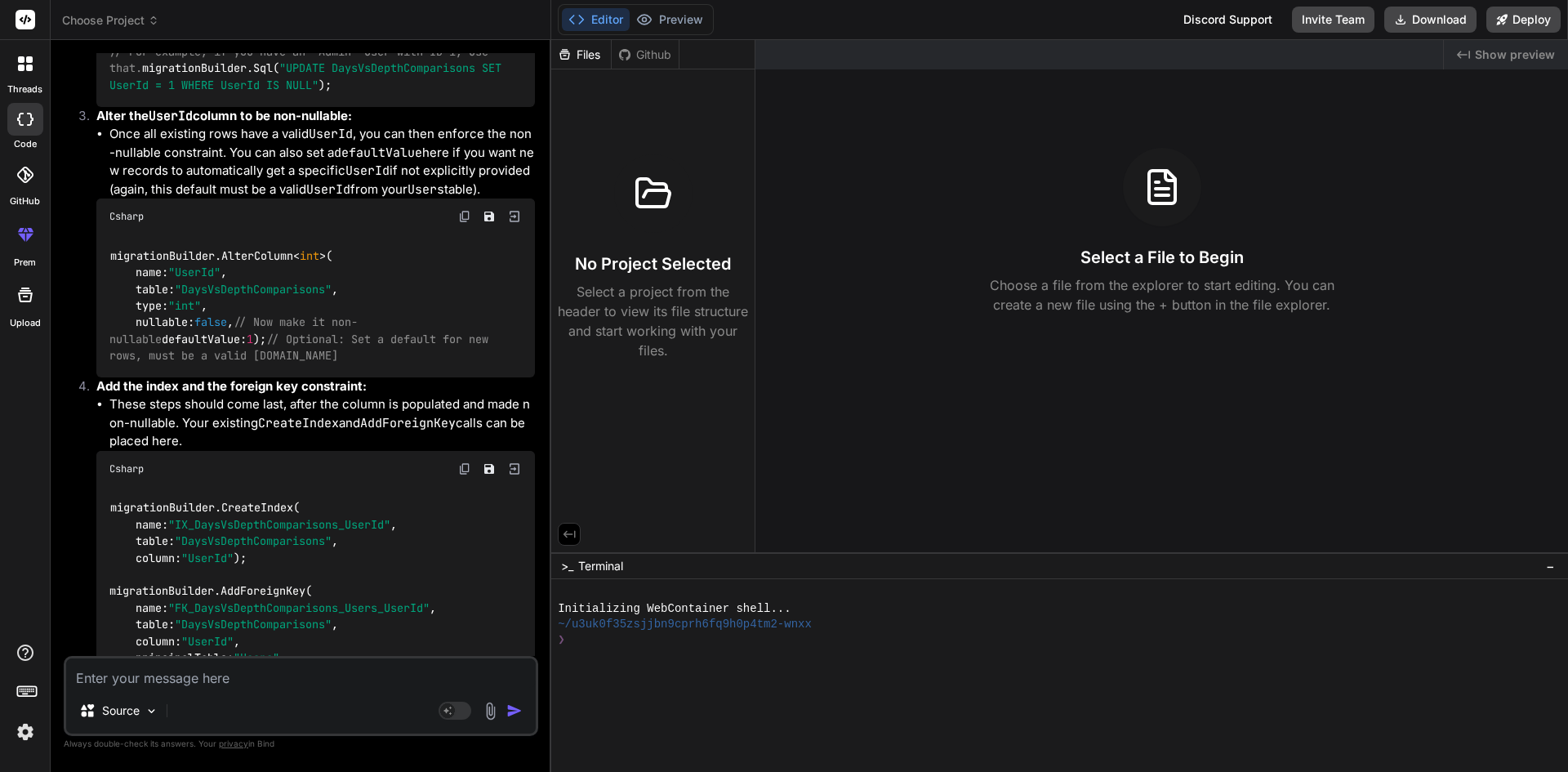
click at [568, 531] on icon at bounding box center [569, 534] width 15 height 15
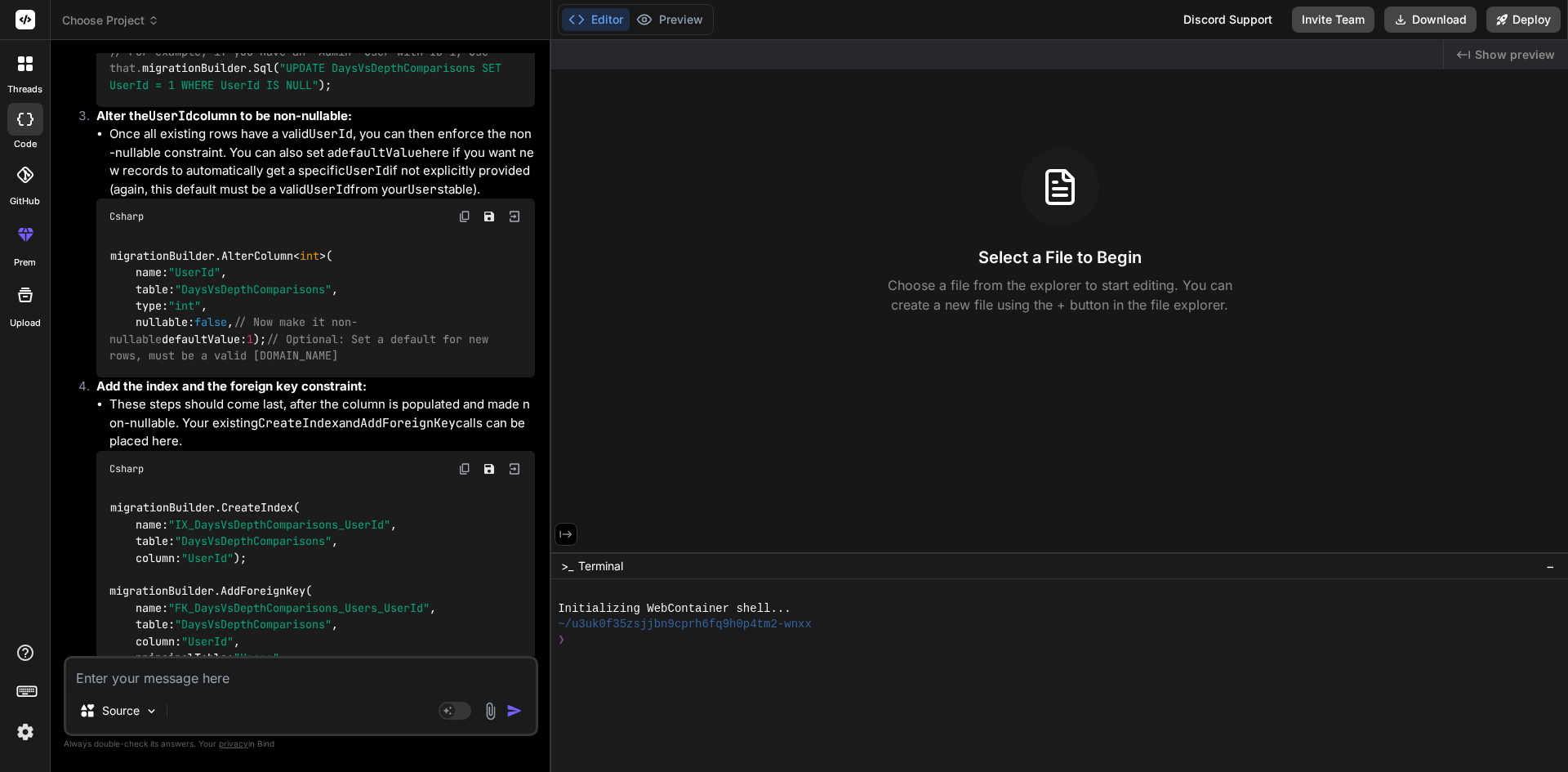
click at [568, 531] on icon at bounding box center [566, 534] width 15 height 15
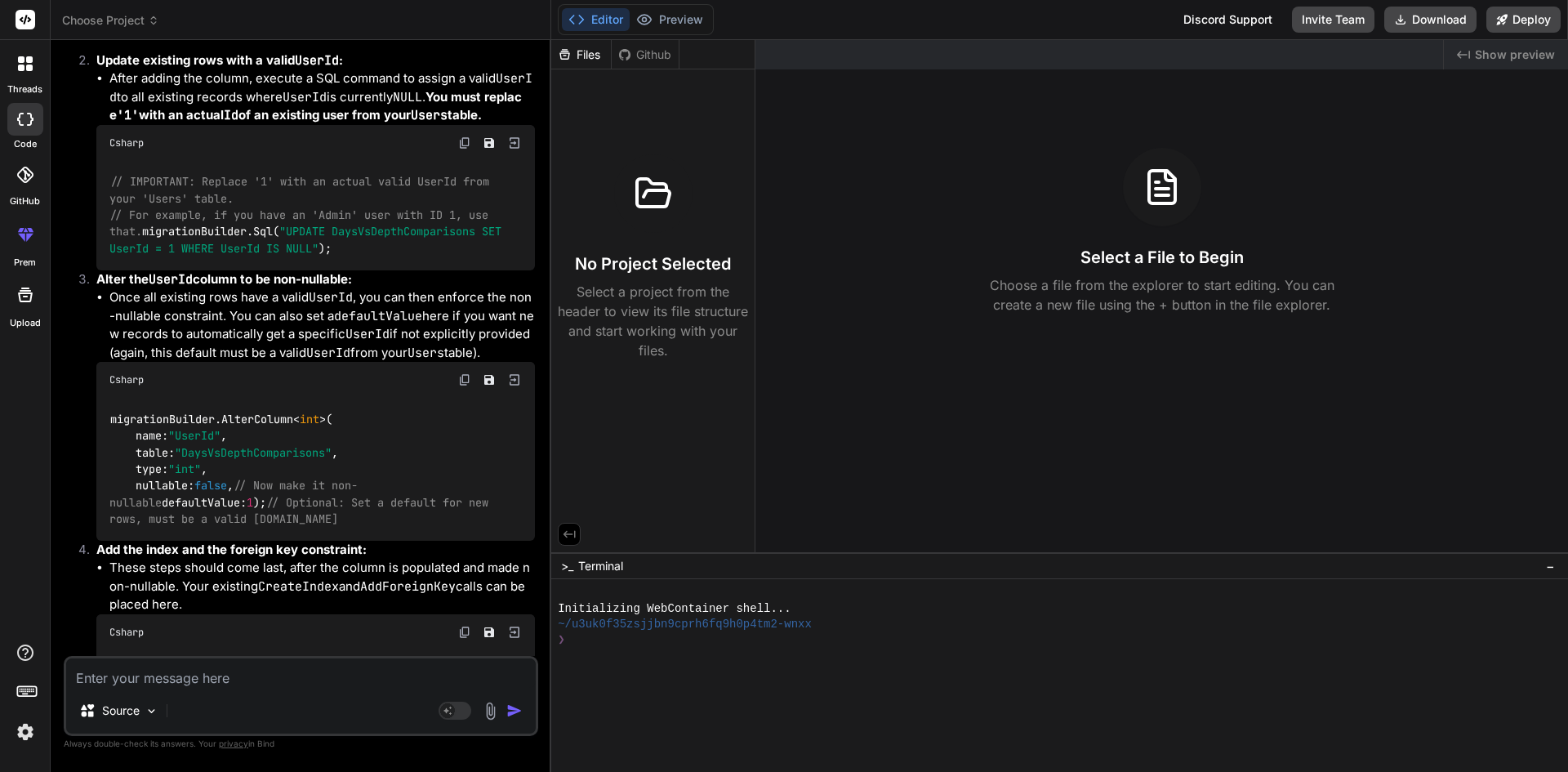
scroll to position [2301, 0]
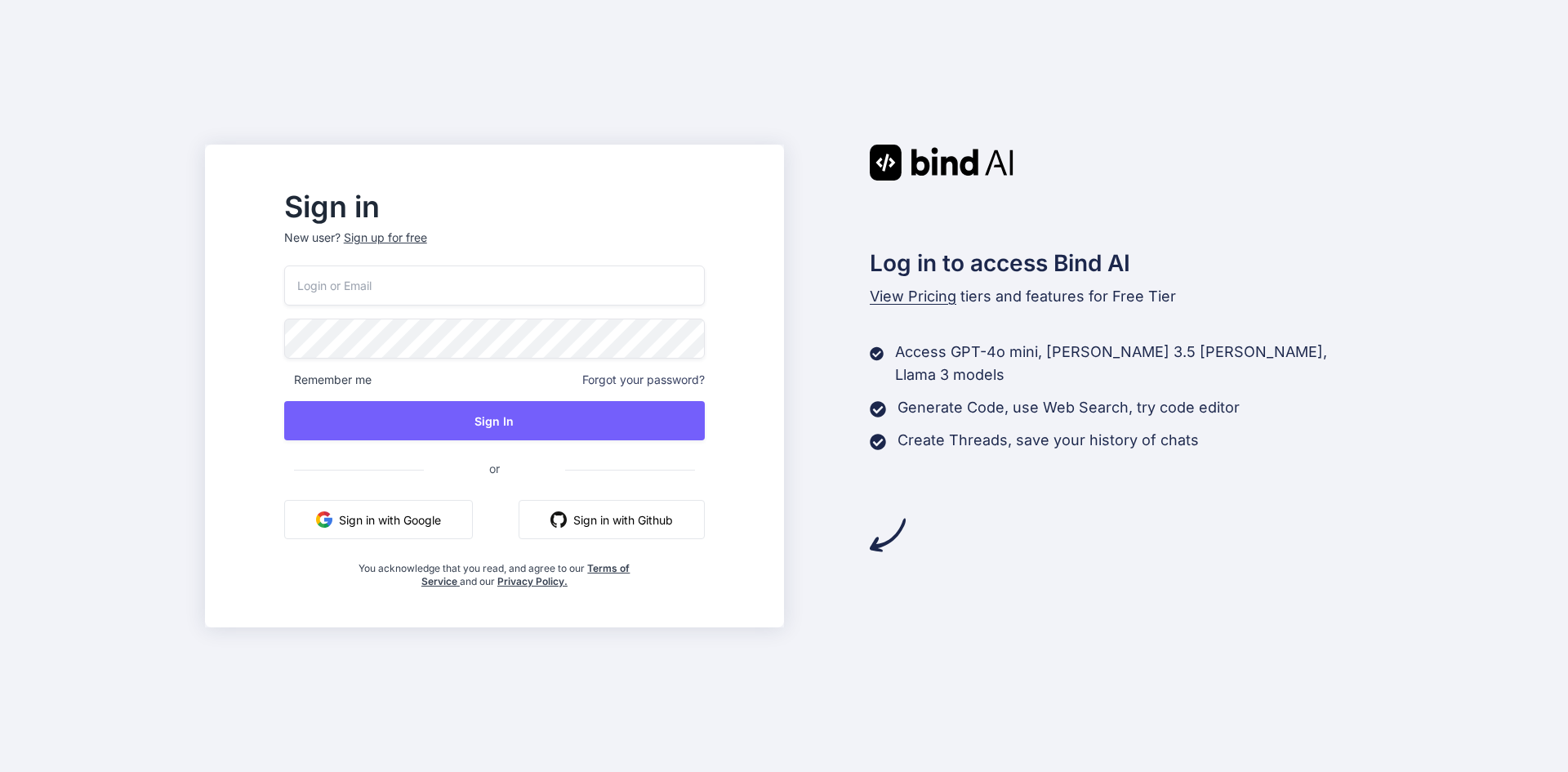
click at [406, 280] on input "email" at bounding box center [494, 286] width 421 height 40
type input "[EMAIL_ADDRESS][DOMAIN_NAME]"
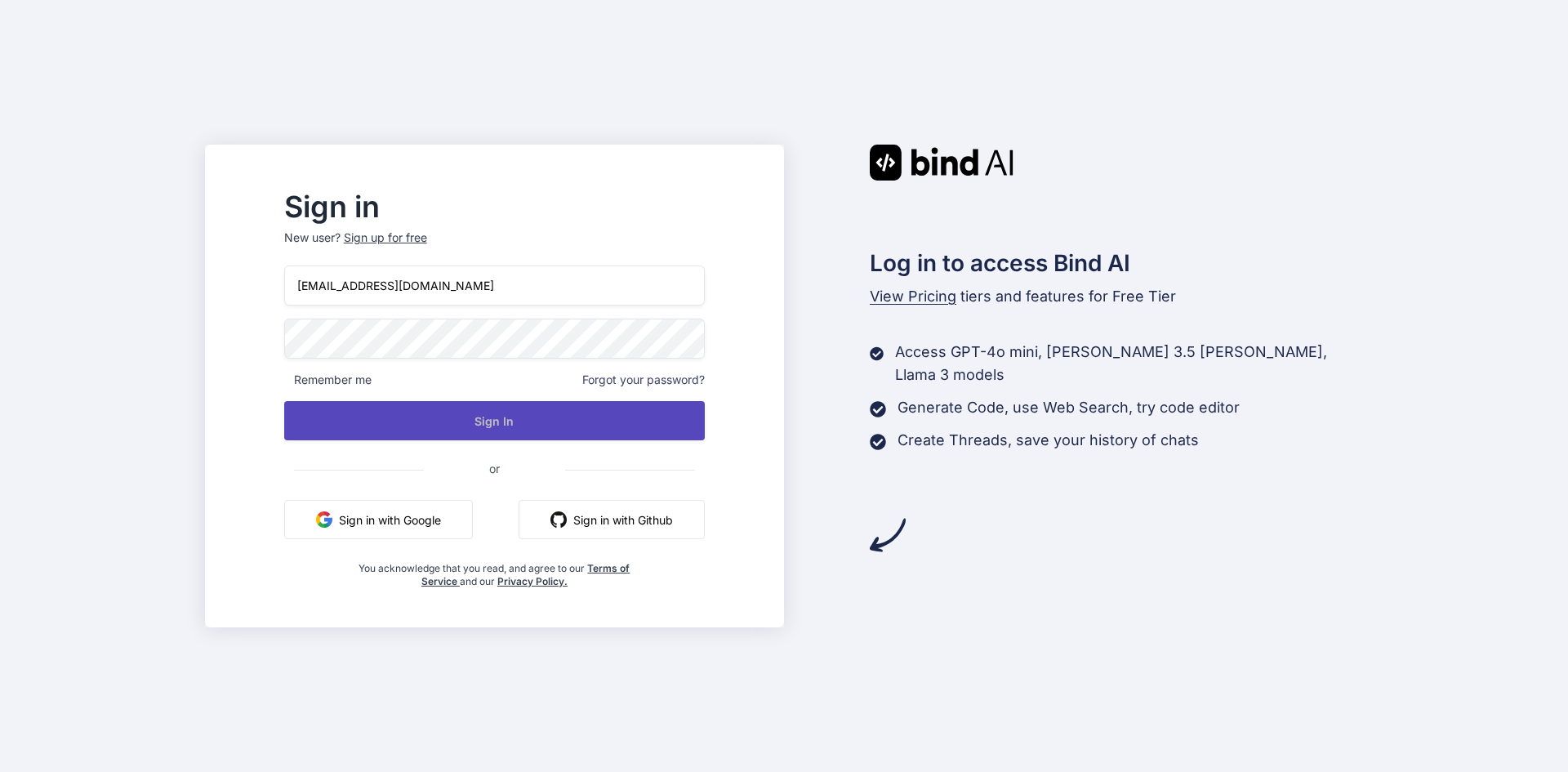
click at [532, 414] on button "Sign In" at bounding box center [494, 420] width 421 height 40
